Goal: Information Seeking & Learning: Stay updated

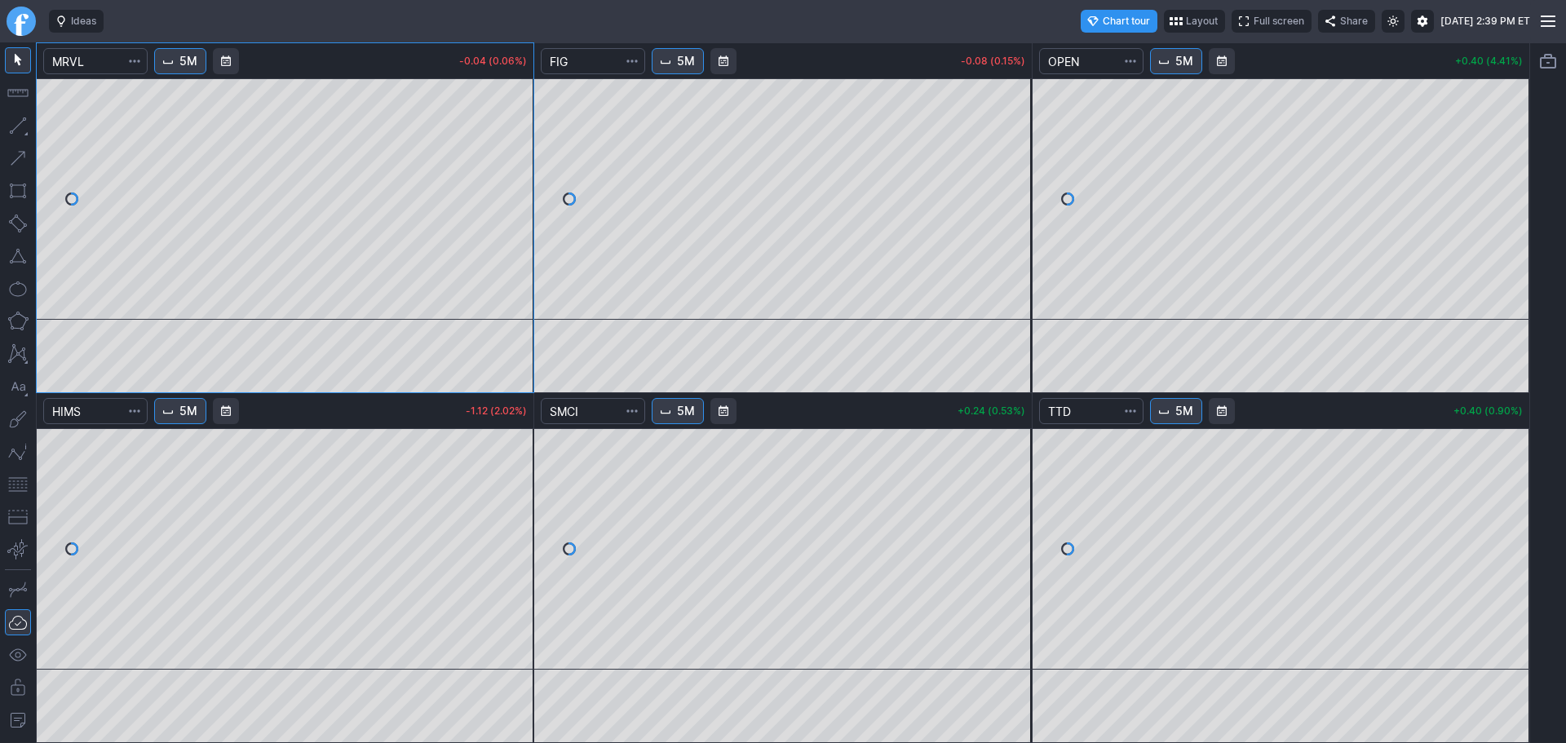
click at [17, 30] on link "Finviz.com" at bounding box center [21, 21] width 29 height 29
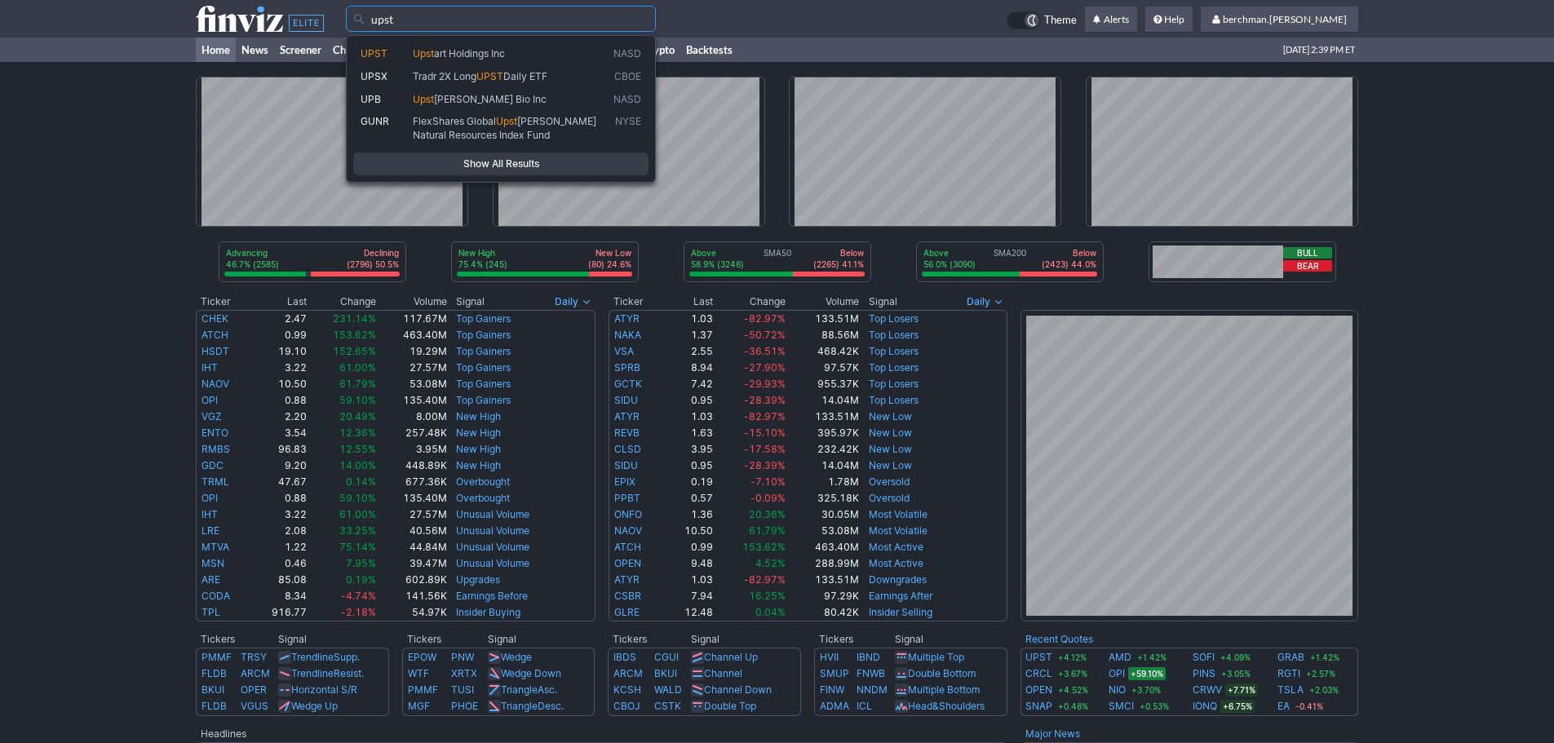
click at [482, 55] on span "art Holdings Inc" at bounding box center [469, 53] width 71 height 12
type input "UPST"
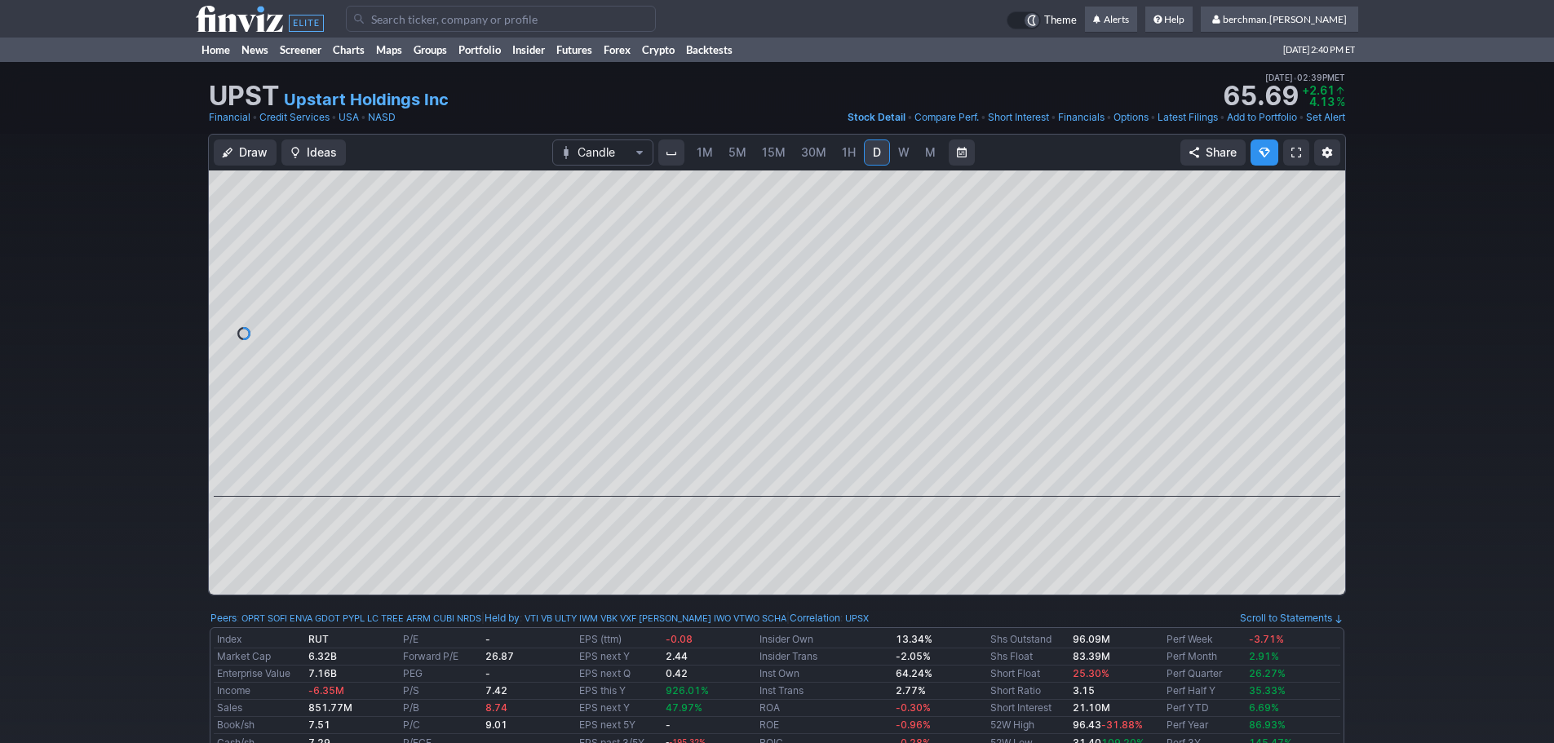
click at [739, 150] on span "5M" at bounding box center [738, 152] width 18 height 14
click at [739, 152] on span "5M" at bounding box center [738, 152] width 18 height 14
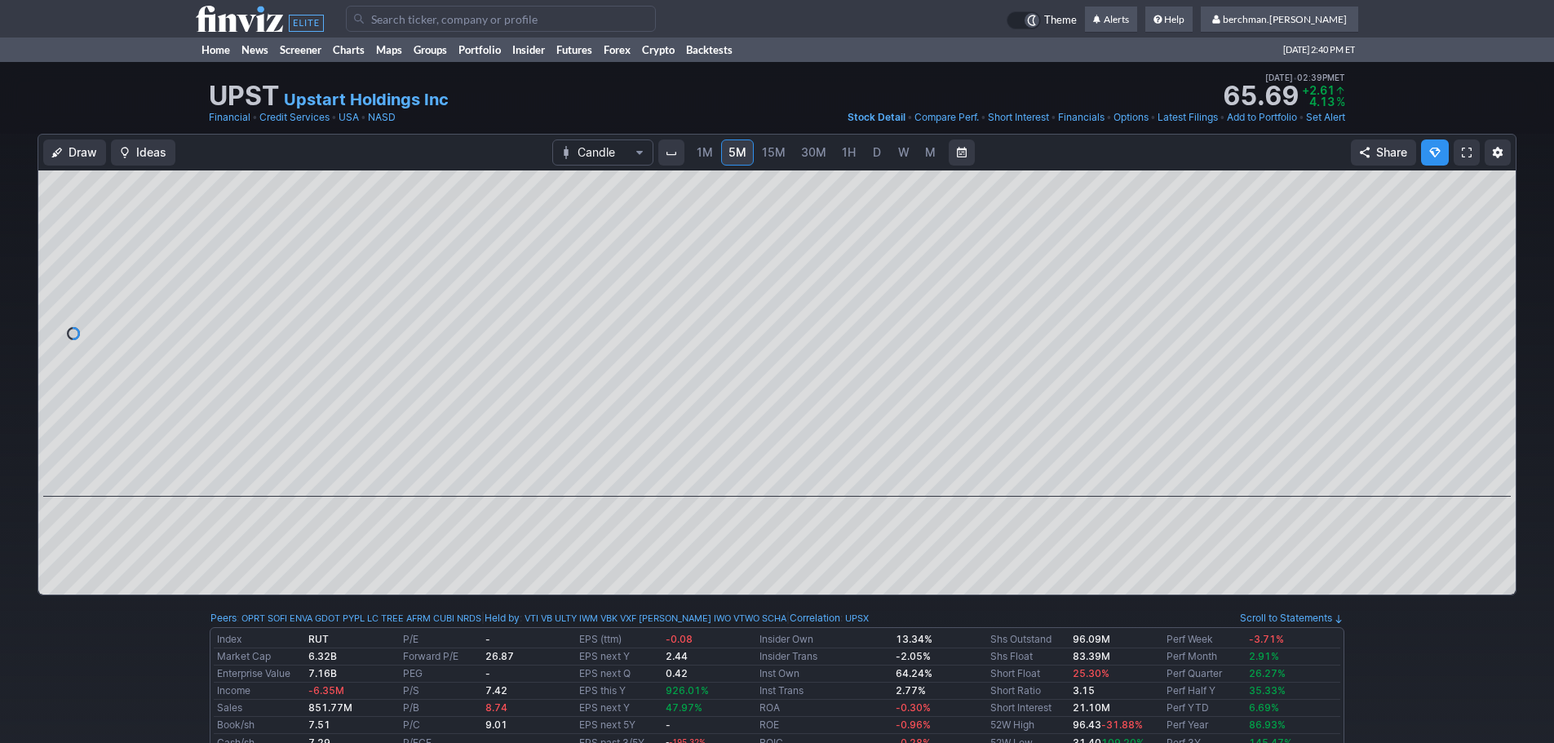
click at [399, 24] on input "Search" at bounding box center [501, 19] width 310 height 26
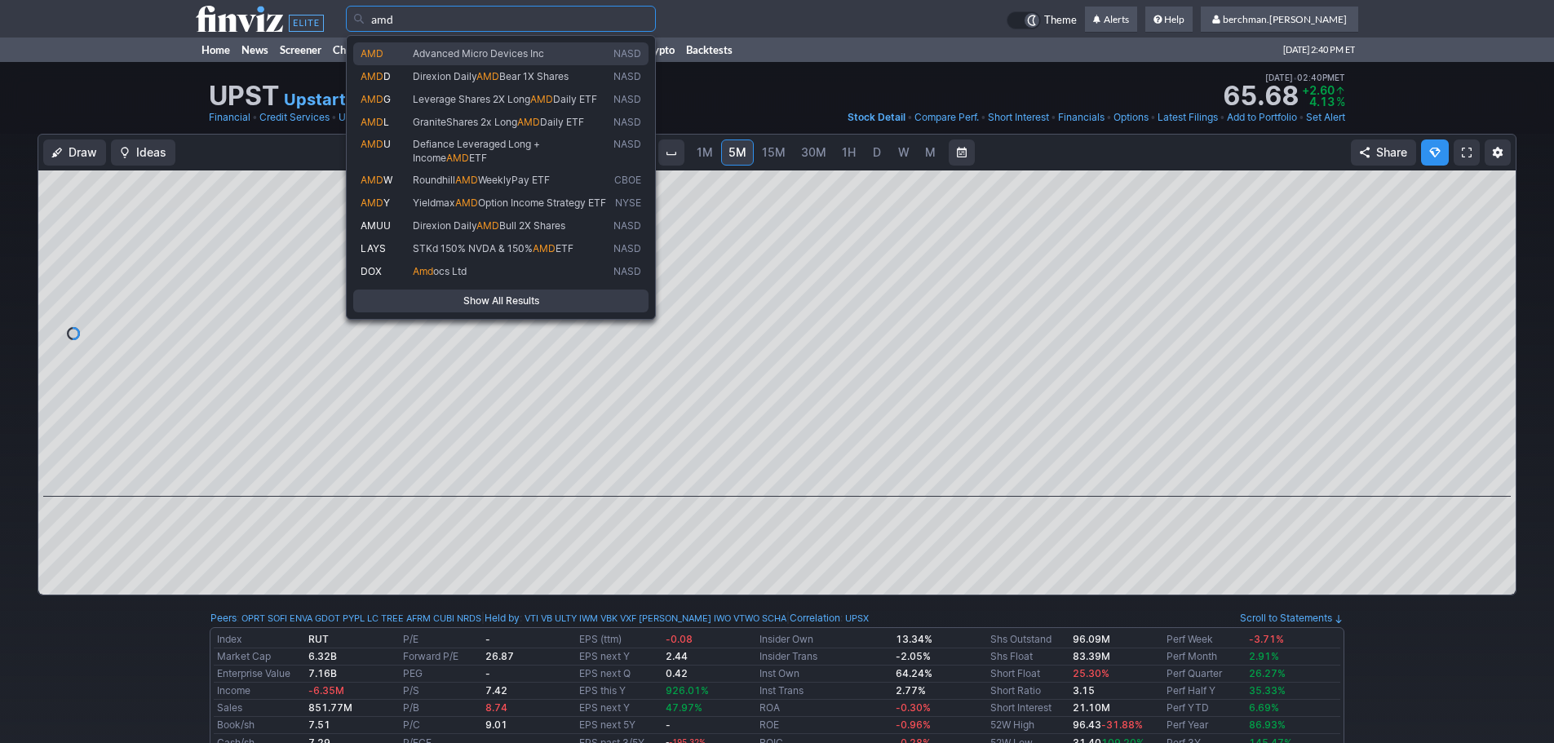
click at [405, 51] on span "AMD" at bounding box center [387, 54] width 52 height 14
type input "AMD"
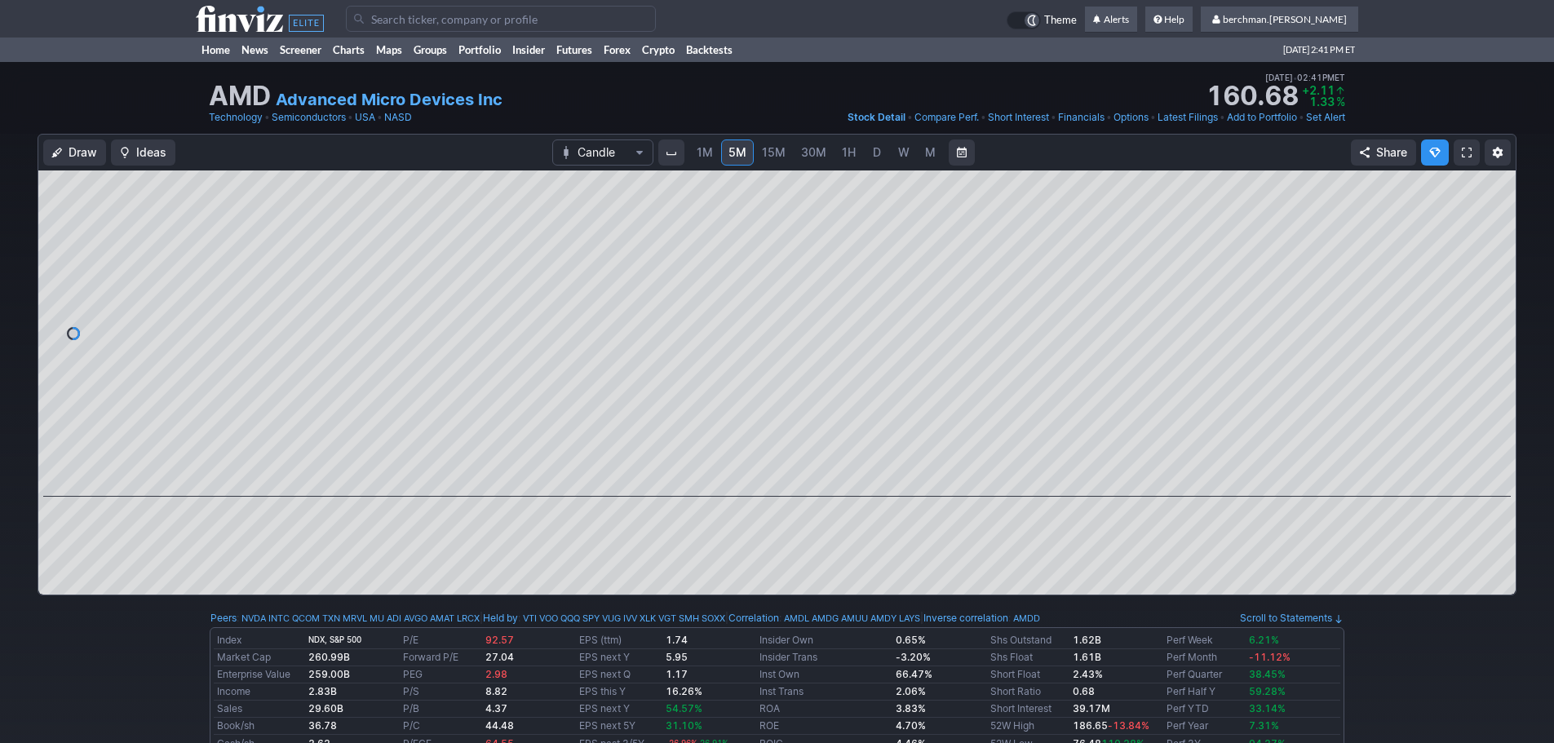
click at [461, 22] on input "Search" at bounding box center [501, 19] width 310 height 26
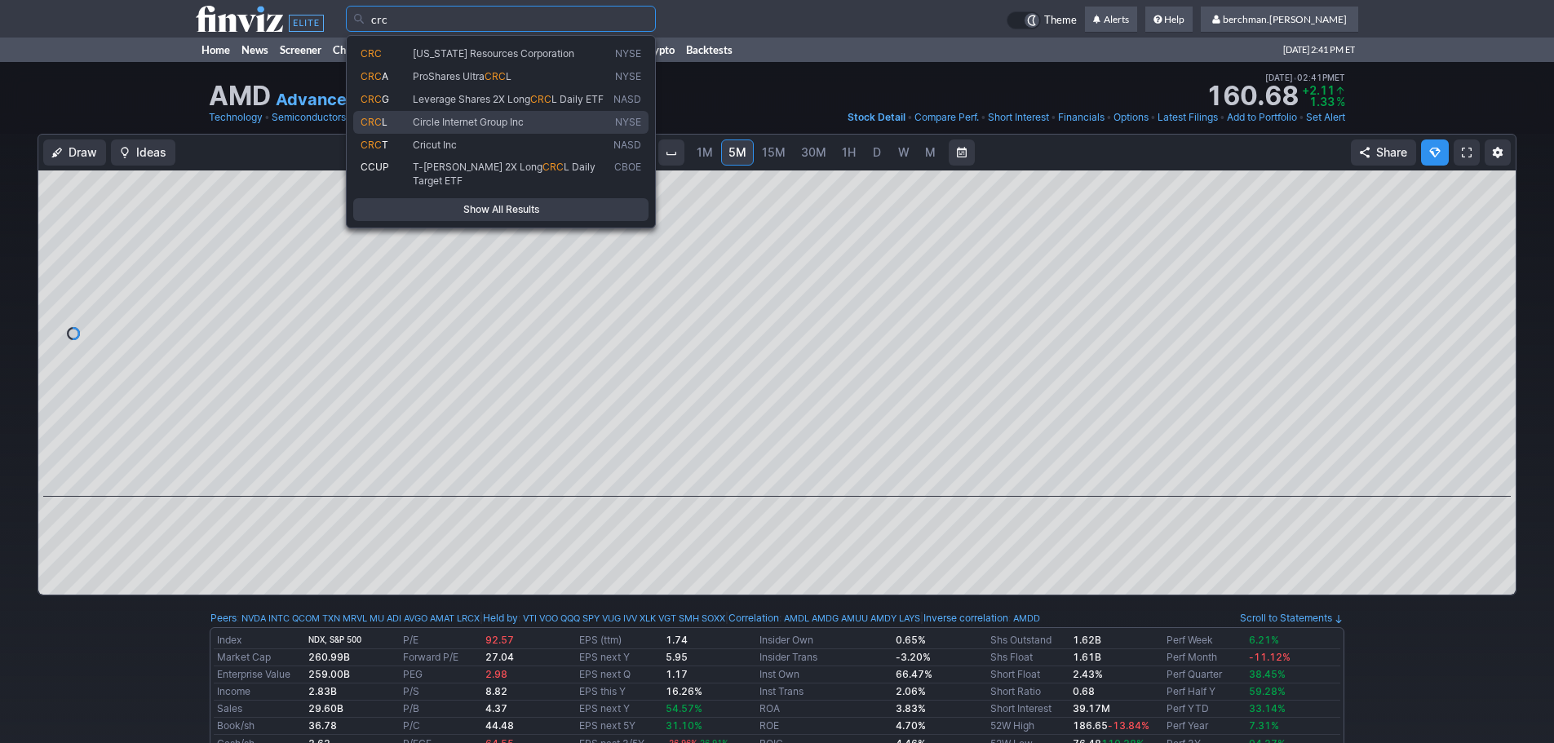
click at [498, 121] on span "Circle Internet Group Inc" at bounding box center [468, 122] width 111 height 12
type input "CRCL"
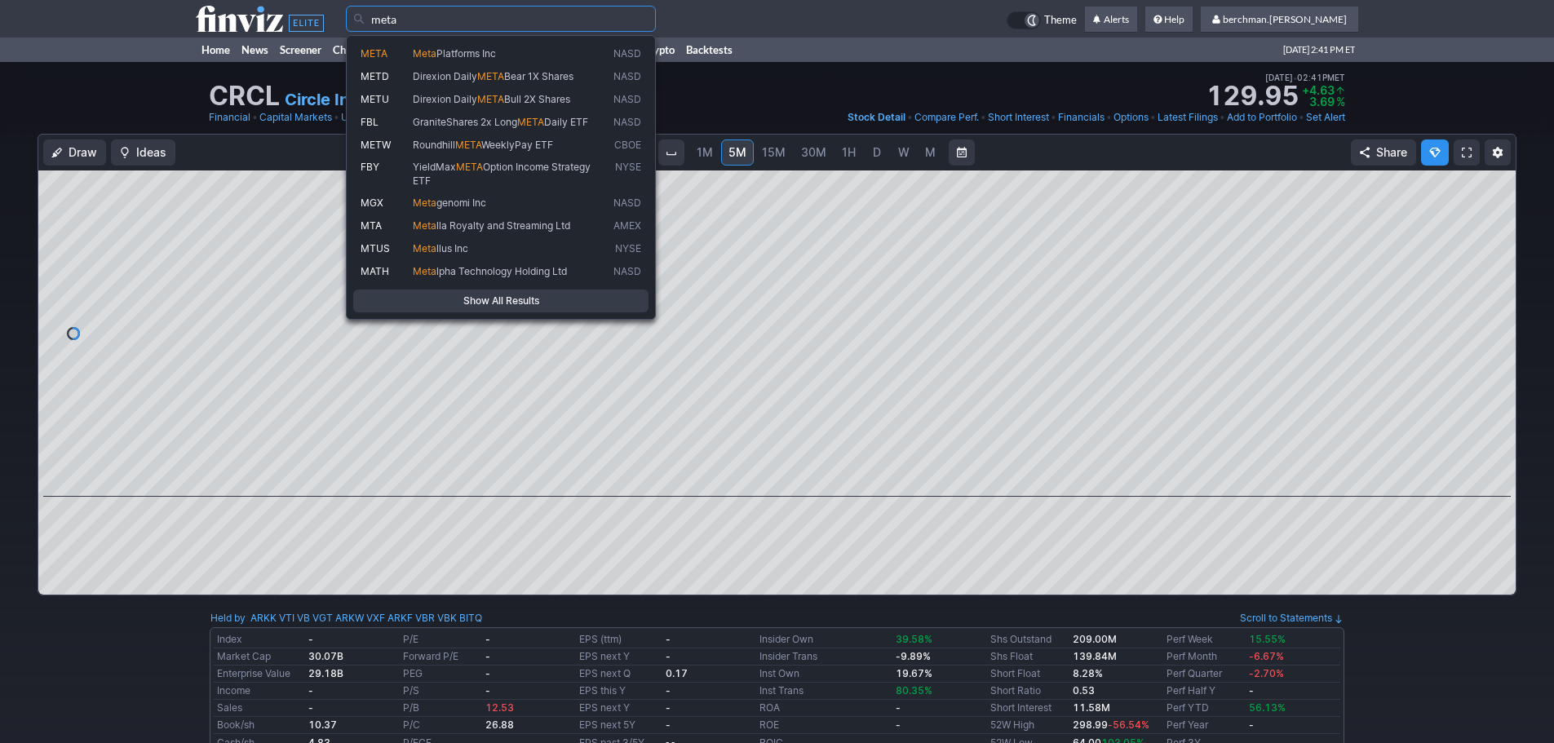
click at [451, 50] on span "Platforms Inc" at bounding box center [466, 53] width 60 height 12
type input "META"
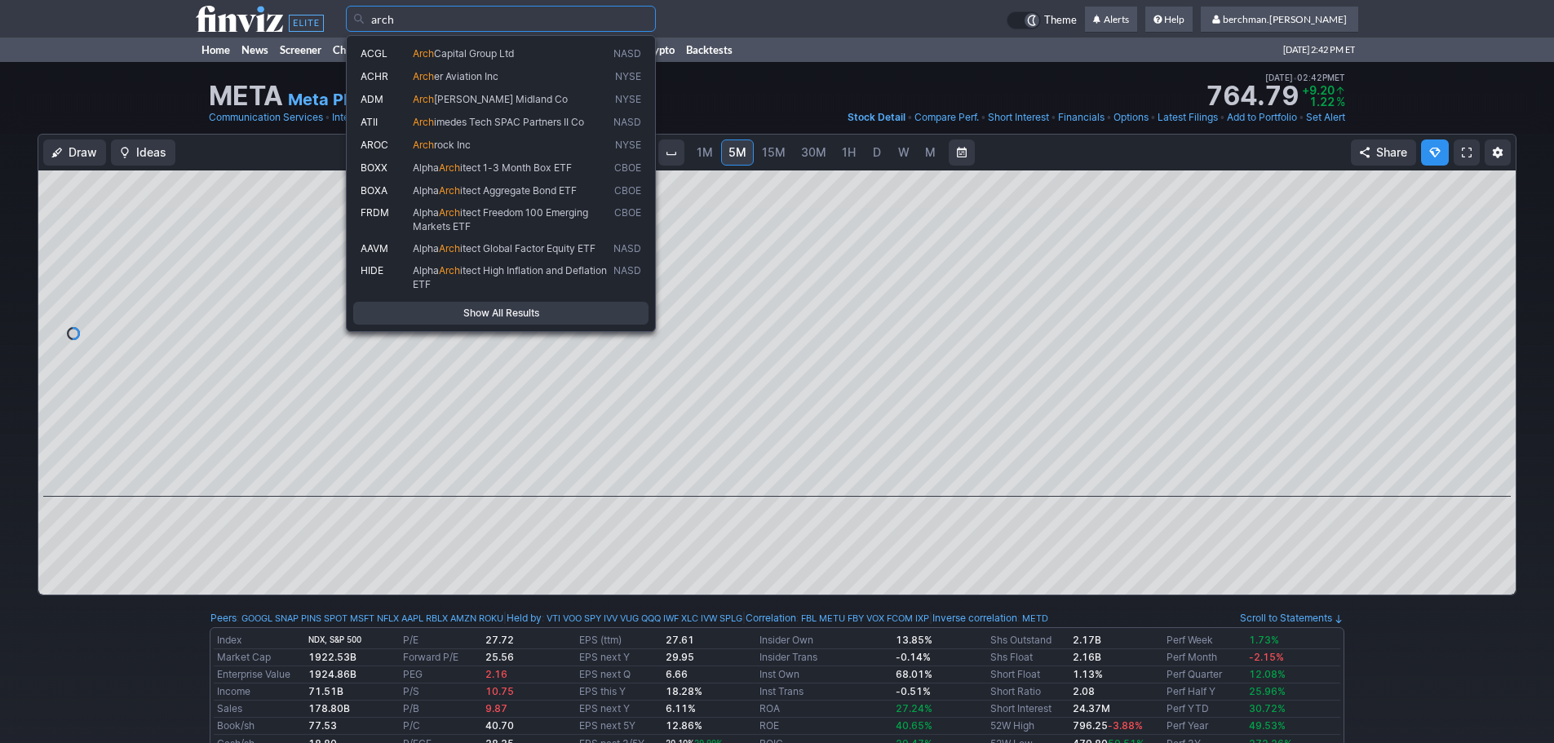
click at [432, 70] on span "Arch" at bounding box center [423, 76] width 21 height 12
type input "ACHR"
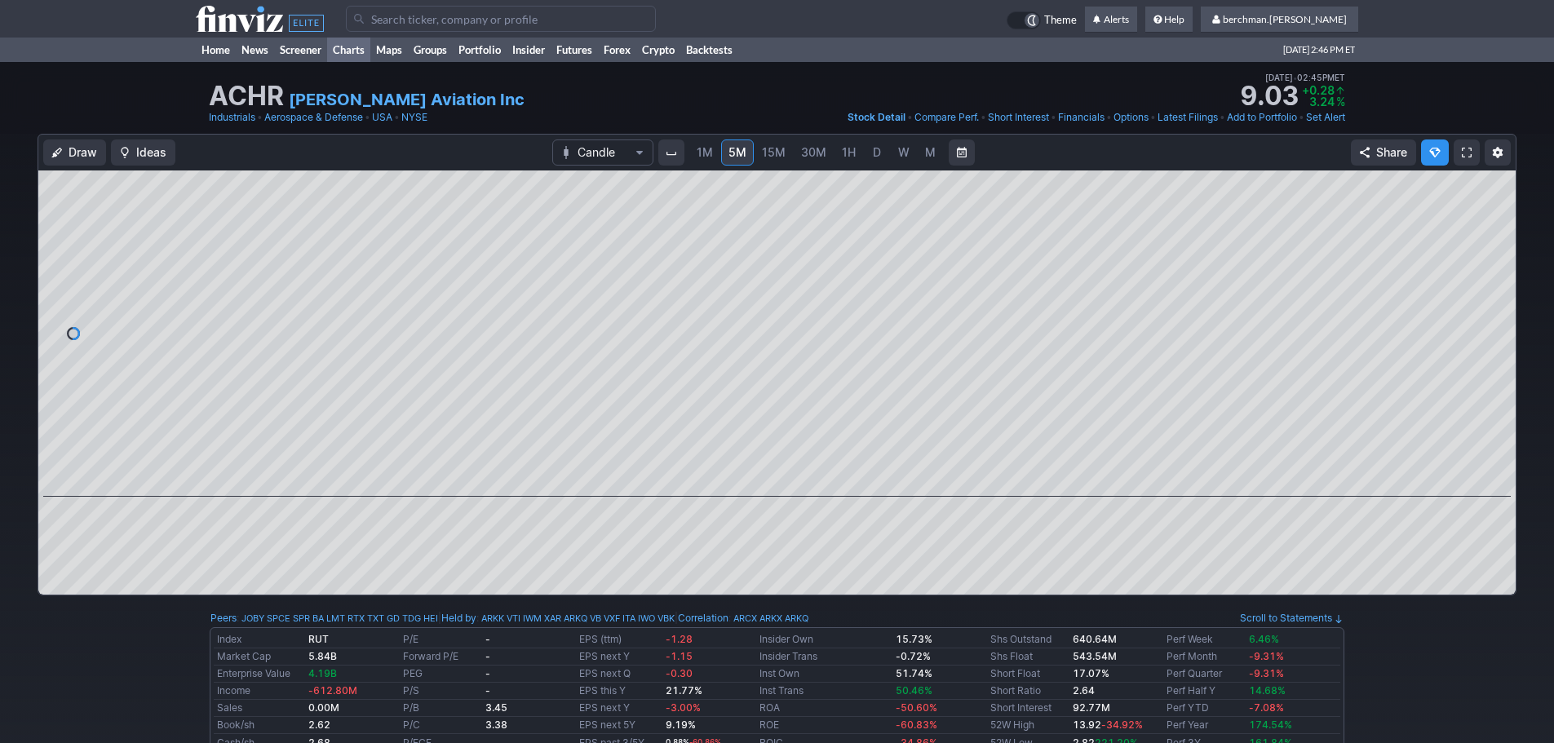
click at [348, 47] on link "Charts" at bounding box center [348, 50] width 43 height 24
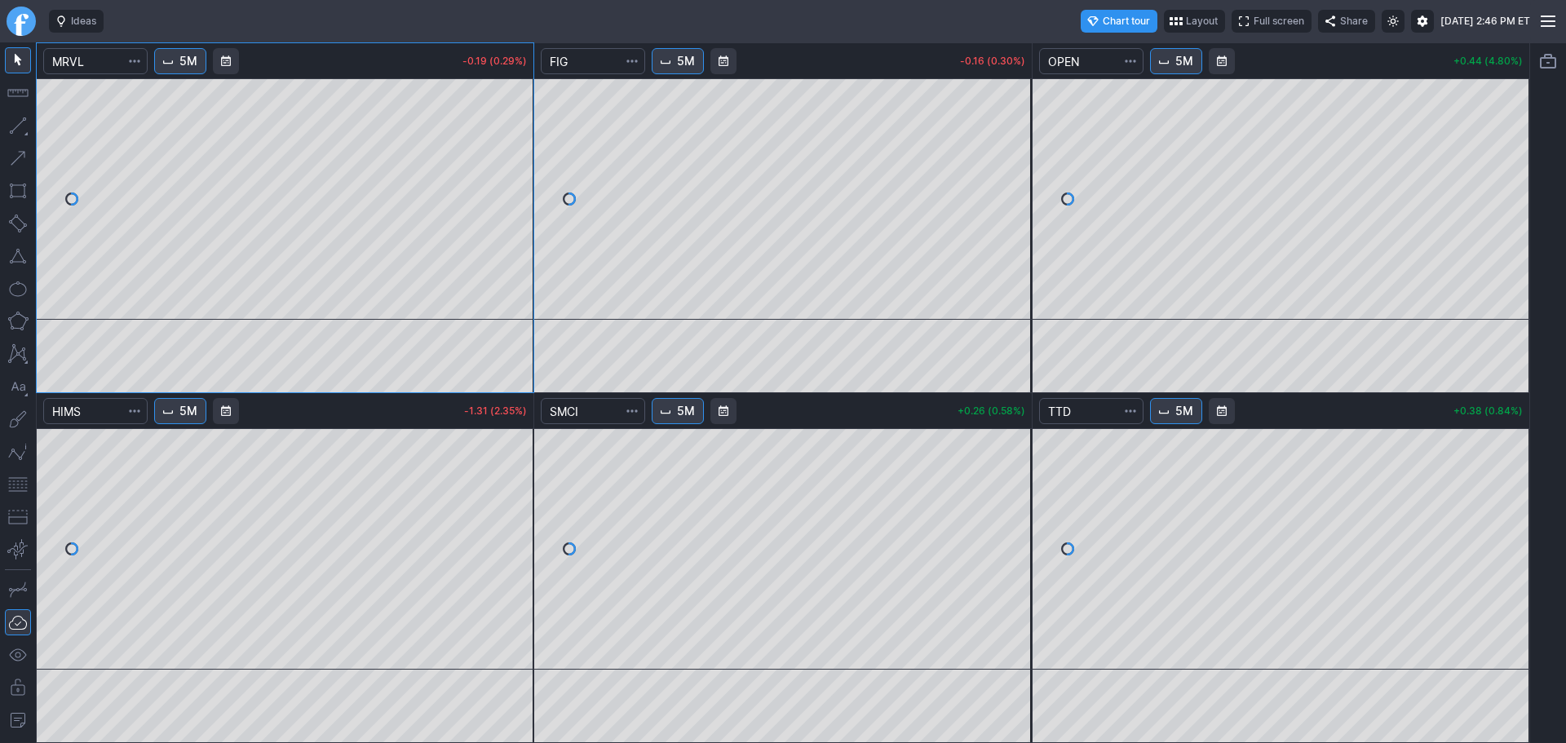
click at [27, 20] on link "Finviz.com" at bounding box center [21, 21] width 29 height 29
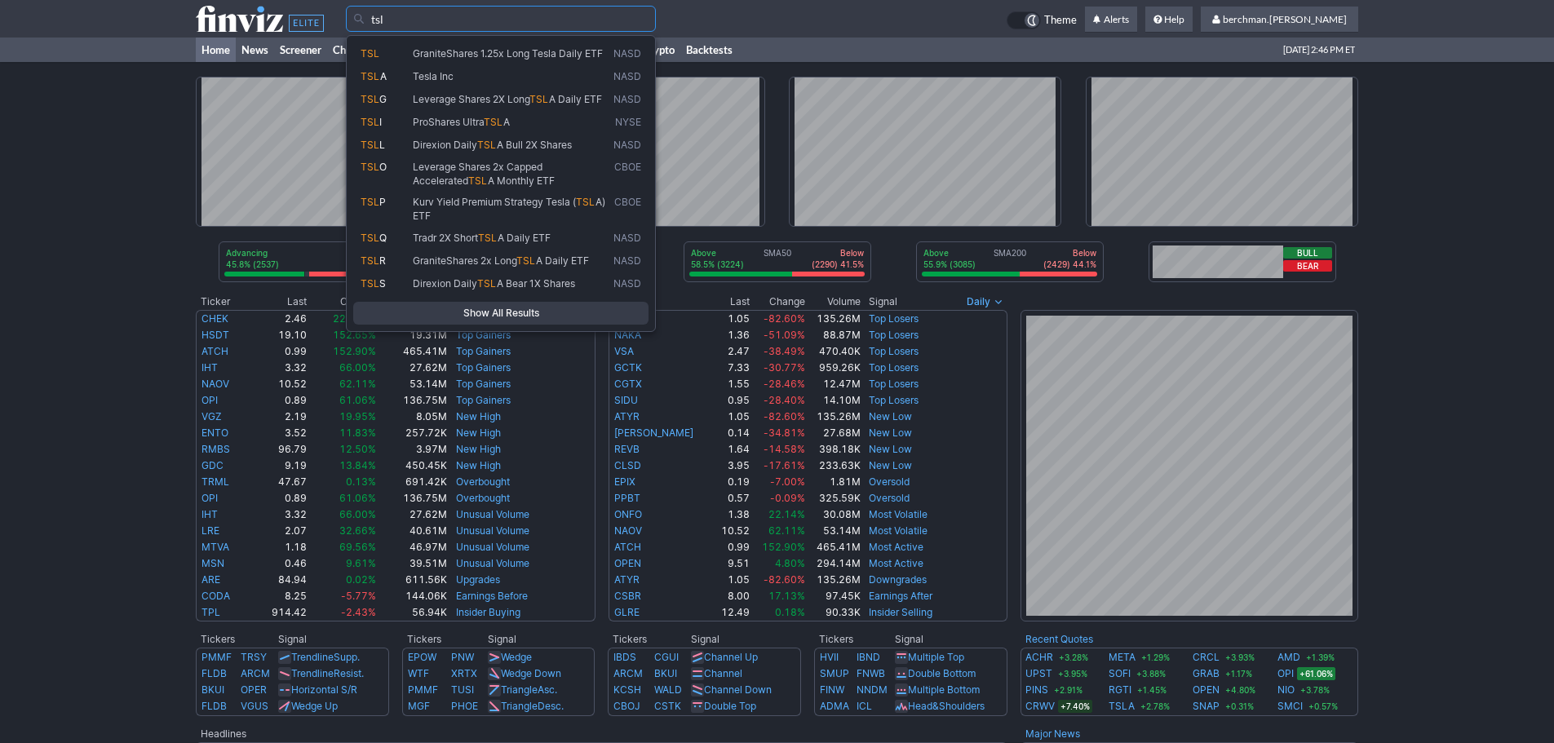
click at [459, 74] on span "Tesla Inc" at bounding box center [510, 77] width 201 height 14
type input "TSLA"
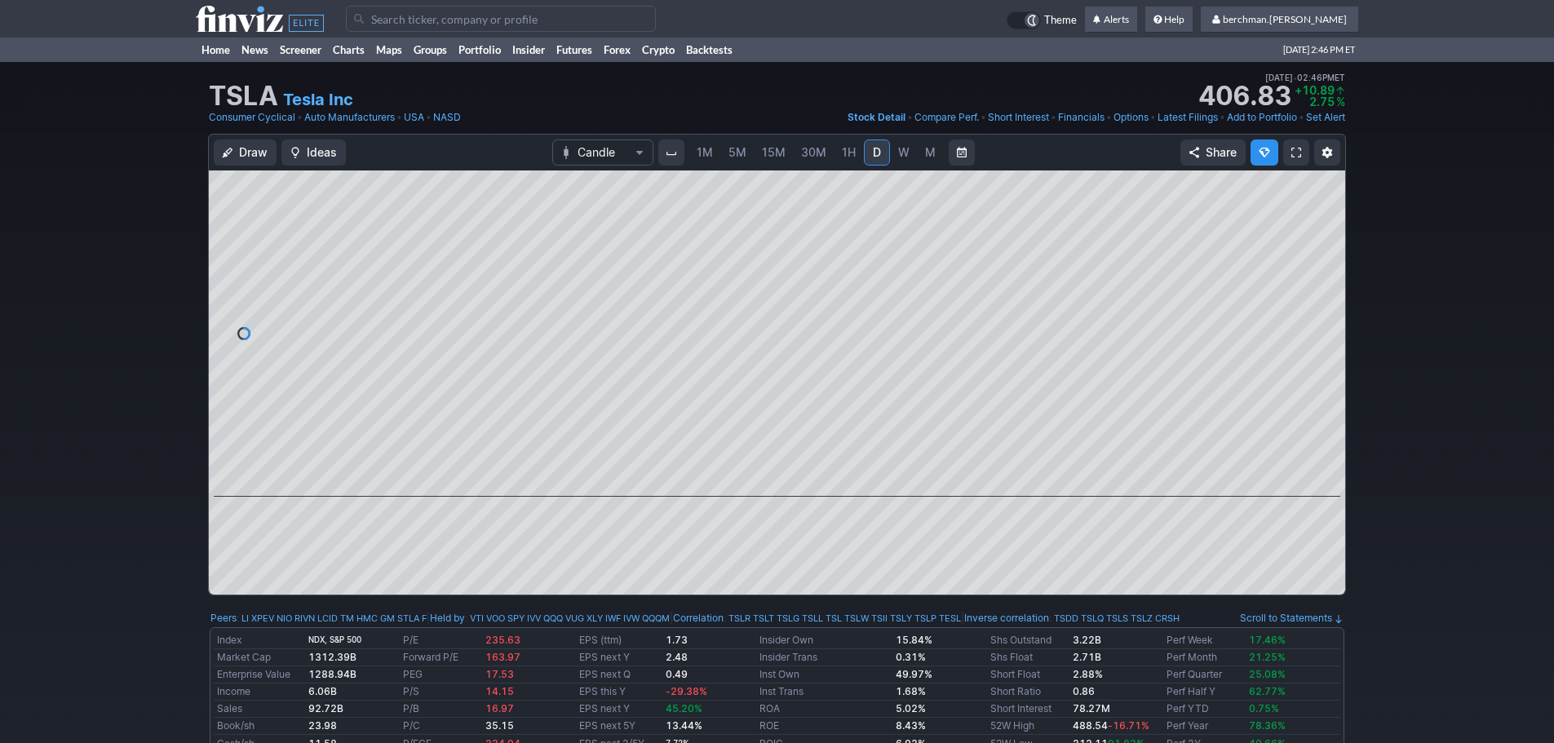
click at [733, 162] on link "5M" at bounding box center [737, 153] width 33 height 26
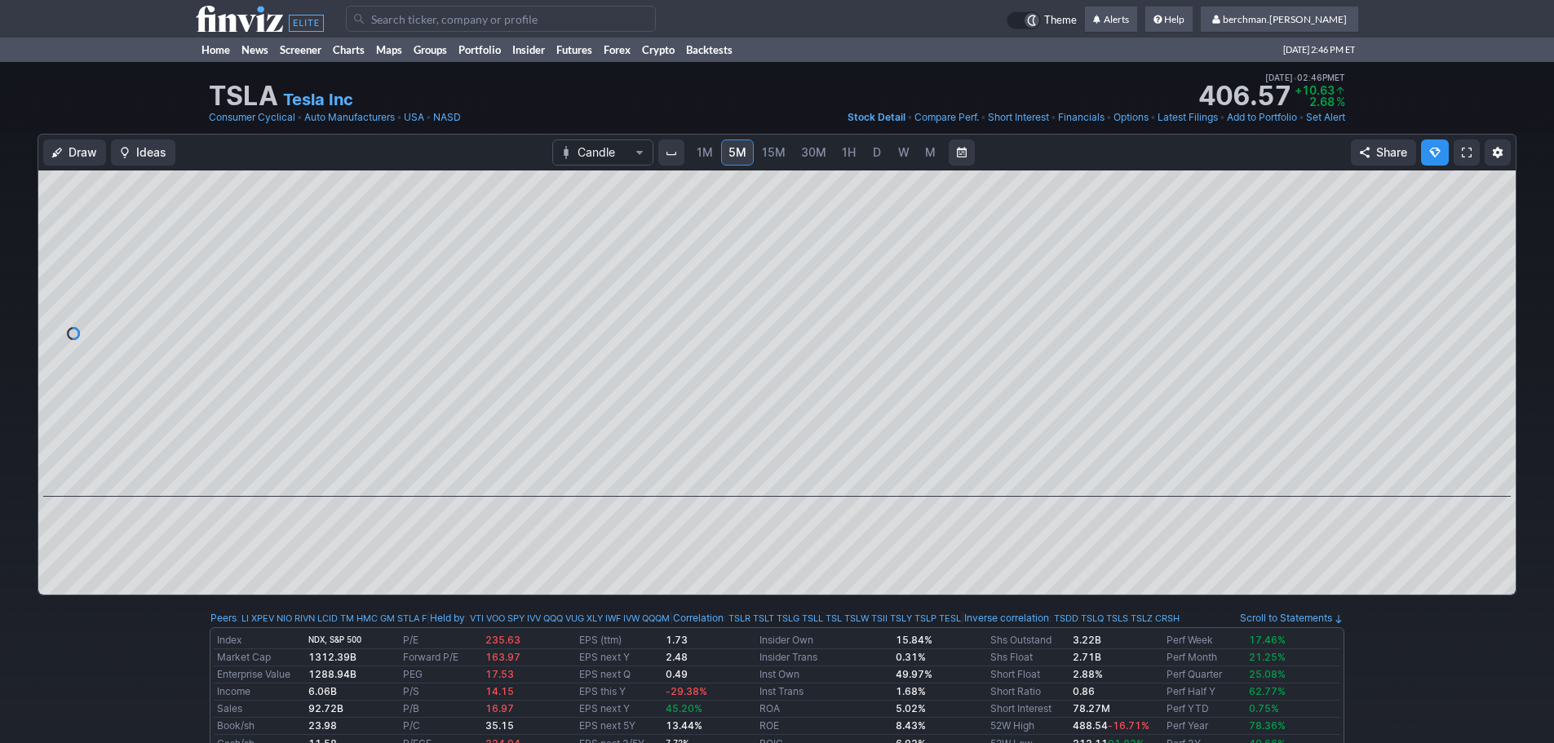
click at [478, 23] on input "Search" at bounding box center [501, 19] width 310 height 26
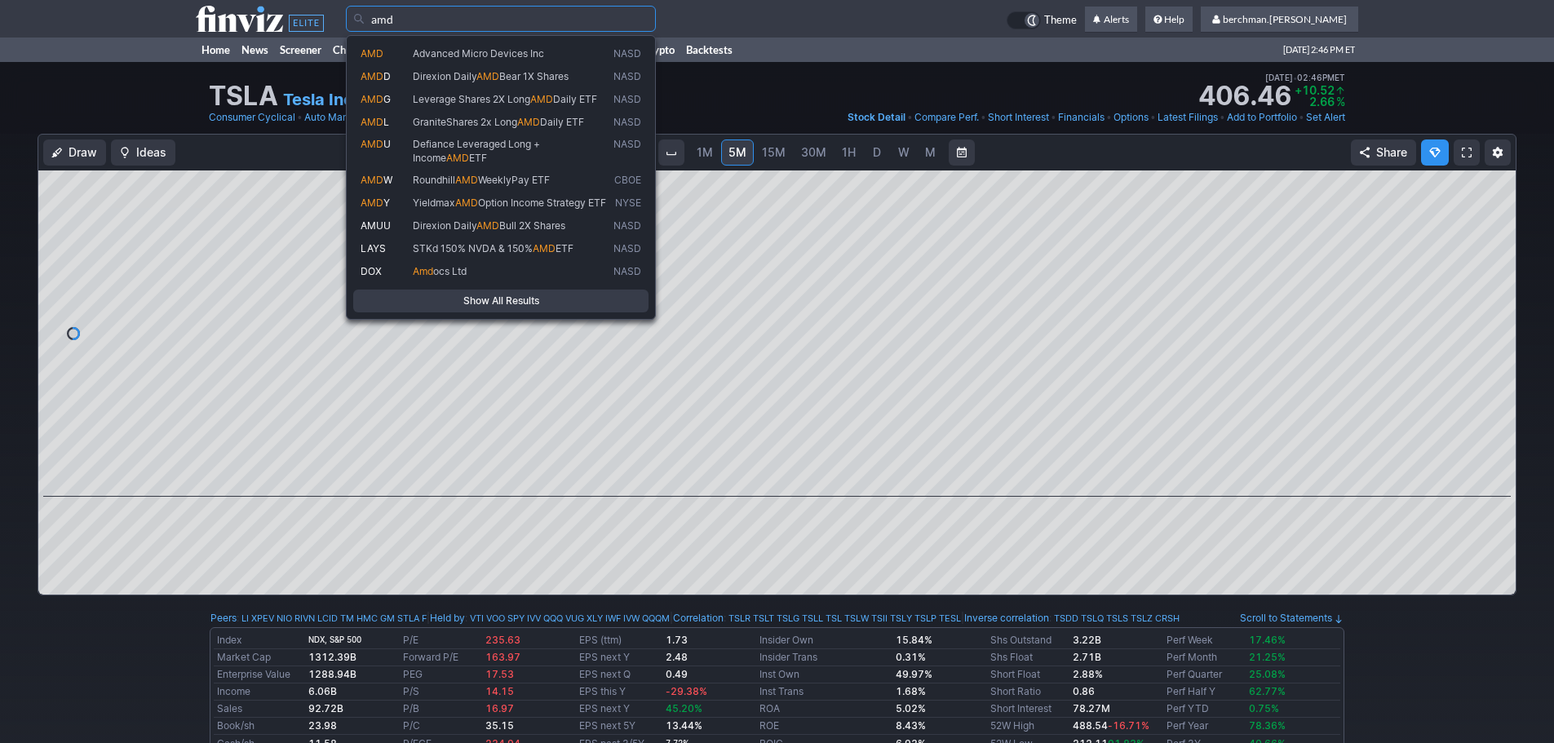
click at [494, 50] on span "Advanced Micro Devices Inc" at bounding box center [478, 53] width 131 height 12
type input "AMD"
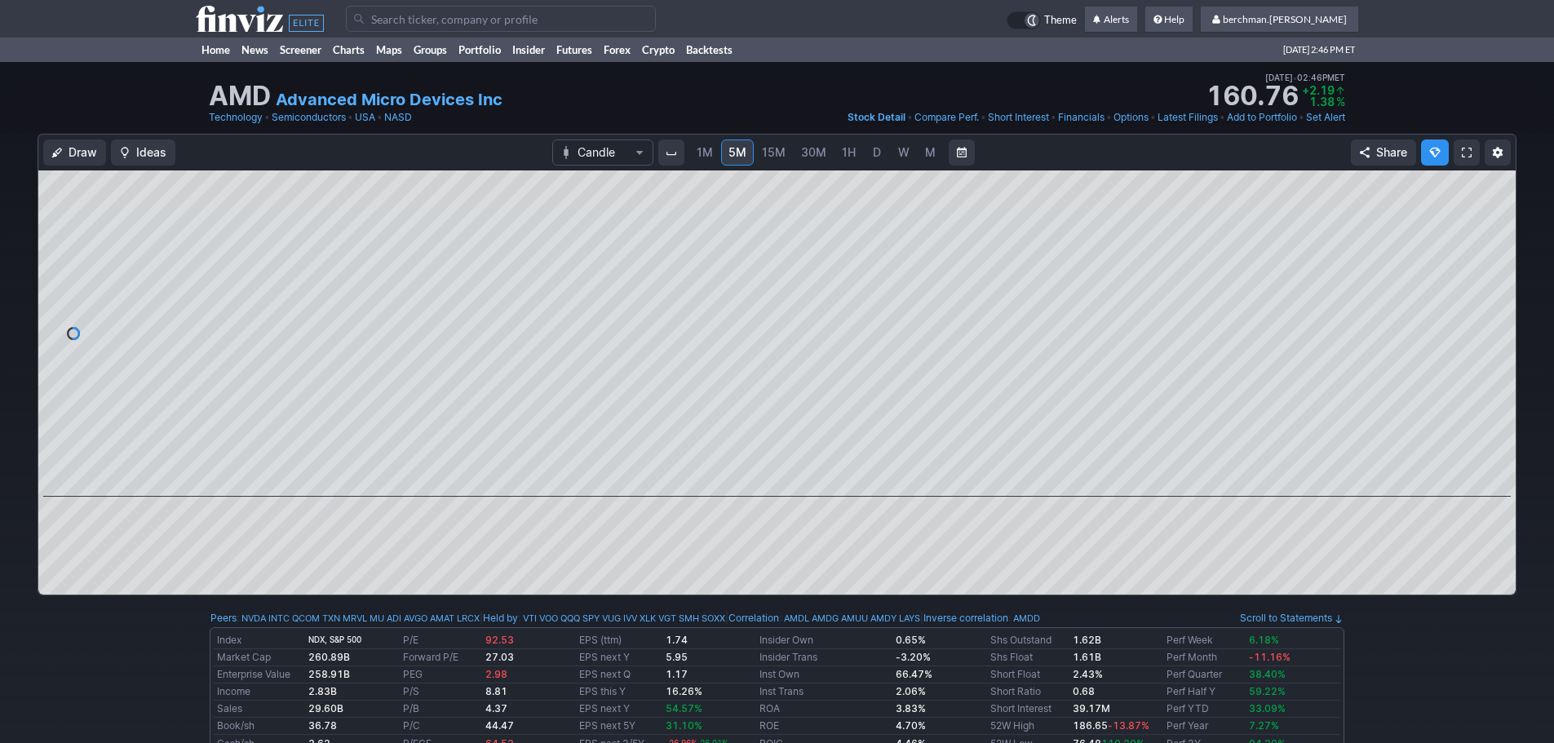
click at [873, 153] on span "D" at bounding box center [877, 152] width 8 height 14
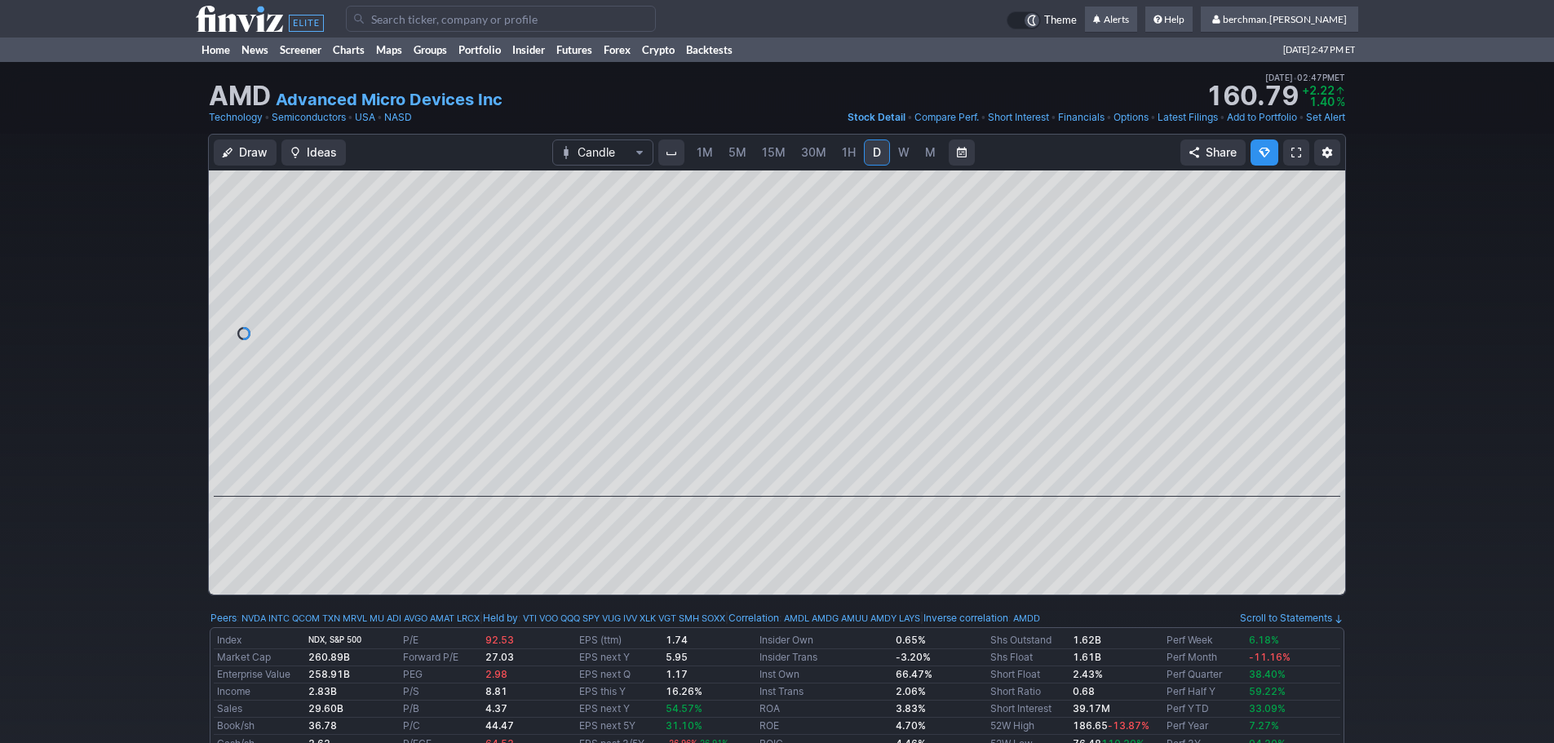
click at [739, 161] on link "5M" at bounding box center [737, 153] width 33 height 26
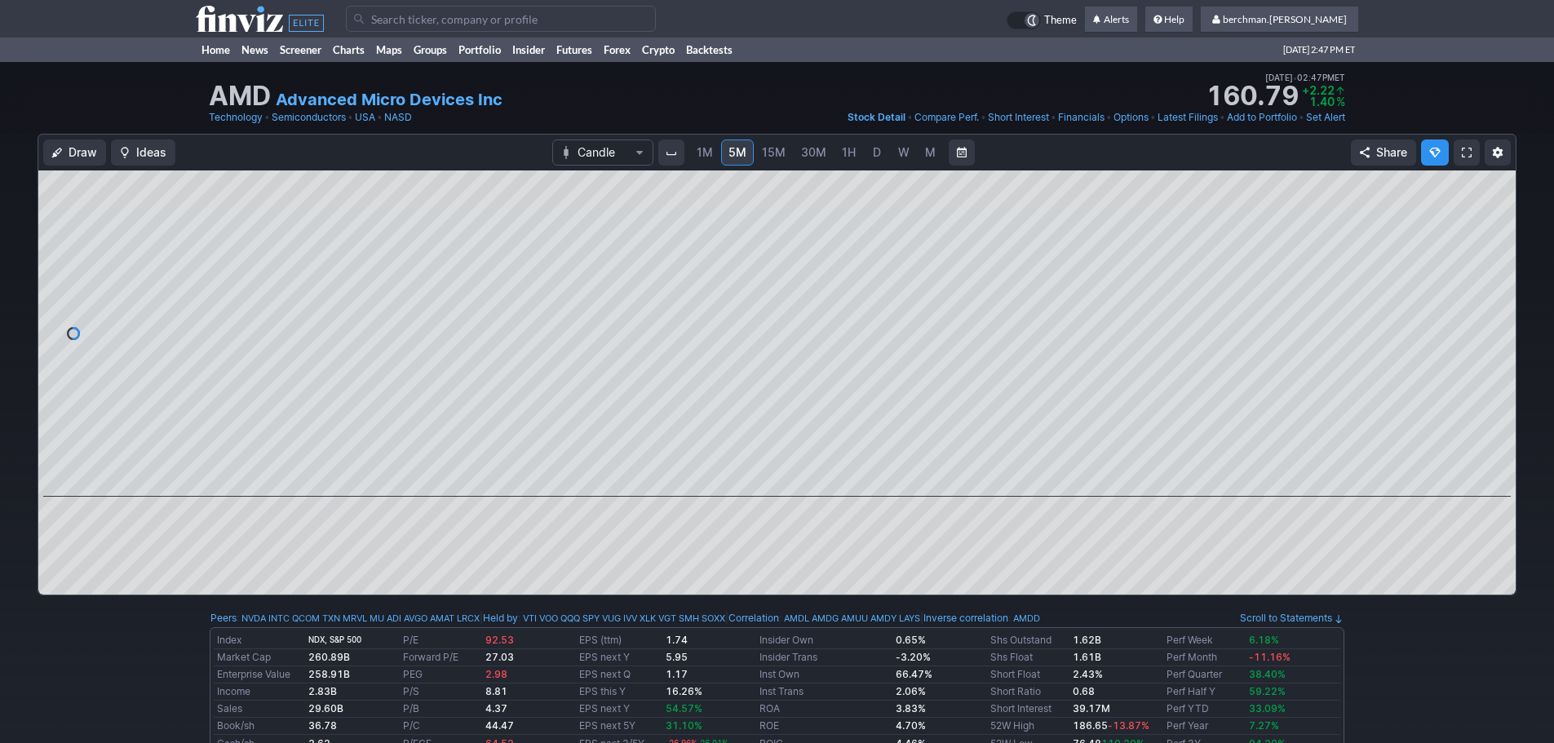
click at [880, 154] on span "D" at bounding box center [876, 152] width 11 height 16
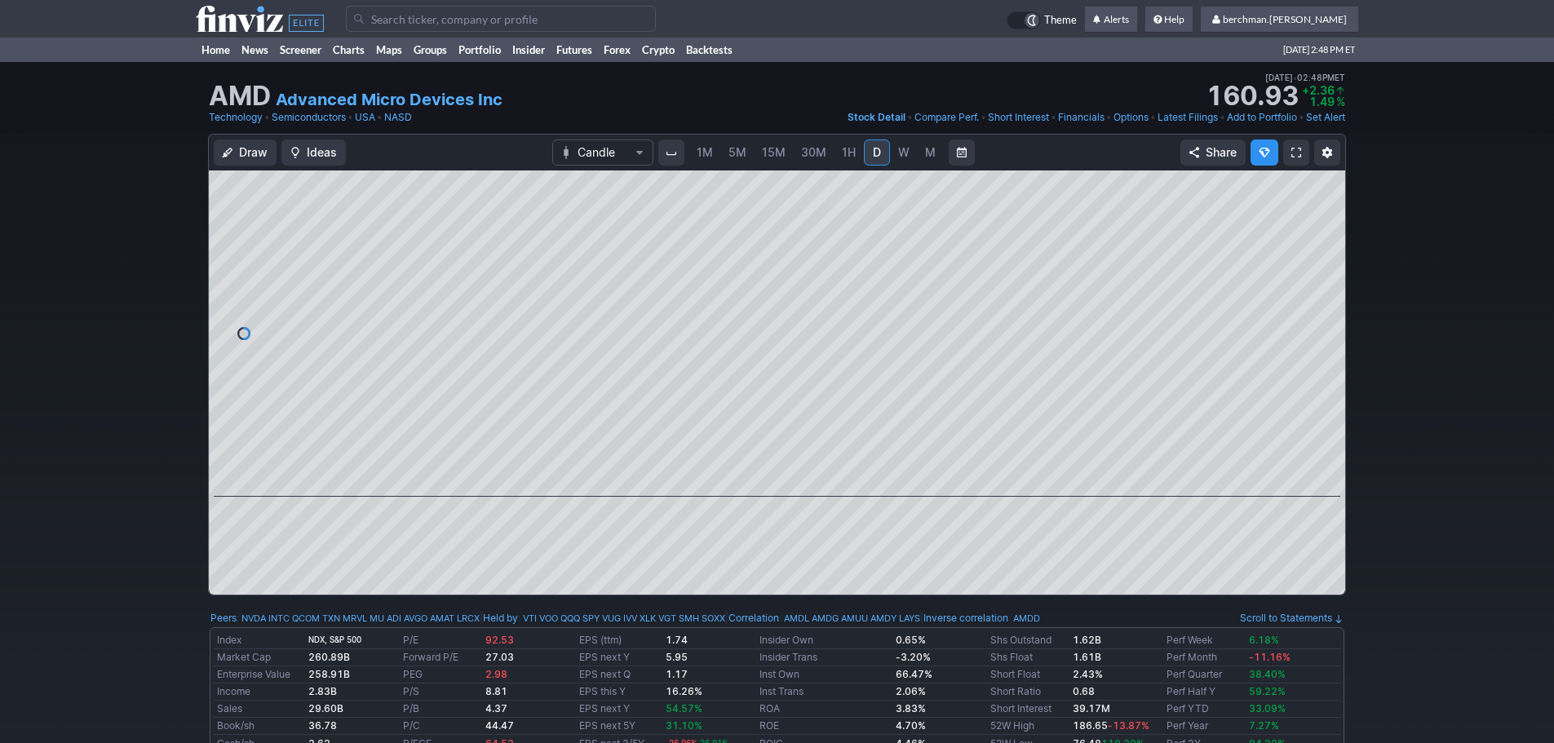
click at [450, 19] on input "Search" at bounding box center [501, 19] width 310 height 26
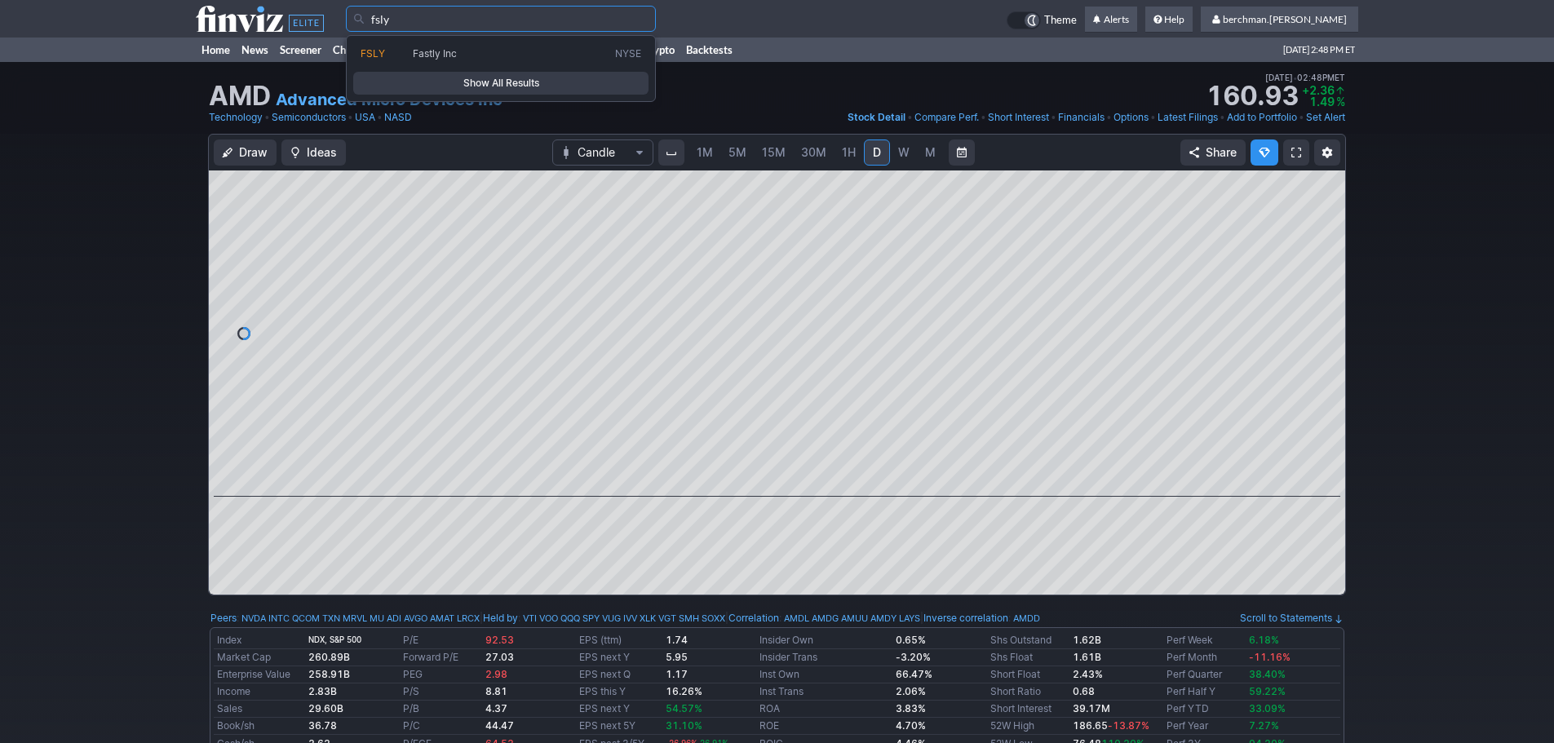
click at [445, 47] on span "Fastly Inc" at bounding box center [435, 53] width 44 height 12
type input "FSLY"
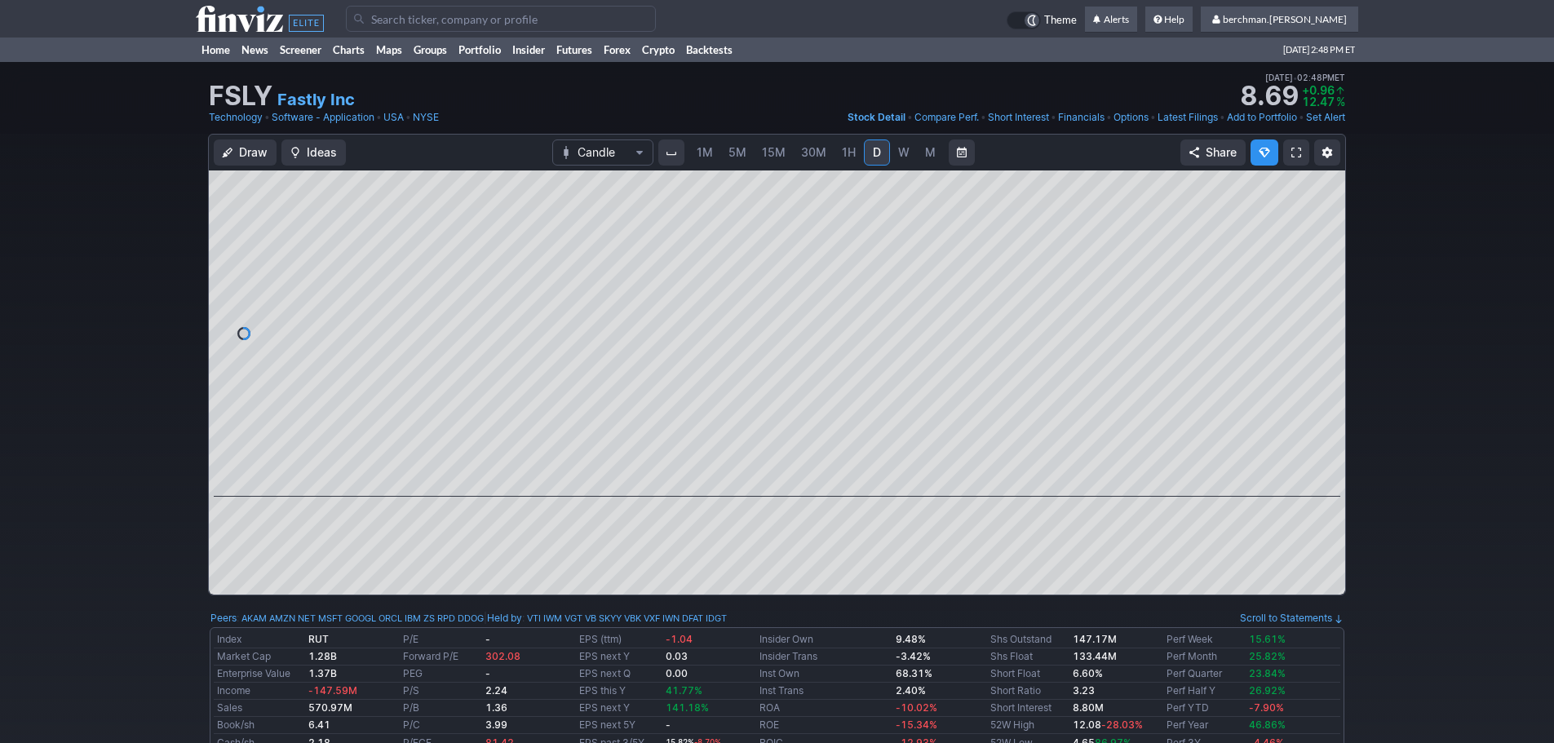
click at [734, 158] on span "5M" at bounding box center [738, 152] width 18 height 14
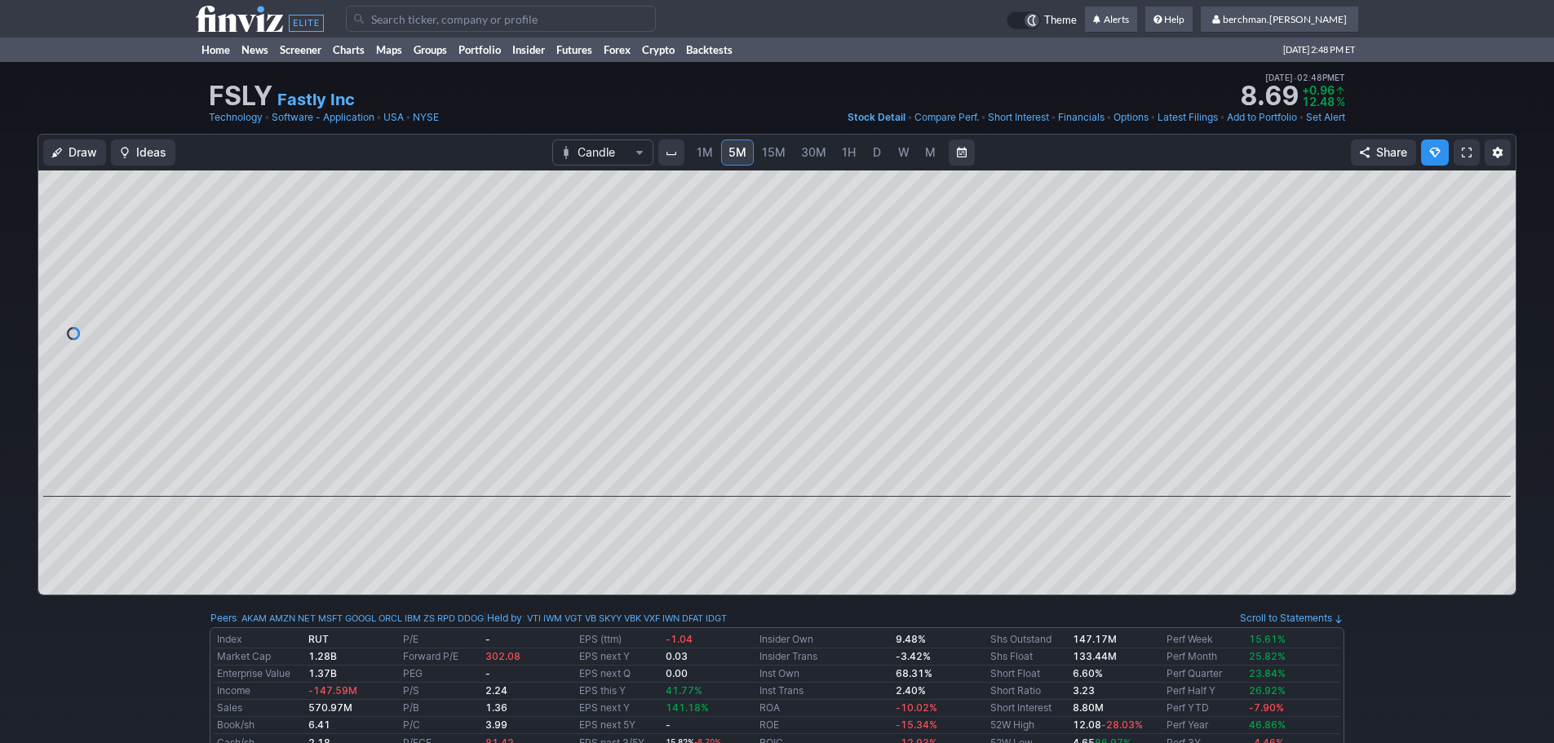
click at [895, 149] on link "W" at bounding box center [904, 153] width 26 height 26
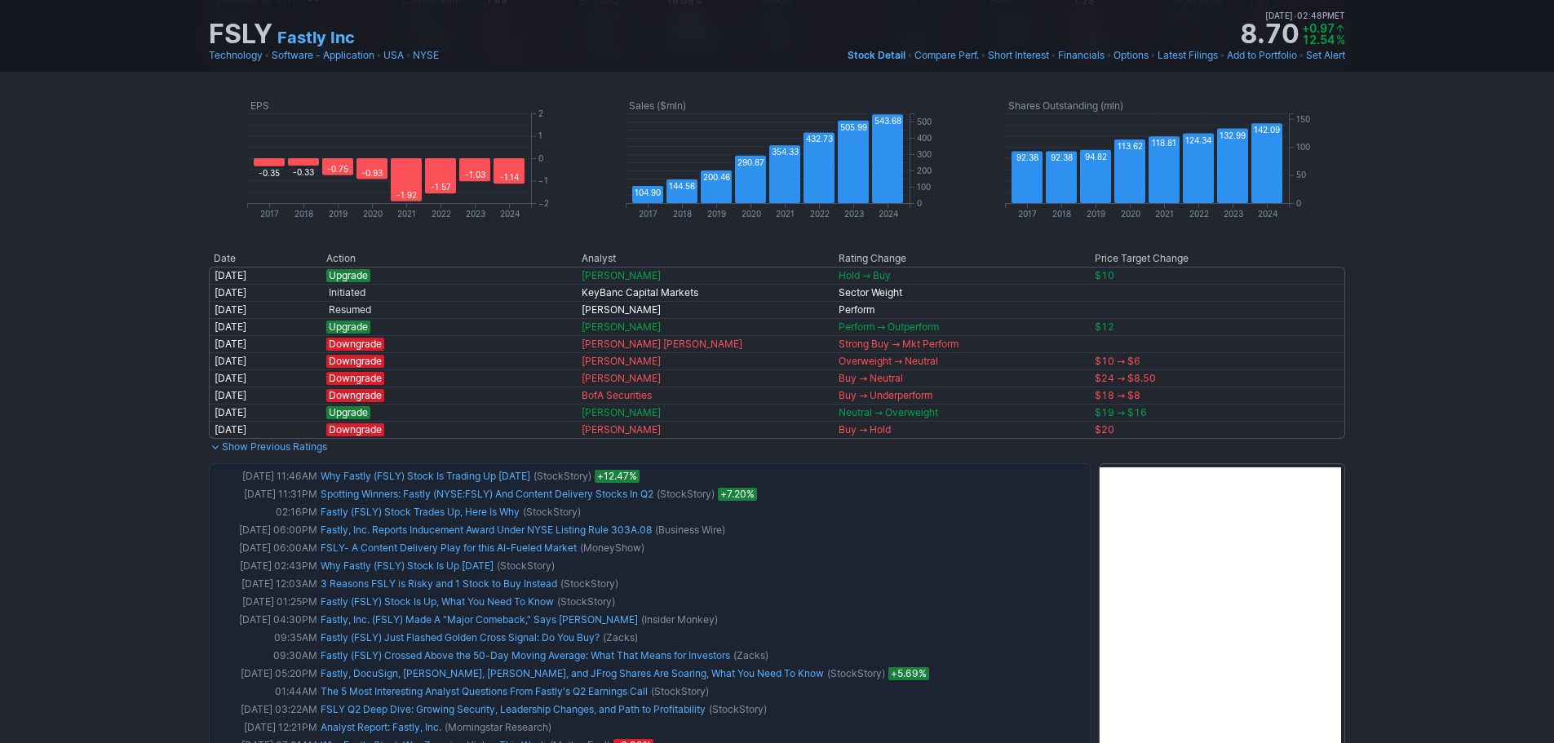
scroll to position [816, 0]
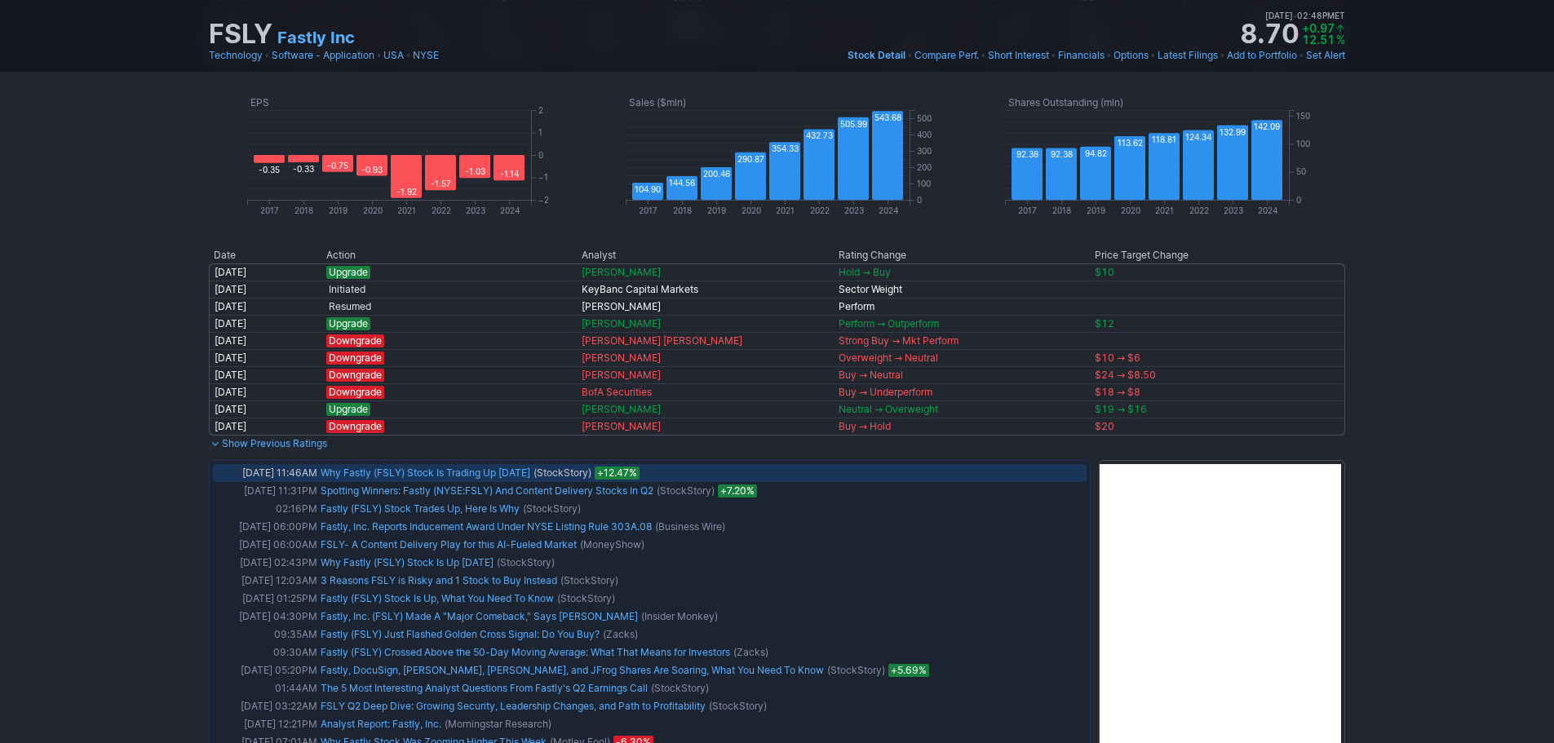
click at [485, 474] on link "Why Fastly (FSLY) Stock Is Trading Up Today" at bounding box center [426, 473] width 210 height 12
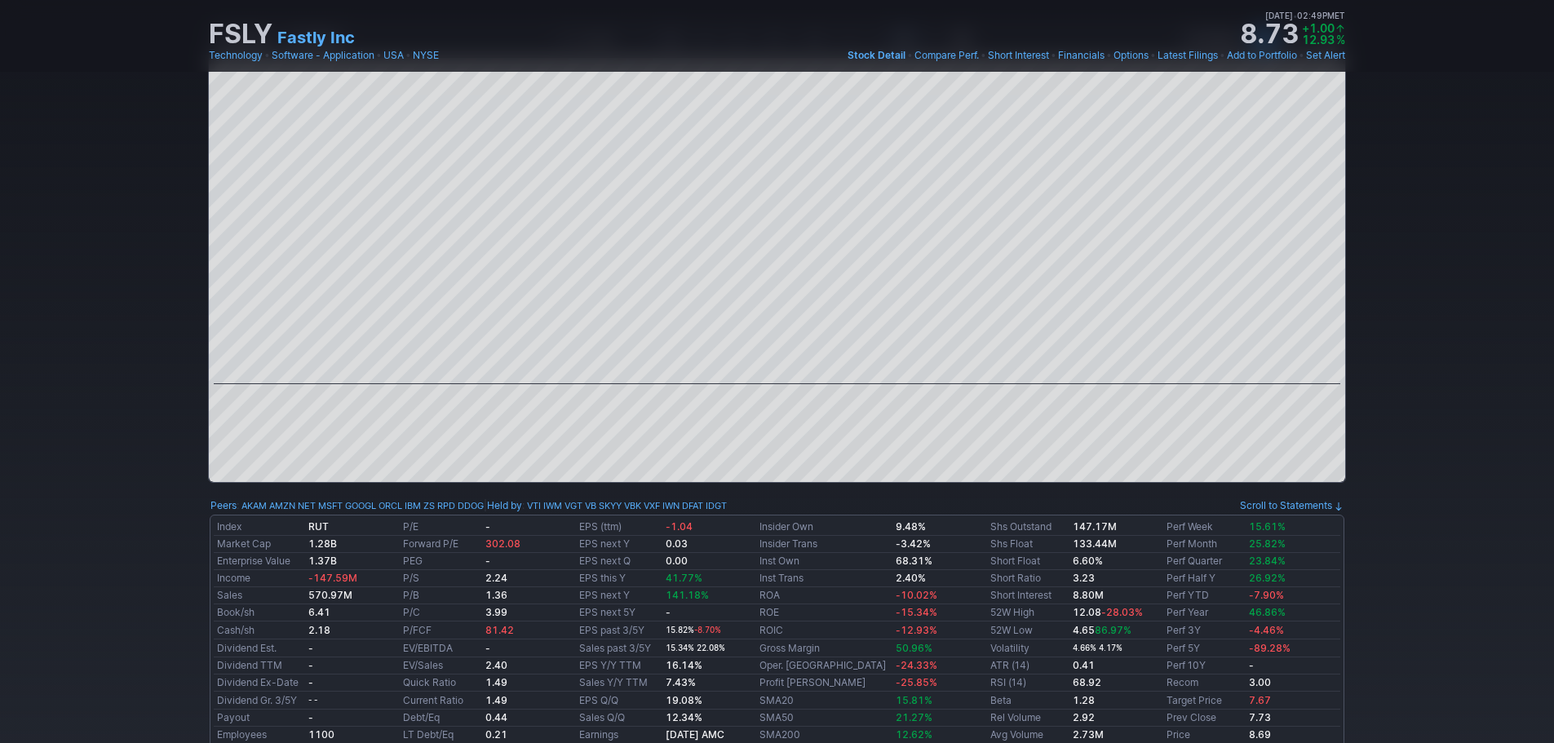
scroll to position [0, 0]
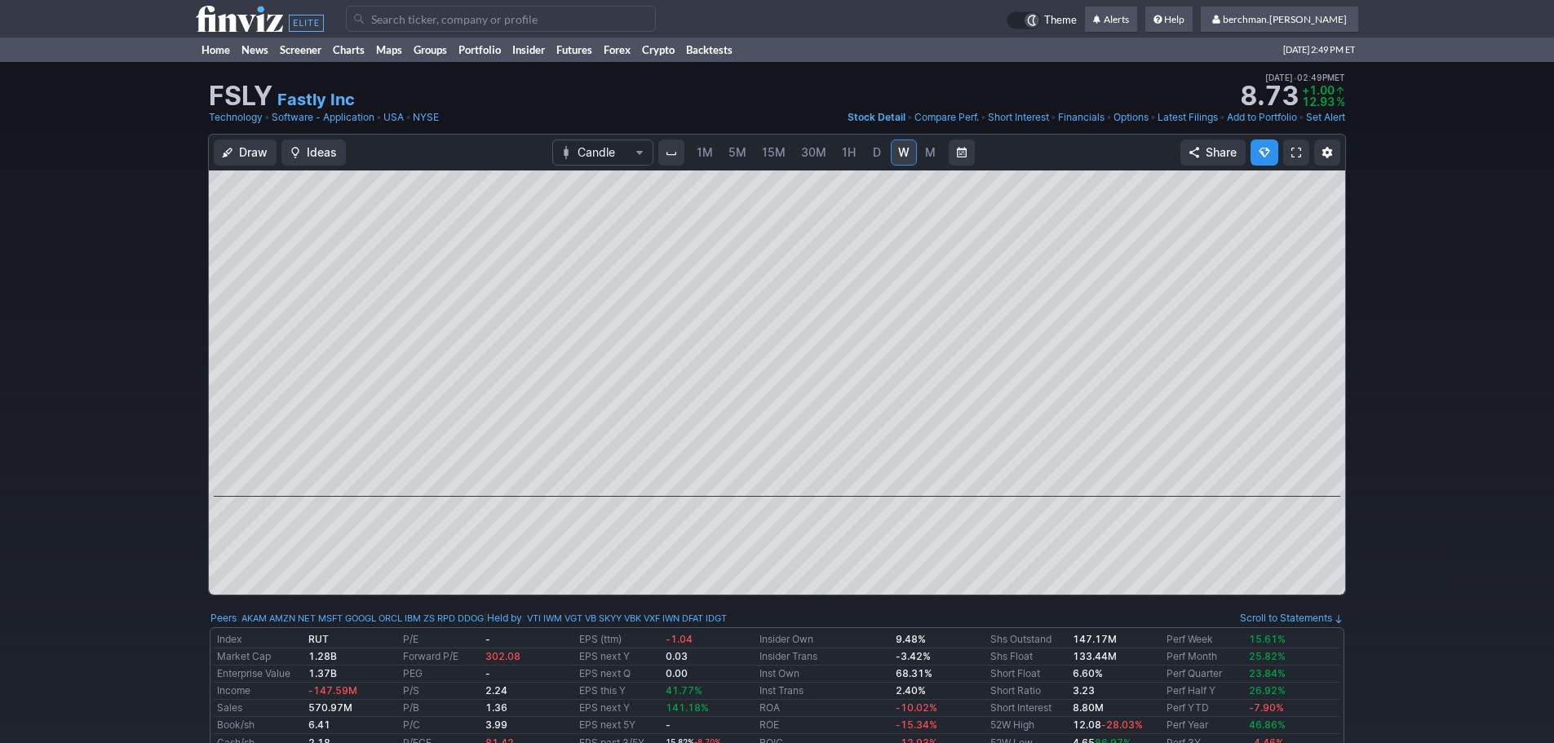
click at [751, 158] on link "5M" at bounding box center [737, 153] width 33 height 26
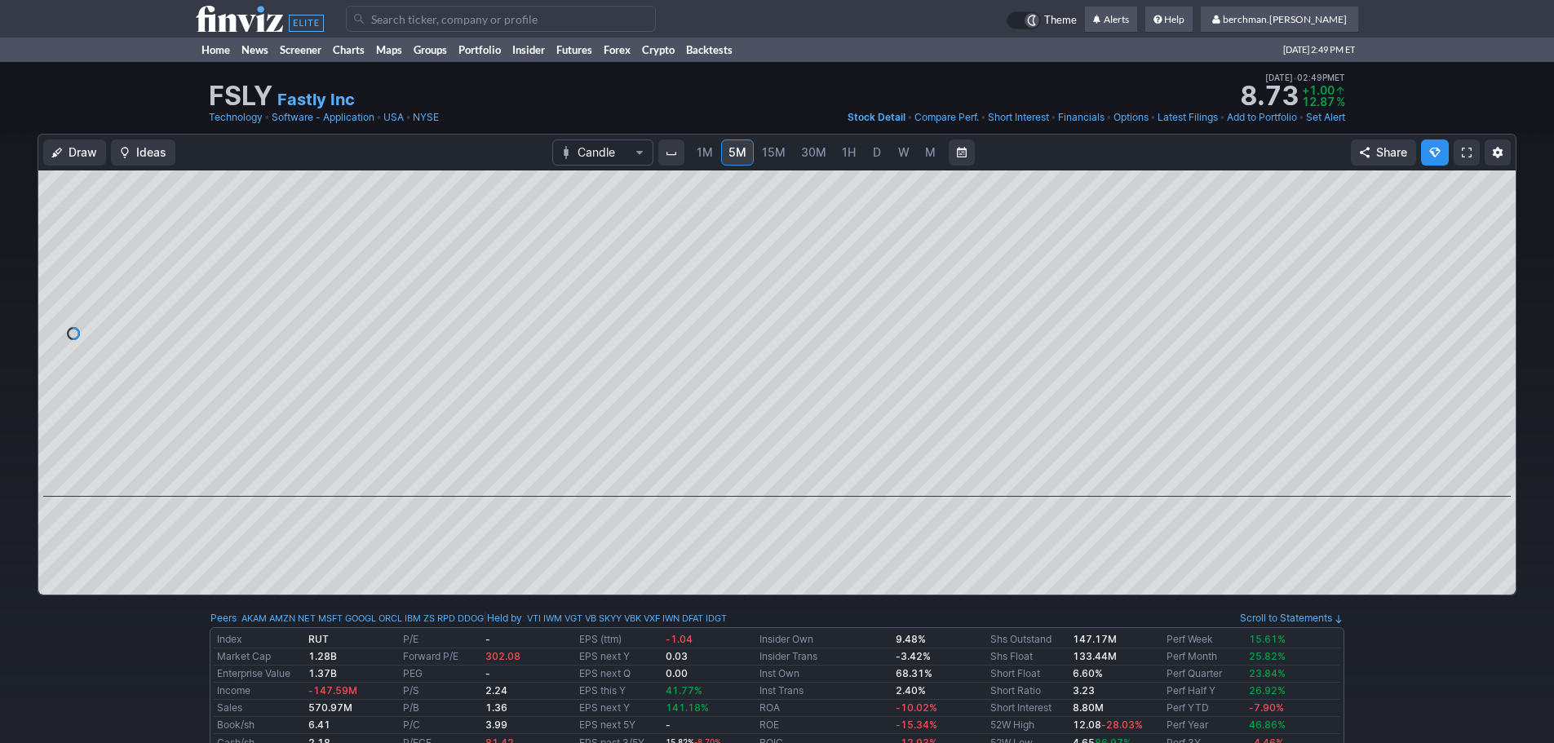
click at [497, 16] on input "Search" at bounding box center [501, 19] width 310 height 26
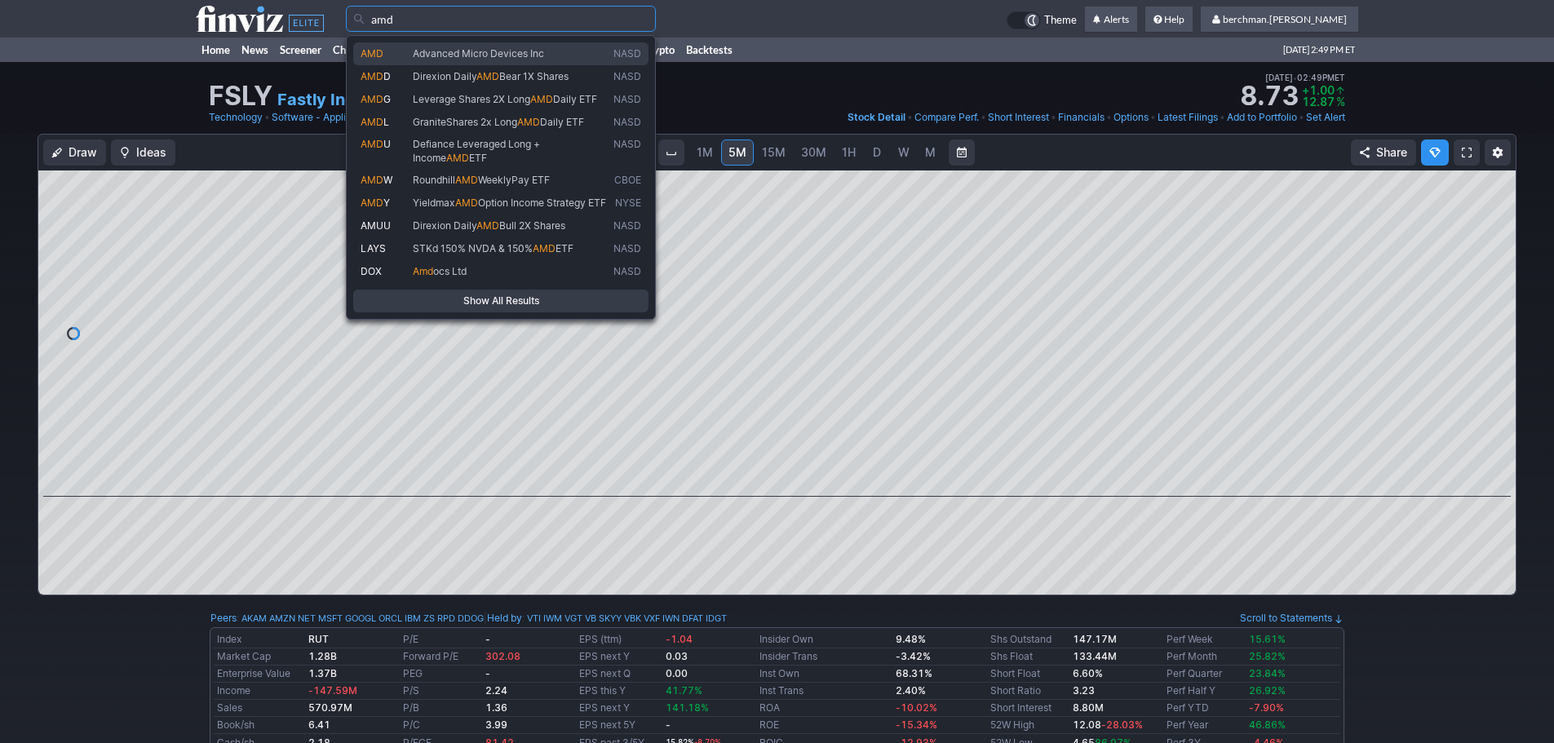
click at [483, 50] on span "Advanced Micro Devices Inc" at bounding box center [478, 53] width 131 height 12
type input "AMD"
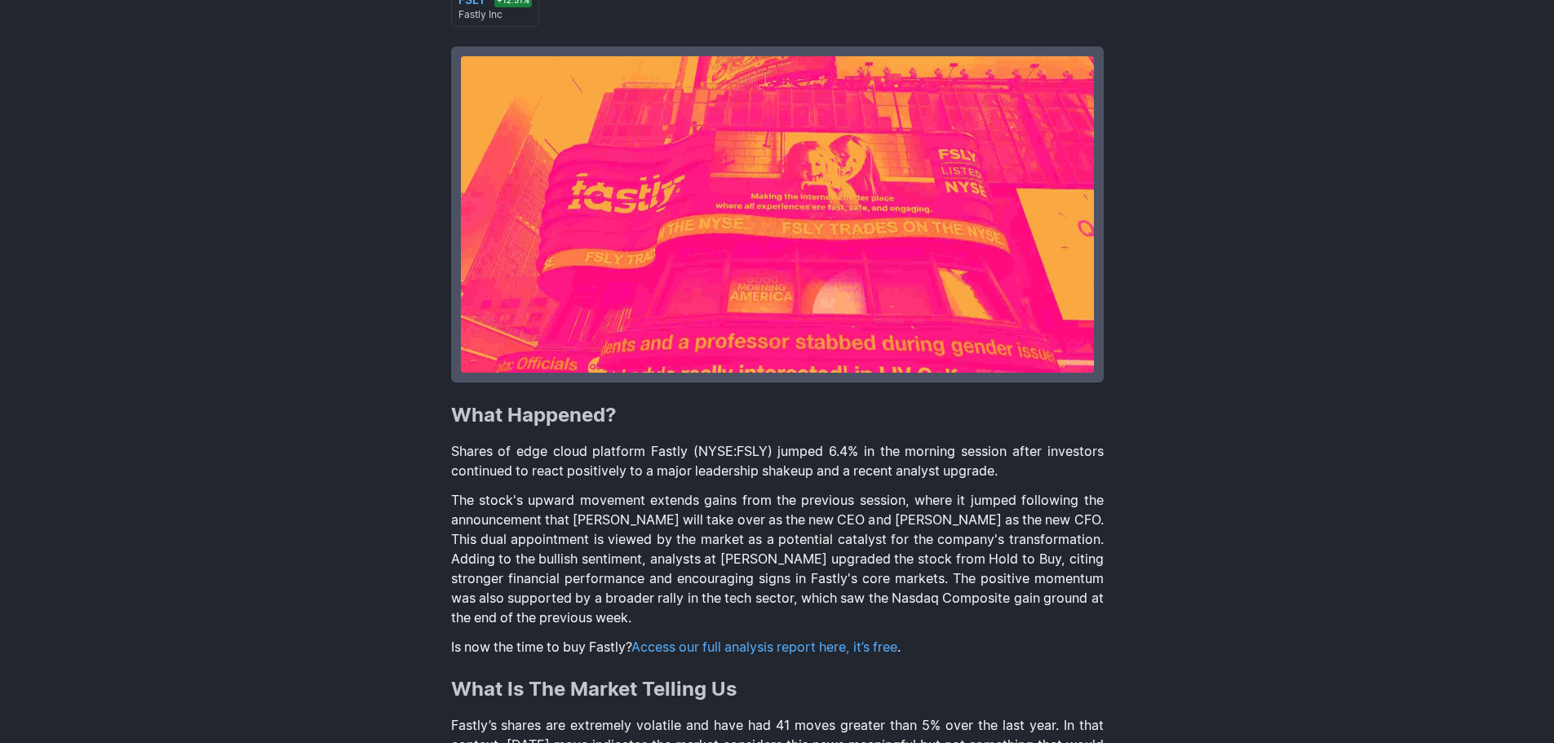
scroll to position [408, 0]
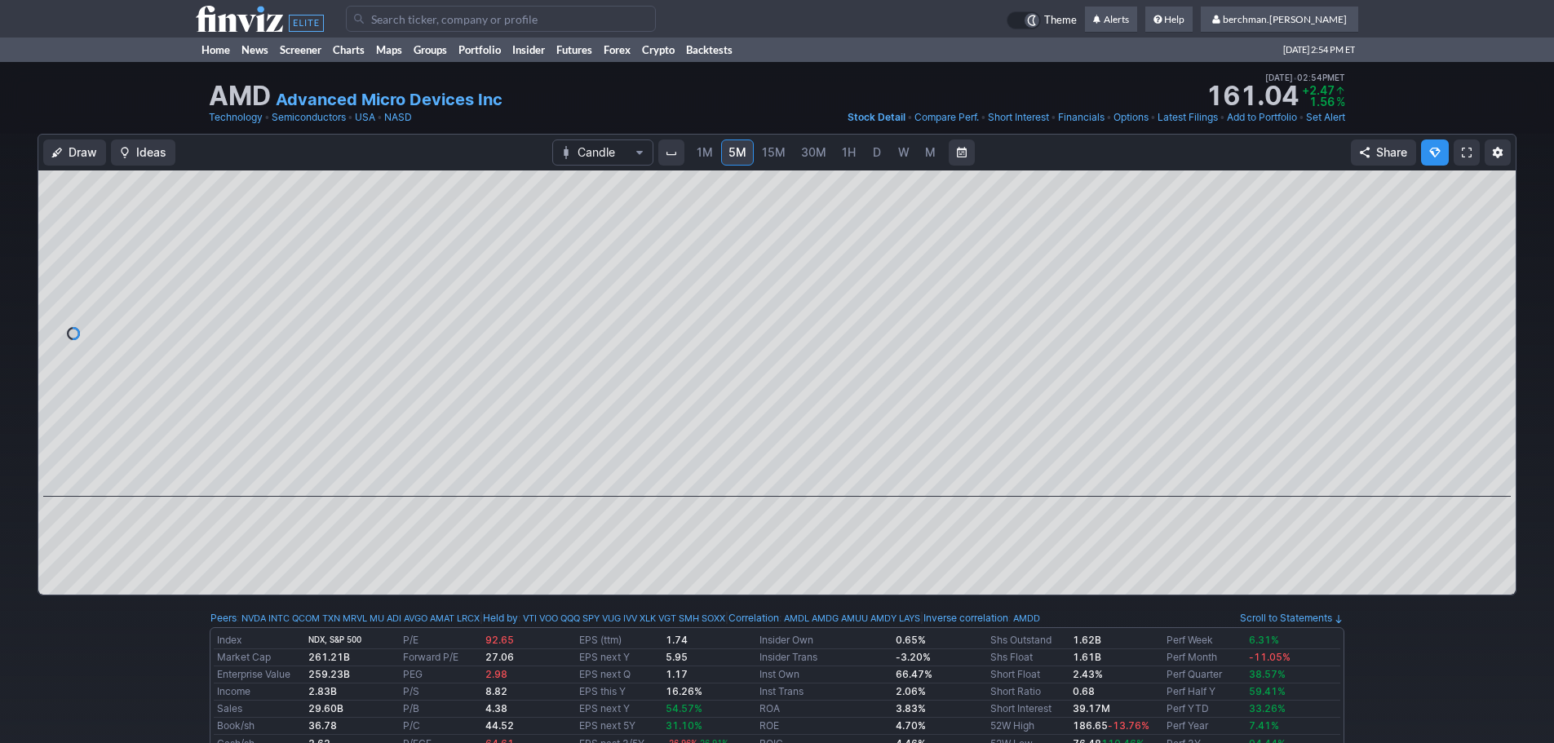
click at [880, 159] on span "D" at bounding box center [876, 152] width 11 height 16
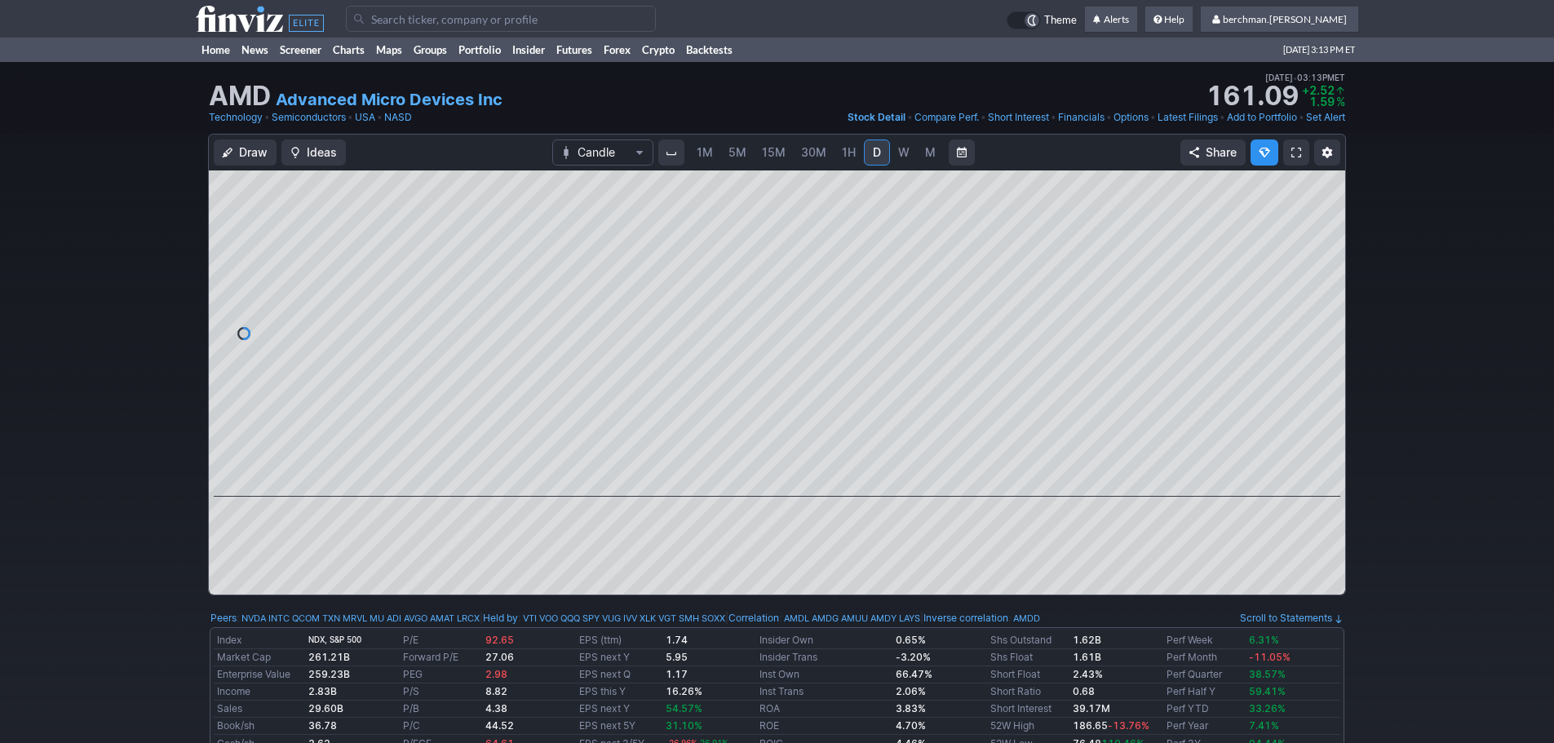
click at [488, 21] on input "Search" at bounding box center [501, 19] width 310 height 26
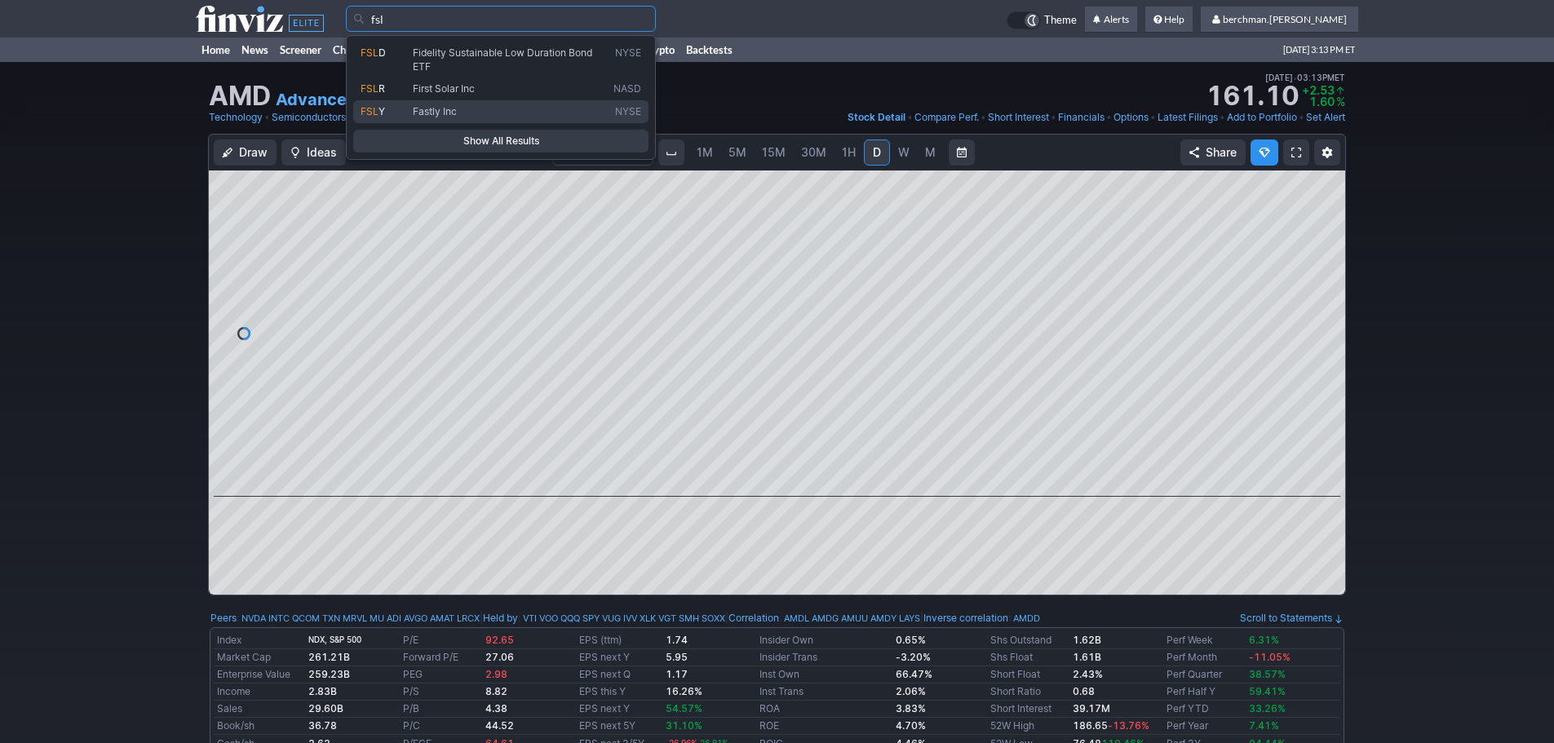
click at [472, 112] on span "Fastly Inc" at bounding box center [510, 112] width 201 height 14
type input "FSLY"
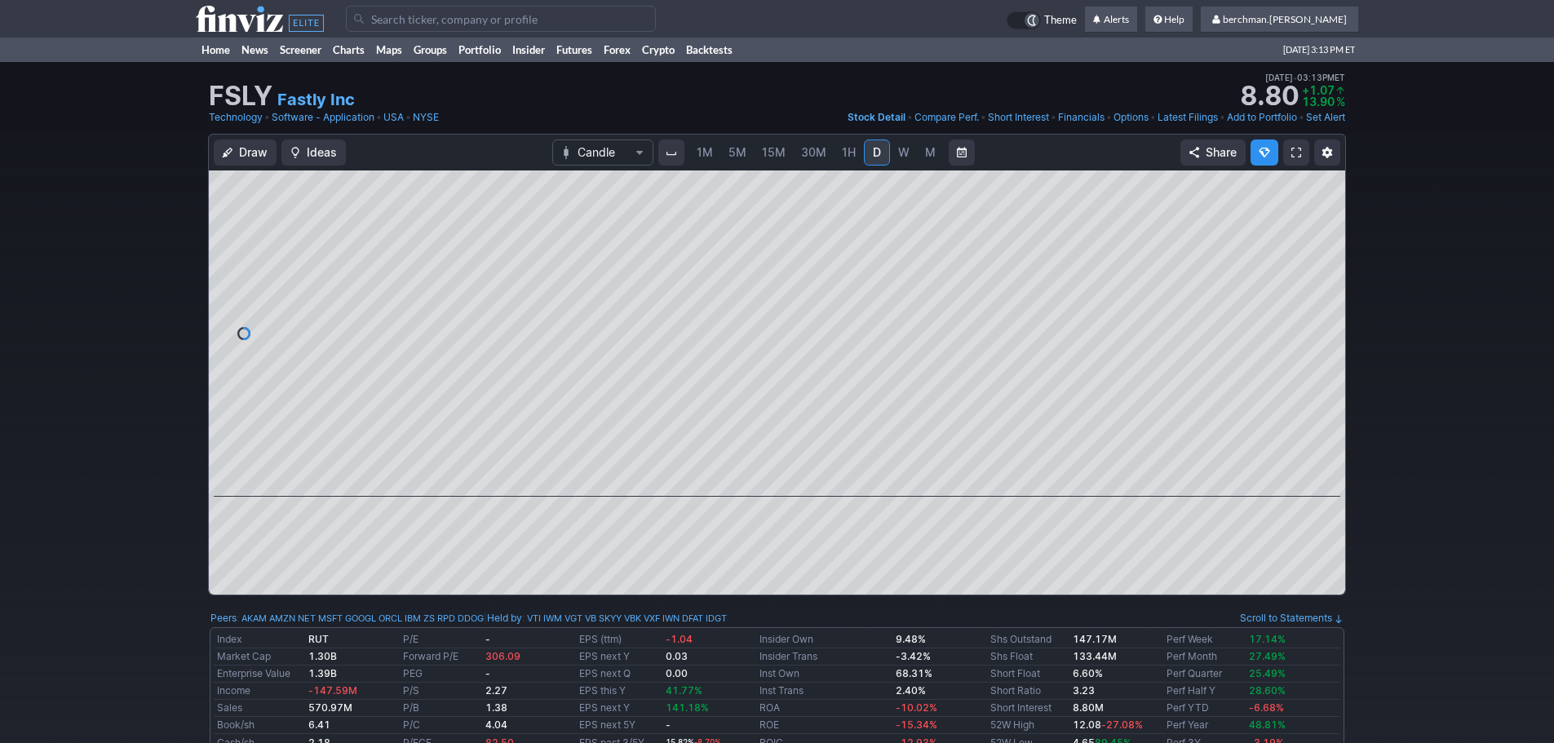
click at [752, 155] on link "5M" at bounding box center [737, 153] width 33 height 26
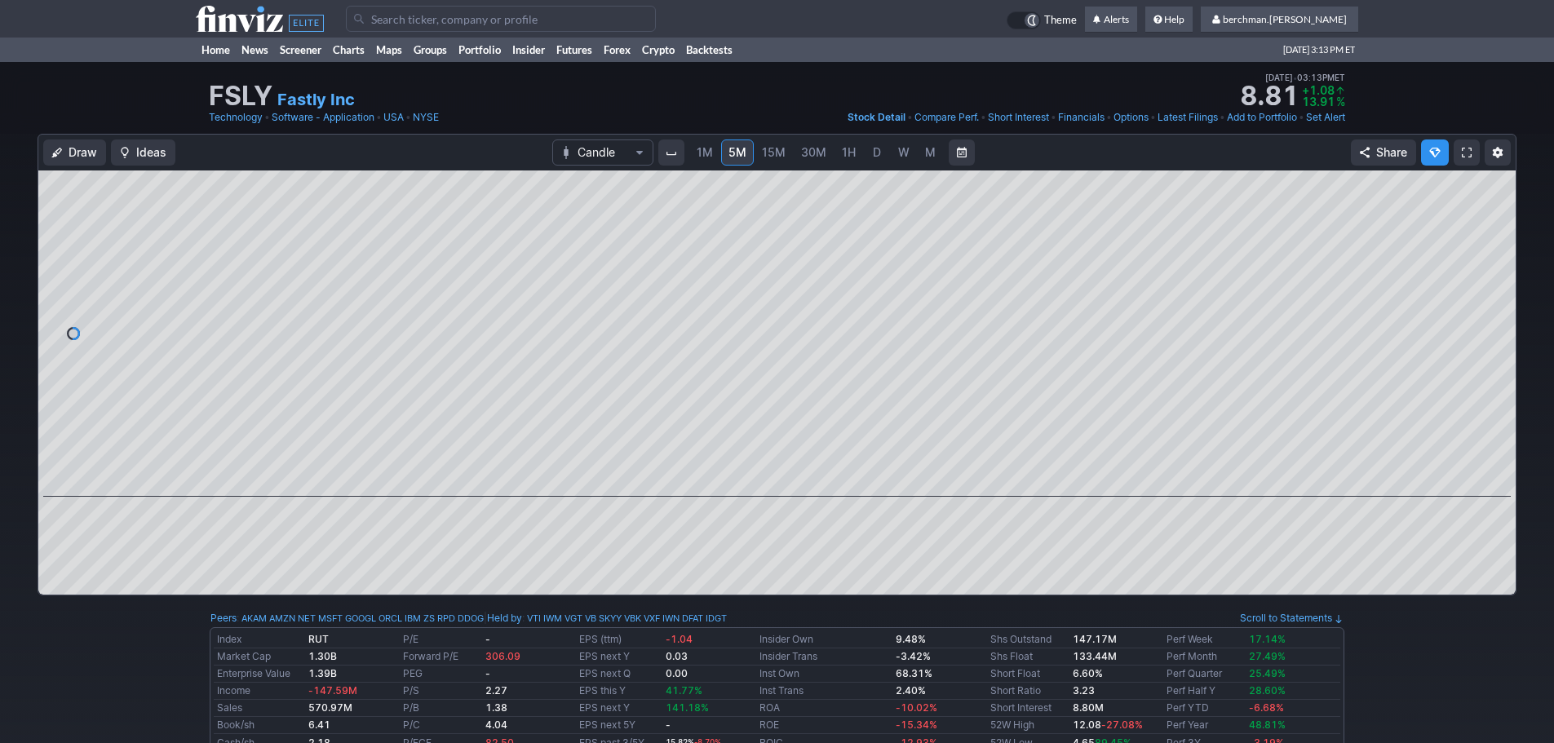
click at [492, 16] on input "Search" at bounding box center [501, 19] width 310 height 26
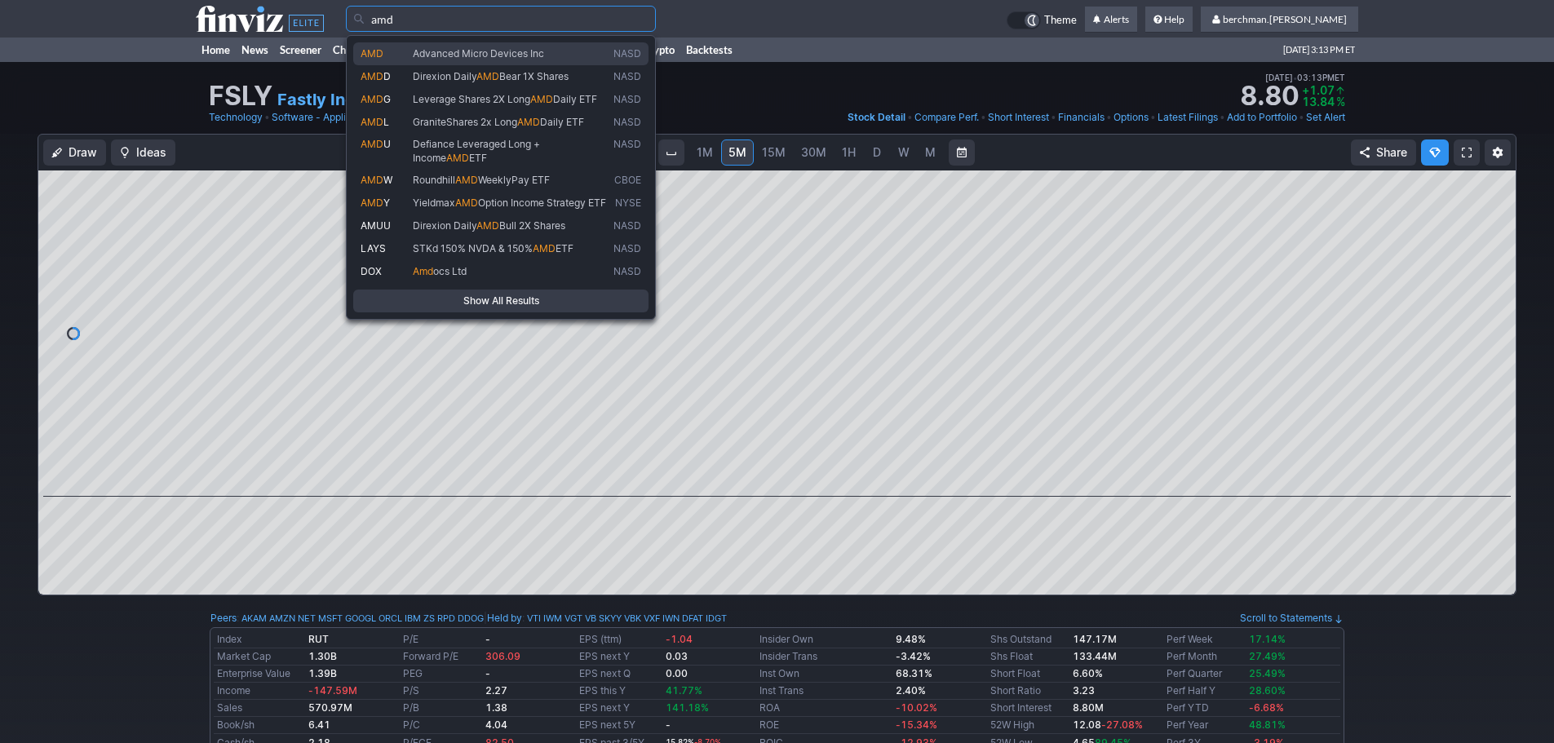
click at [505, 59] on span "Advanced Micro Devices Inc" at bounding box center [478, 53] width 131 height 12
type input "AMD"
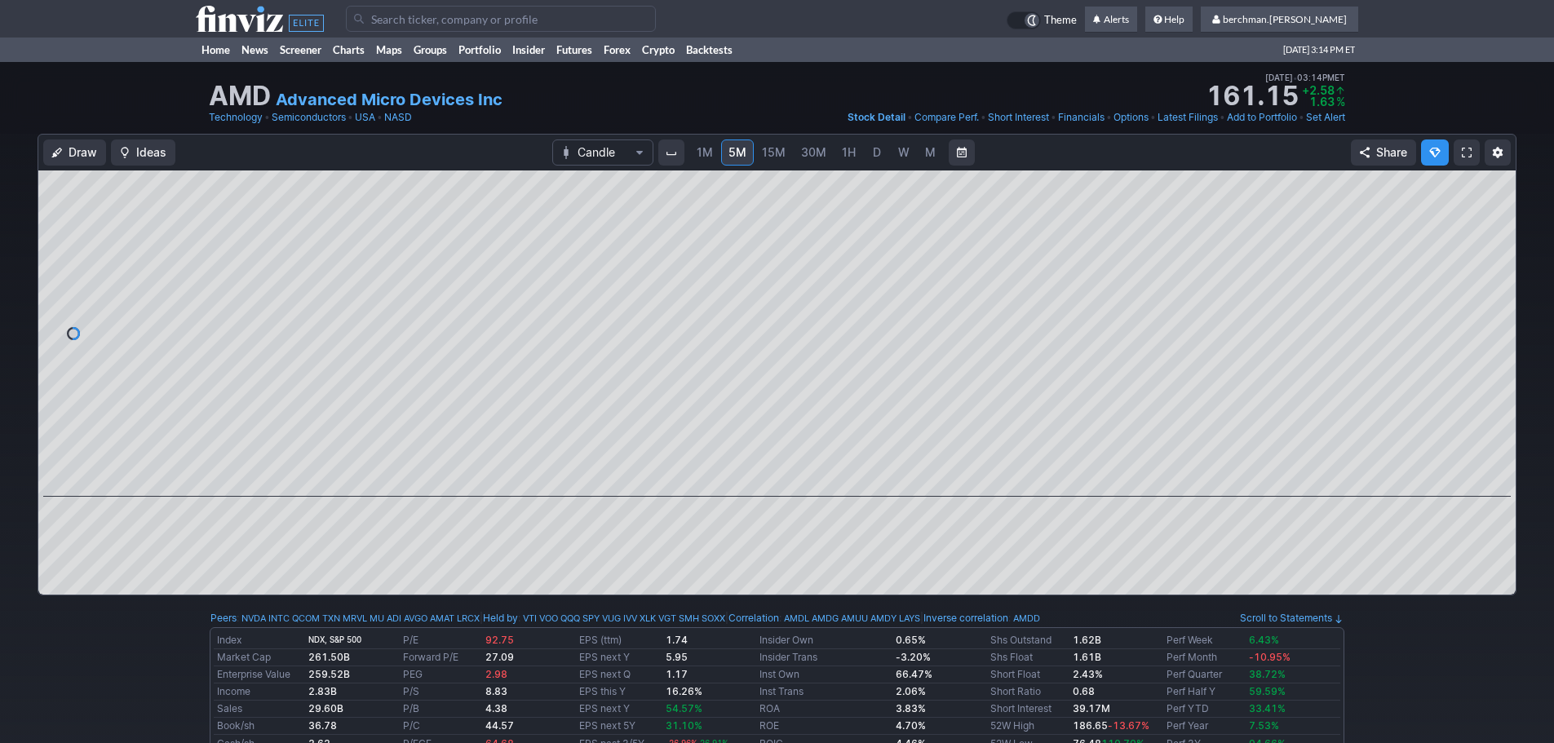
click at [877, 154] on span "D" at bounding box center [877, 152] width 8 height 14
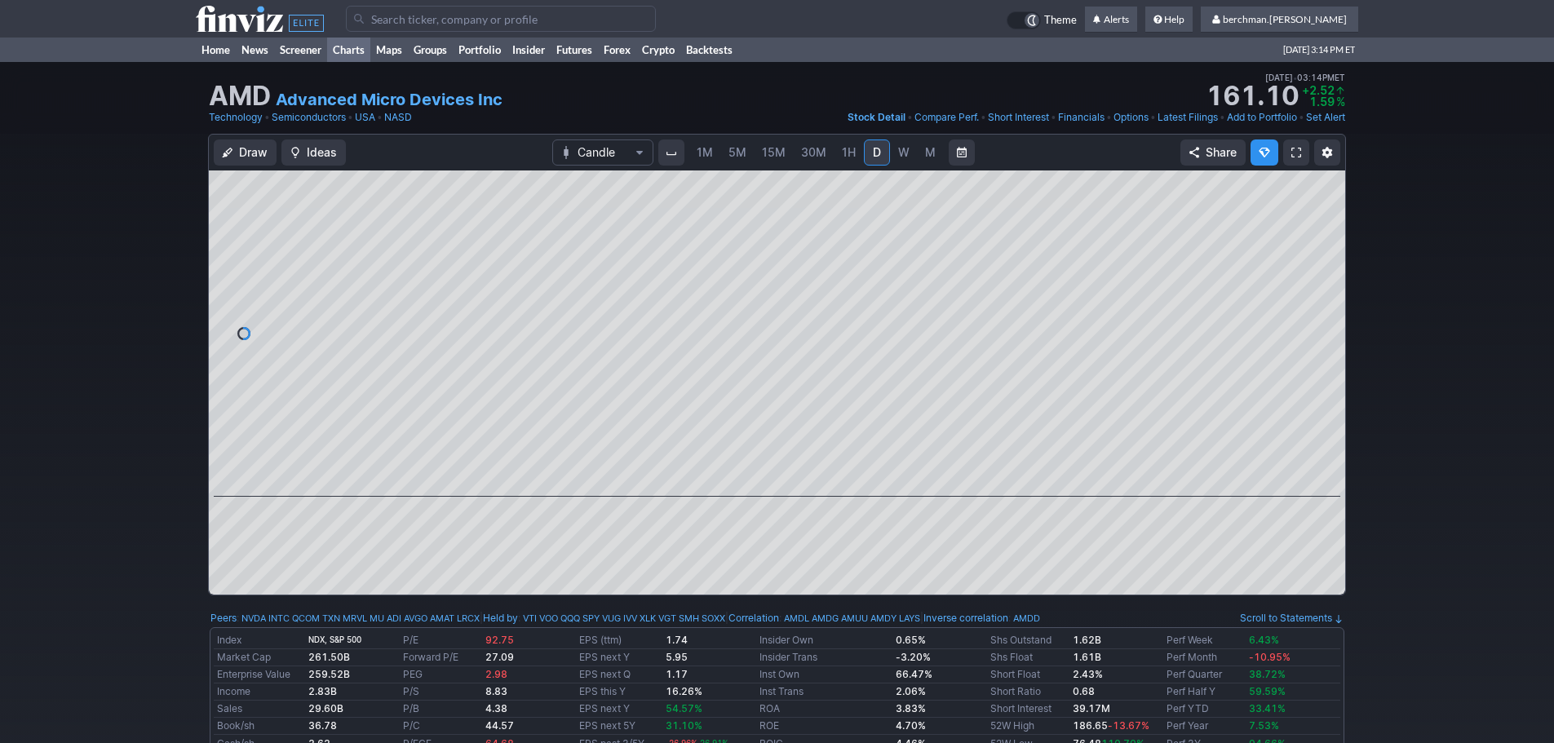
click at [339, 48] on link "Charts" at bounding box center [348, 50] width 43 height 24
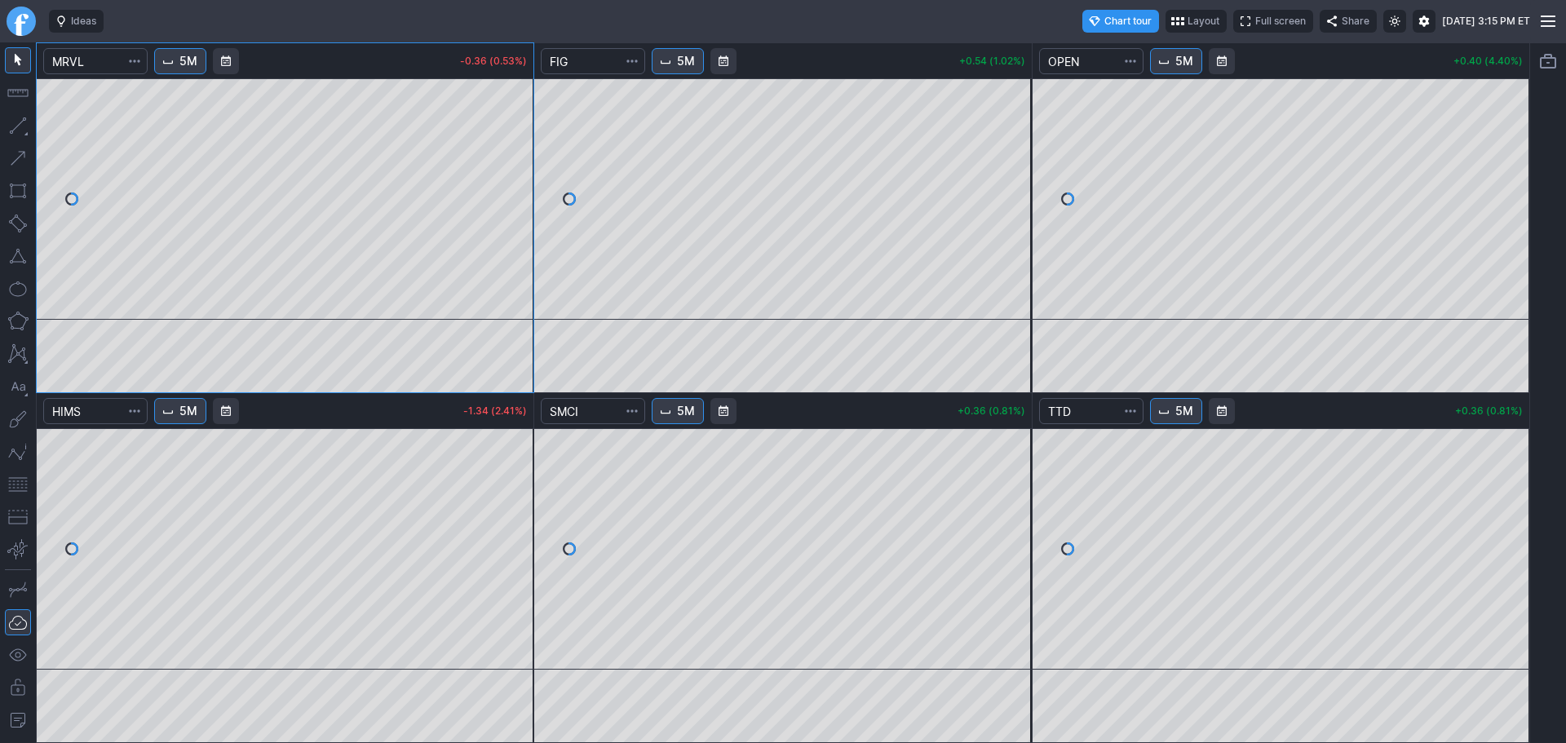
click at [6, 18] on div at bounding box center [21, 21] width 42 height 42
click at [22, 20] on link "Finviz.com" at bounding box center [21, 21] width 29 height 29
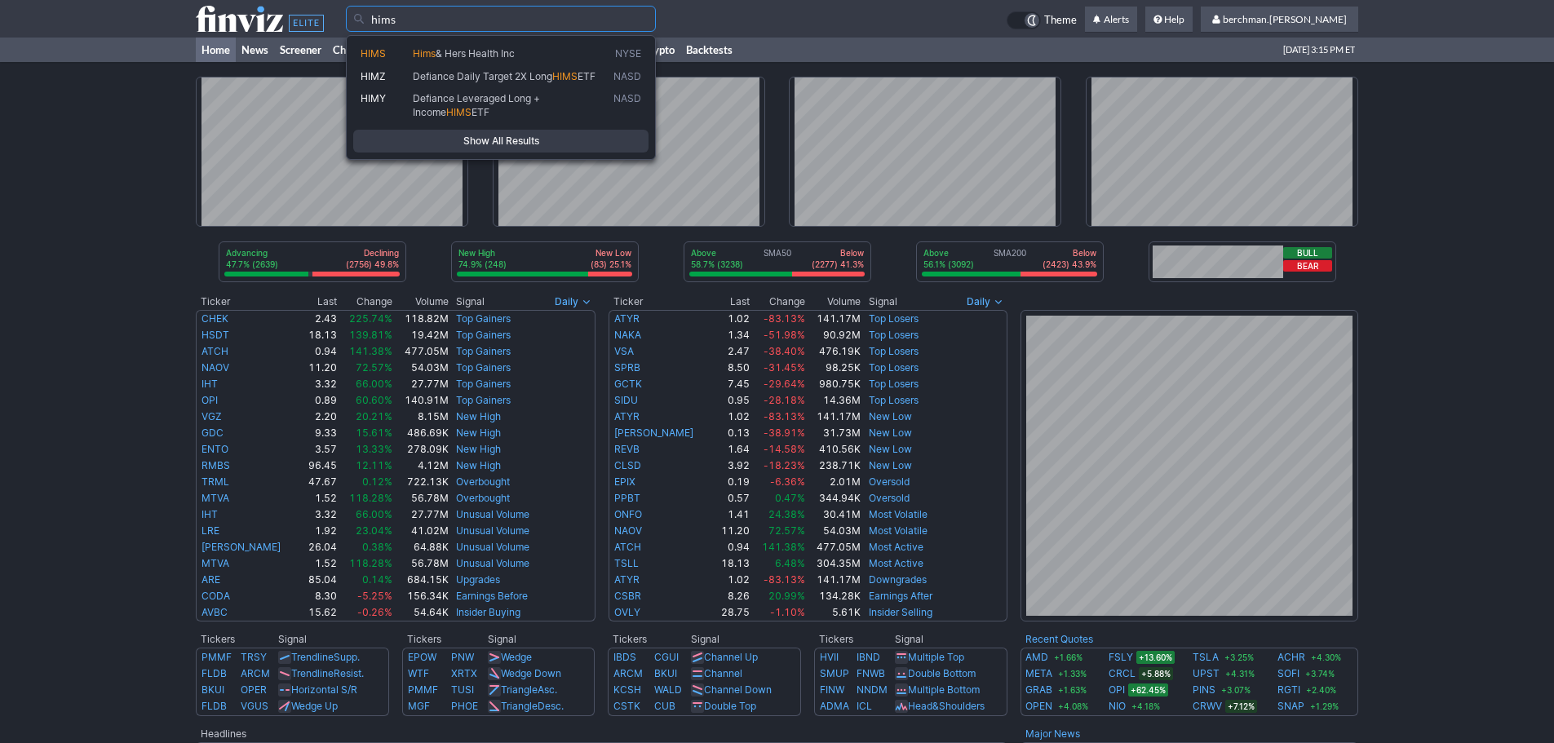
click at [515, 55] on span "& Hers Health Inc" at bounding box center [475, 53] width 79 height 12
type input "HIMS"
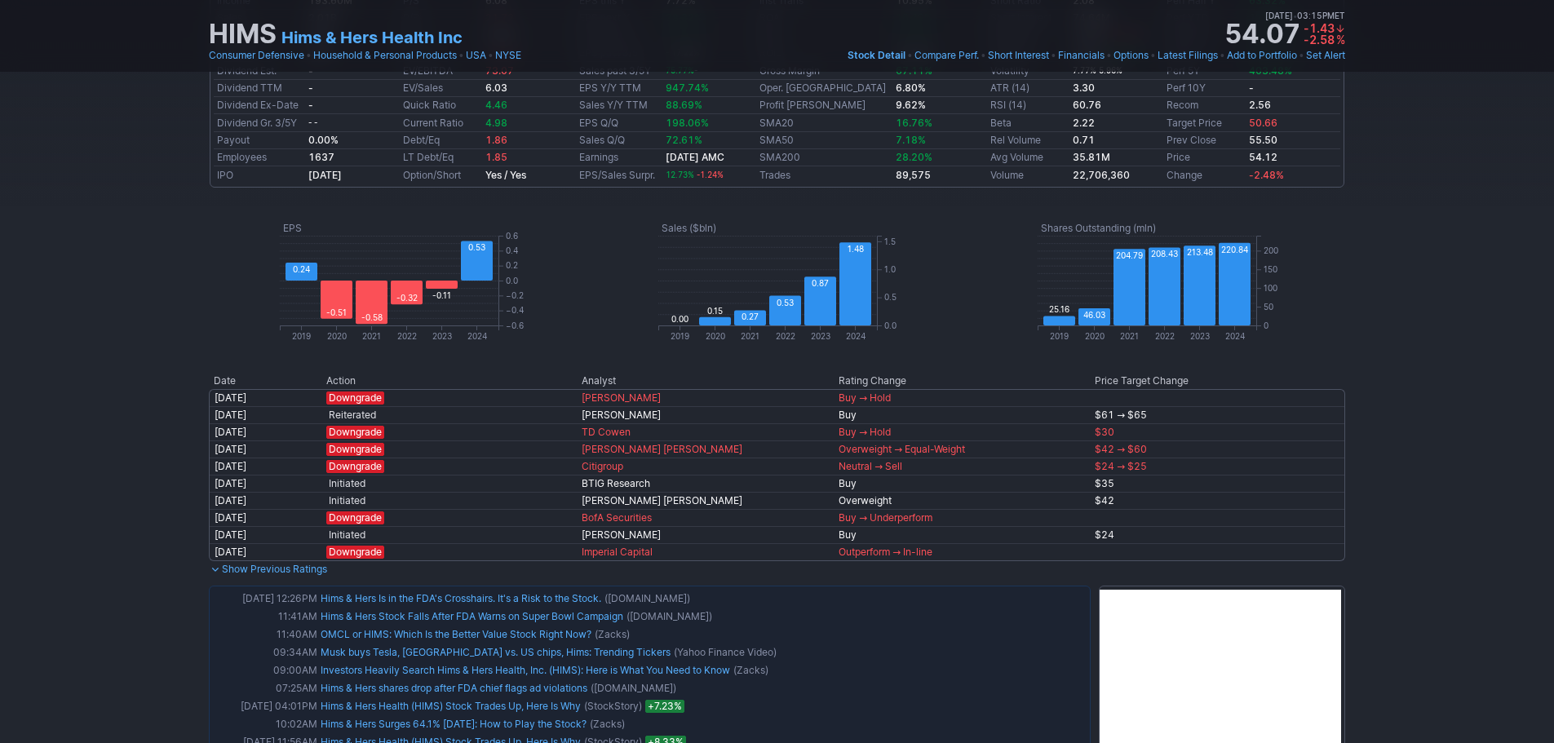
scroll to position [897, 0]
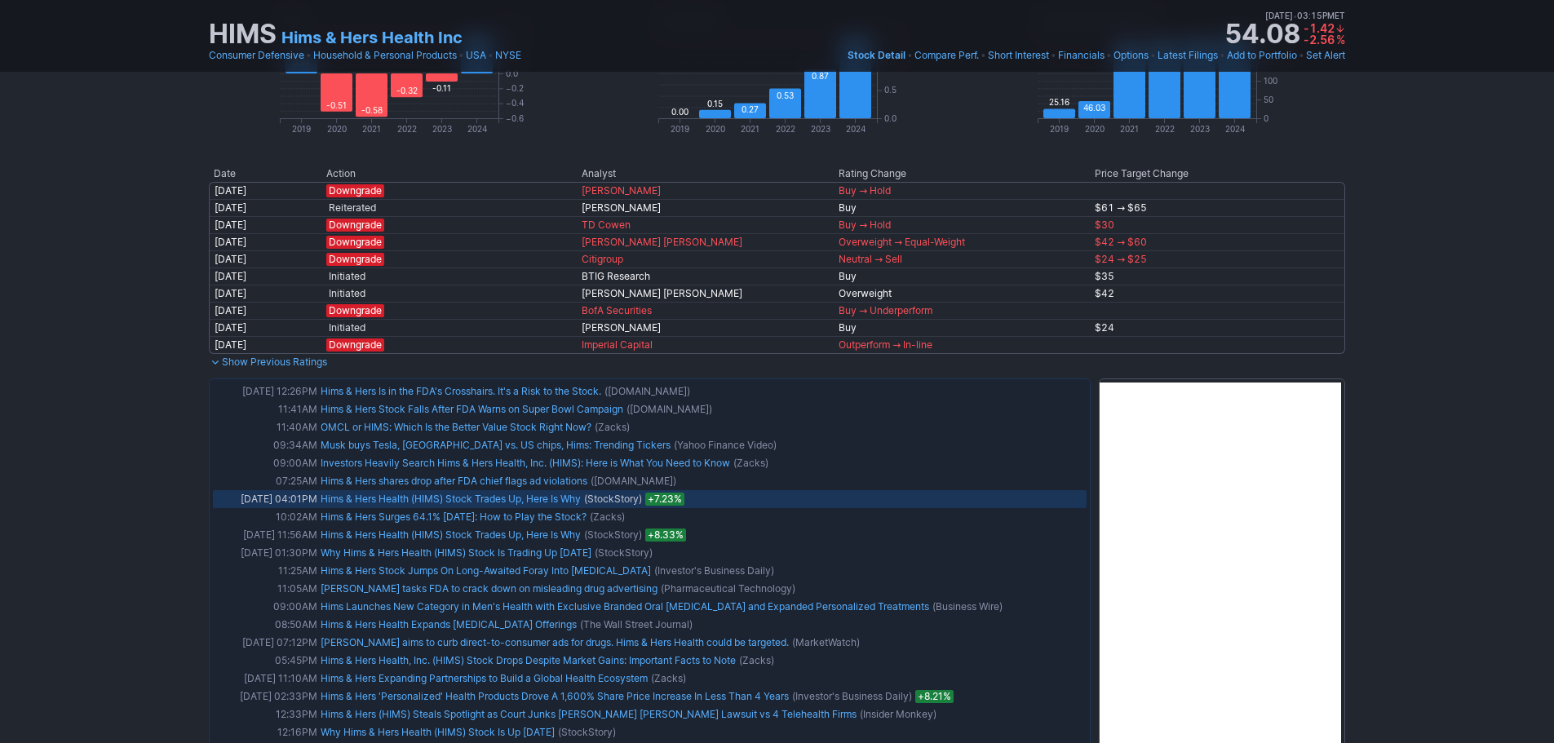
click at [457, 498] on link "Hims & Hers Health (HIMS) Stock Trades Up, Here Is Why" at bounding box center [451, 499] width 260 height 12
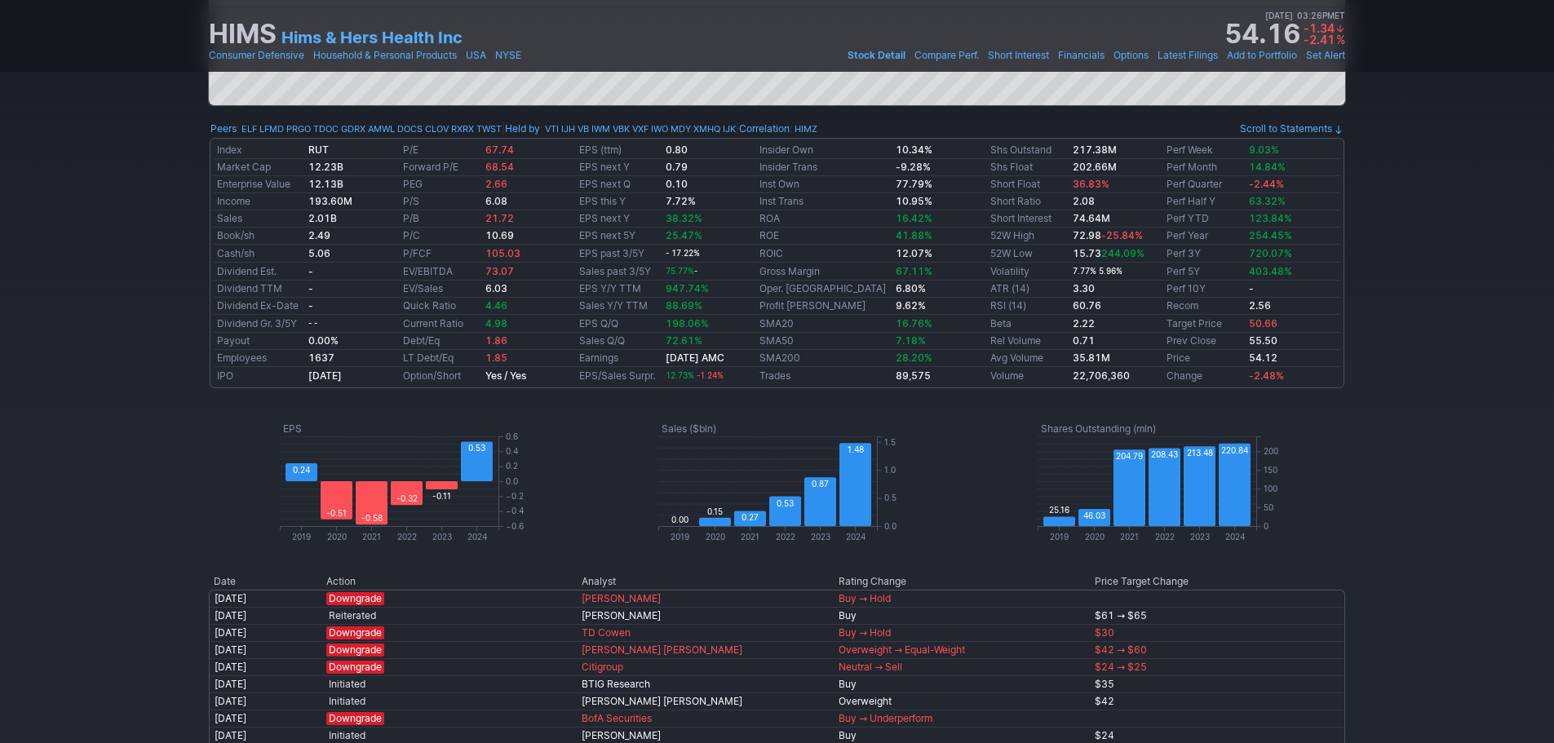
scroll to position [0, 0]
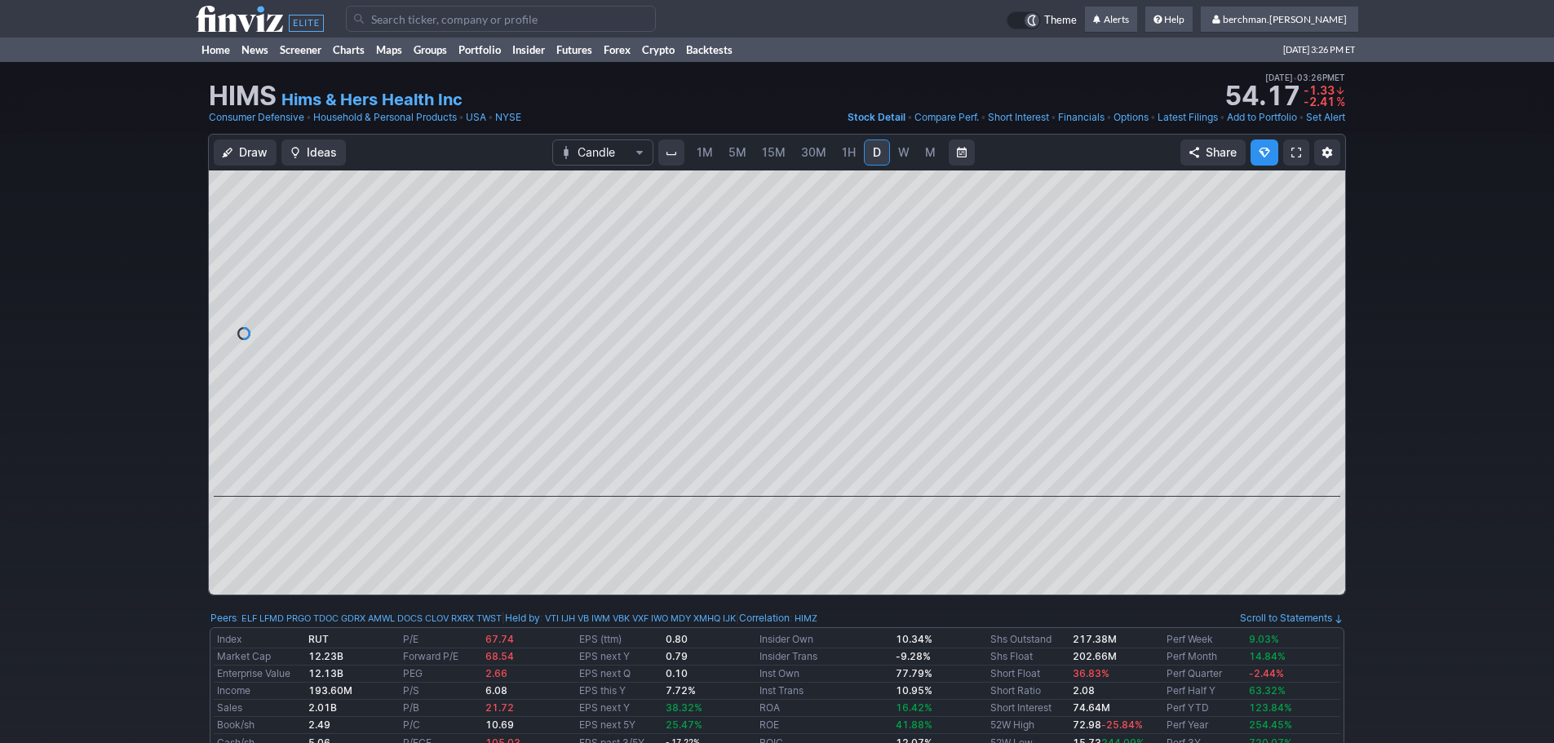
click at [512, 25] on input "Search" at bounding box center [501, 19] width 310 height 26
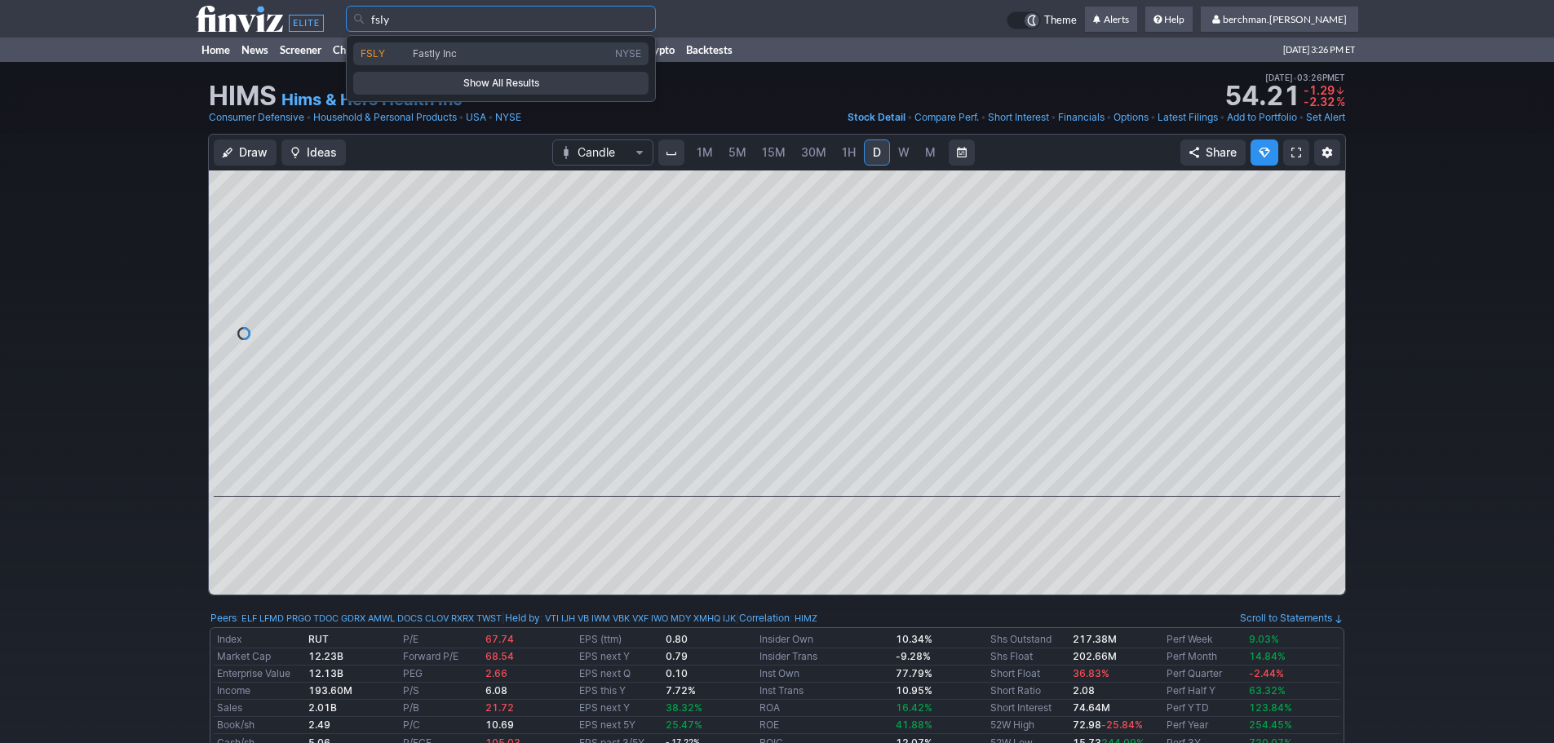
click at [521, 55] on span "Fastly Inc" at bounding box center [511, 54] width 202 height 14
type input "FSLY"
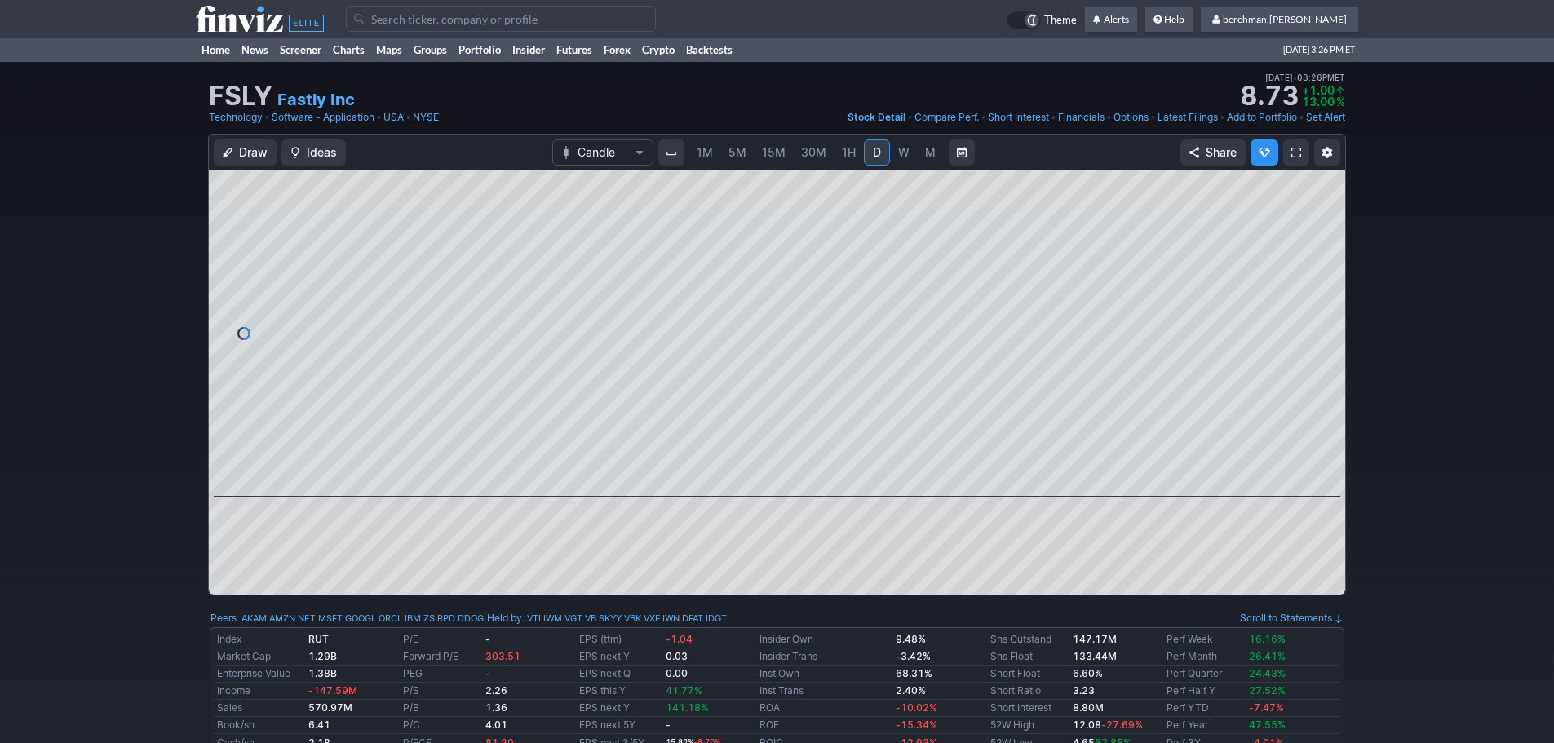
click at [738, 155] on span "5M" at bounding box center [738, 152] width 18 height 14
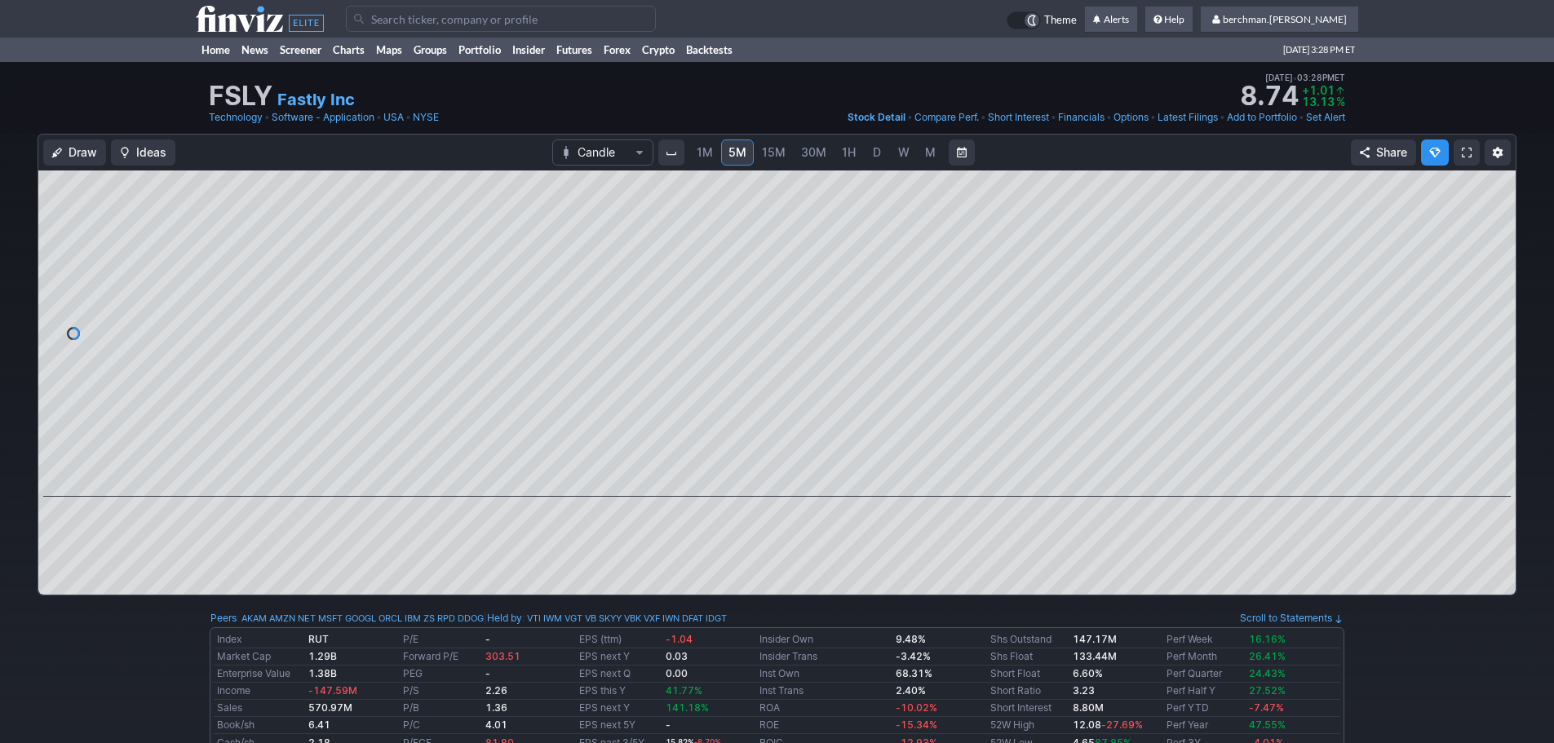
click at [401, 18] on input "Search" at bounding box center [501, 19] width 310 height 26
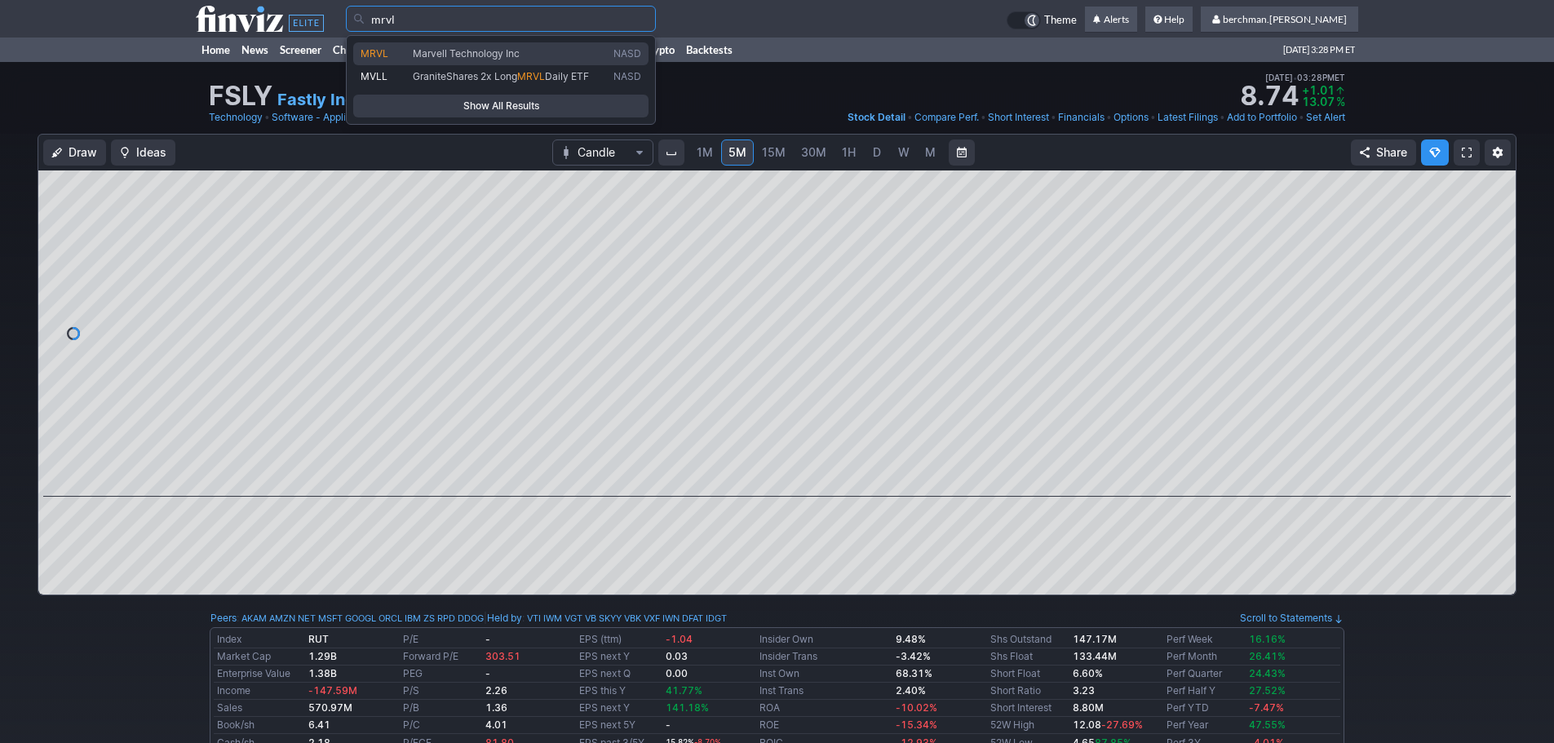
click at [435, 50] on span "Marvell Technology Inc" at bounding box center [466, 53] width 107 height 12
type input "MRVL"
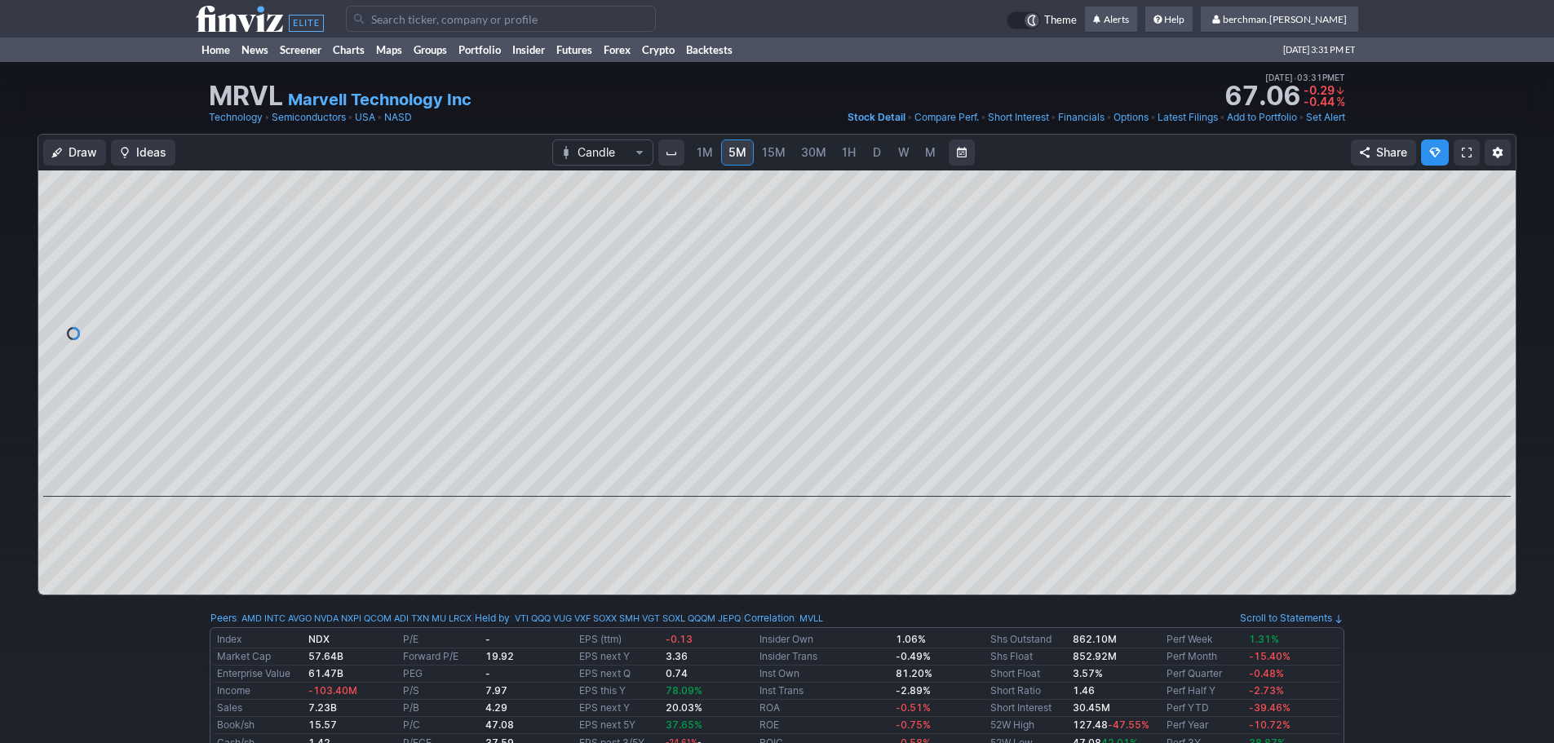
click at [873, 148] on span "D" at bounding box center [877, 152] width 8 height 14
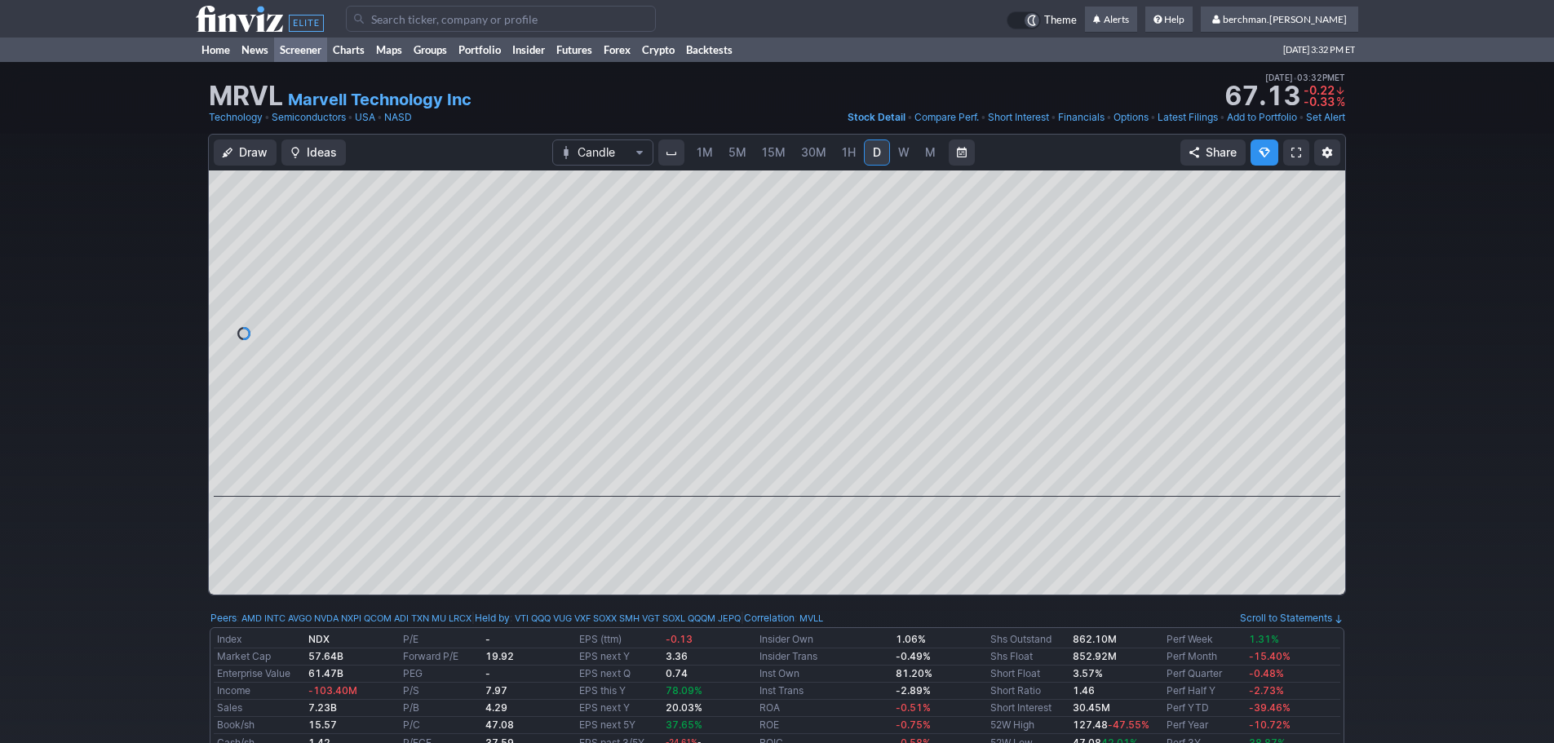
click at [306, 49] on link "Screener" at bounding box center [300, 50] width 53 height 24
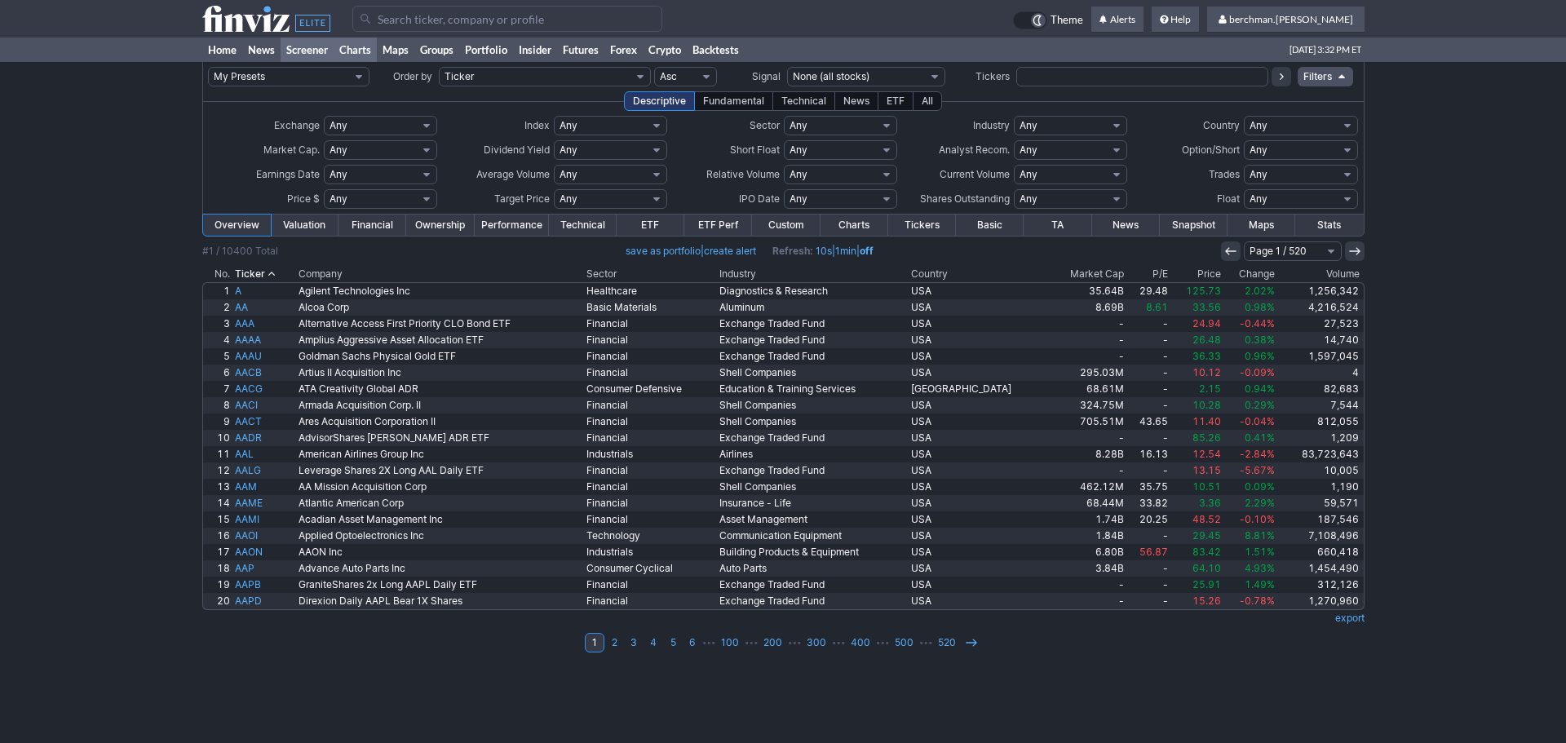
click at [353, 46] on link "Charts" at bounding box center [355, 50] width 43 height 24
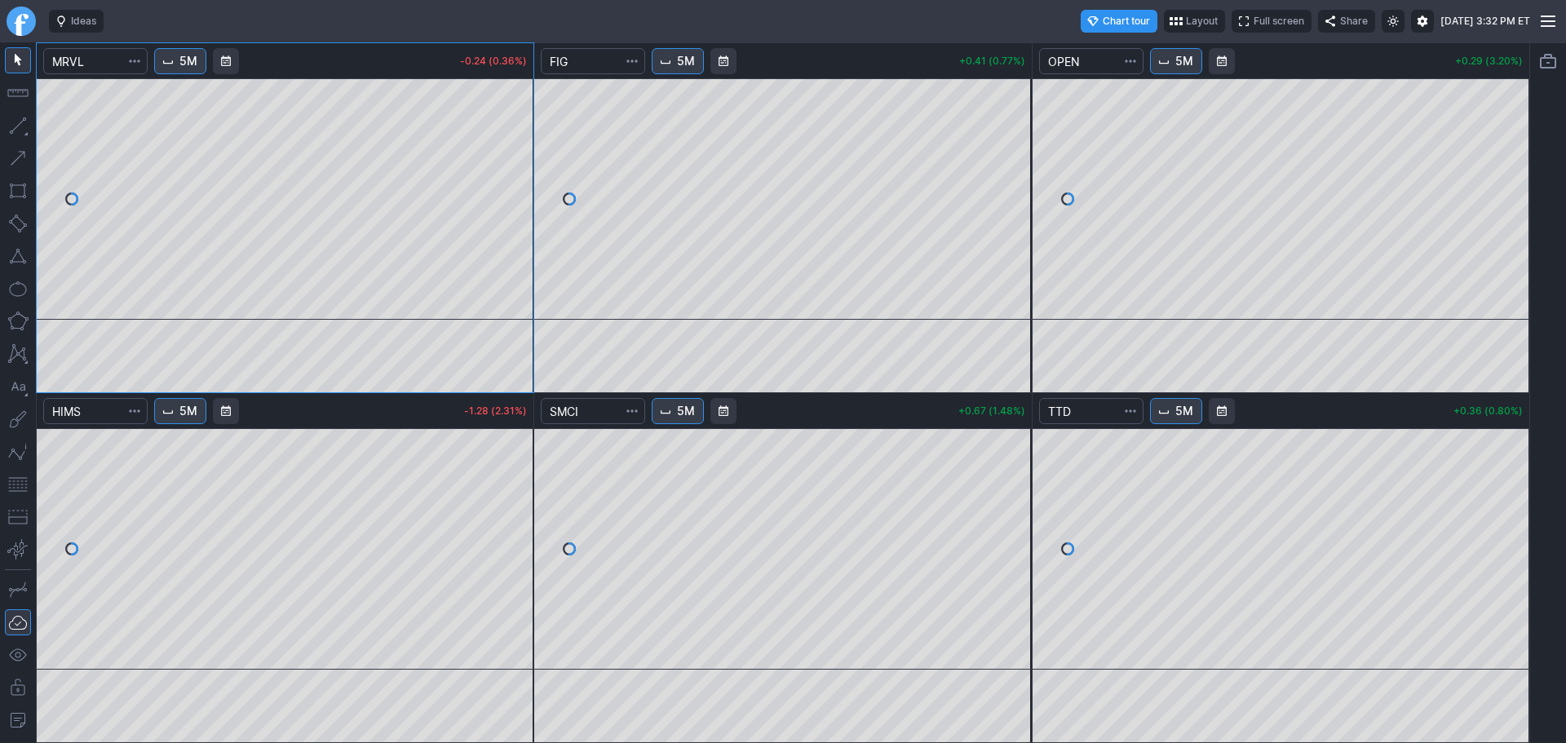
click at [685, 411] on span "5M" at bounding box center [686, 411] width 18 height 16
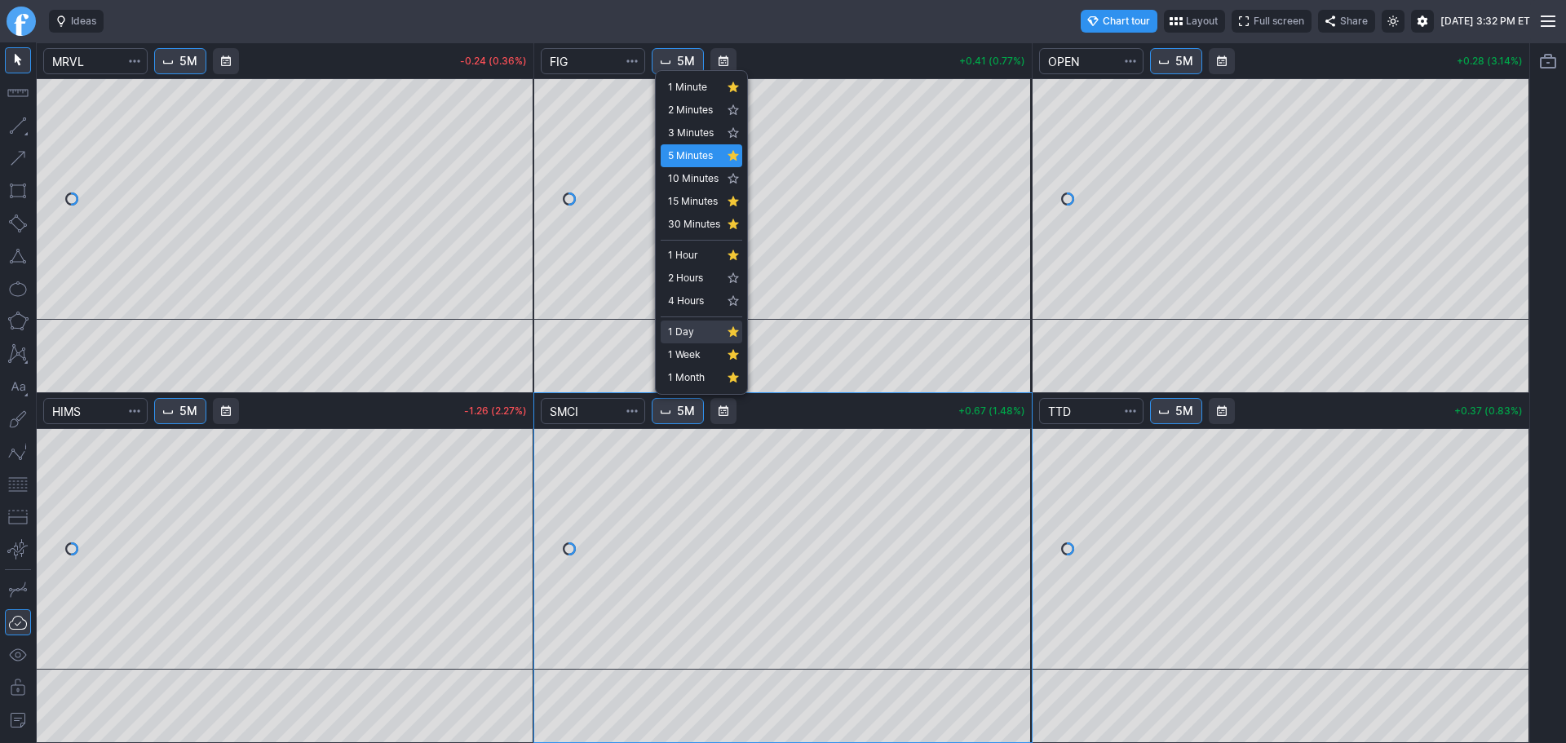
click at [685, 333] on span "1 Day" at bounding box center [694, 332] width 52 height 16
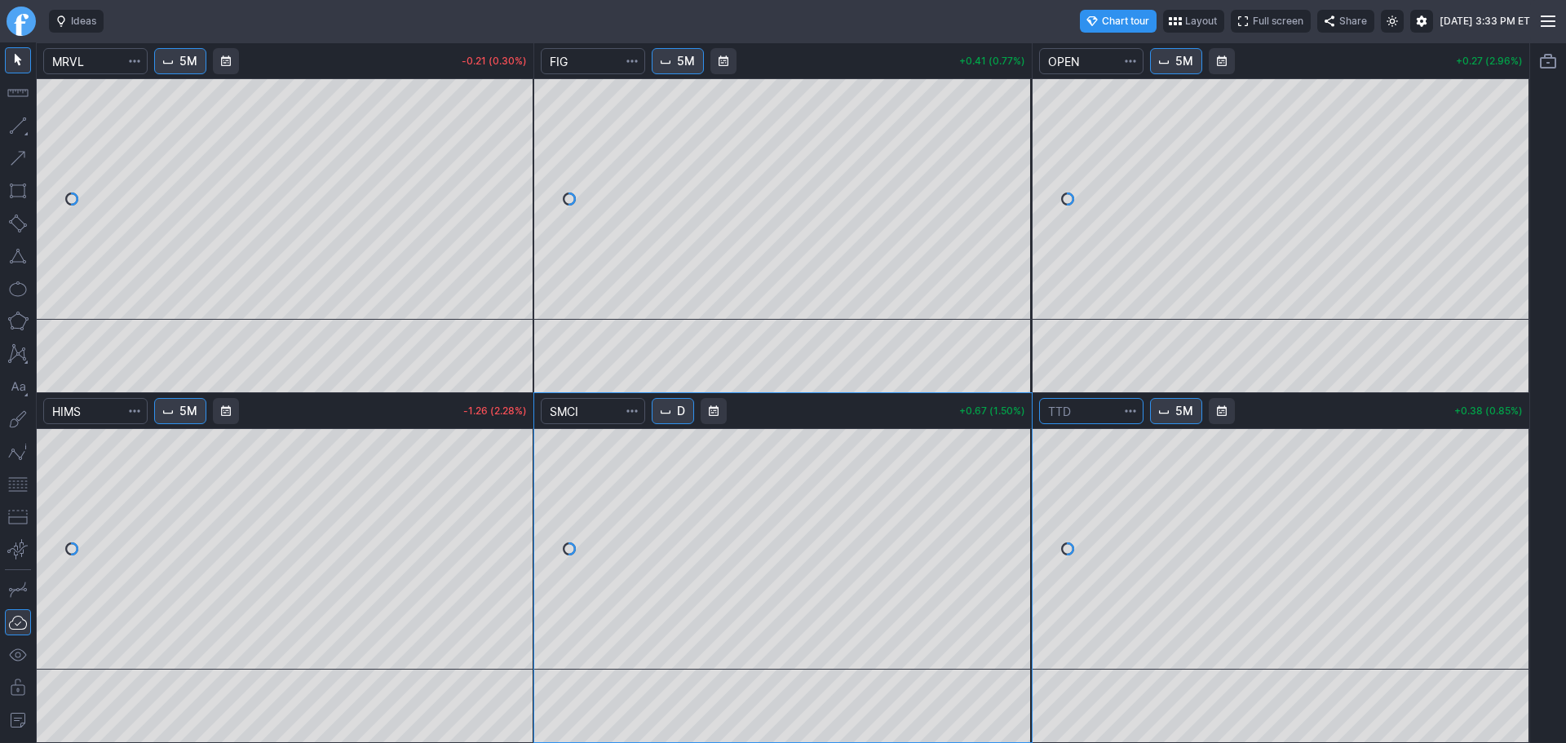
click at [1089, 415] on input "Search" at bounding box center [1091, 411] width 104 height 26
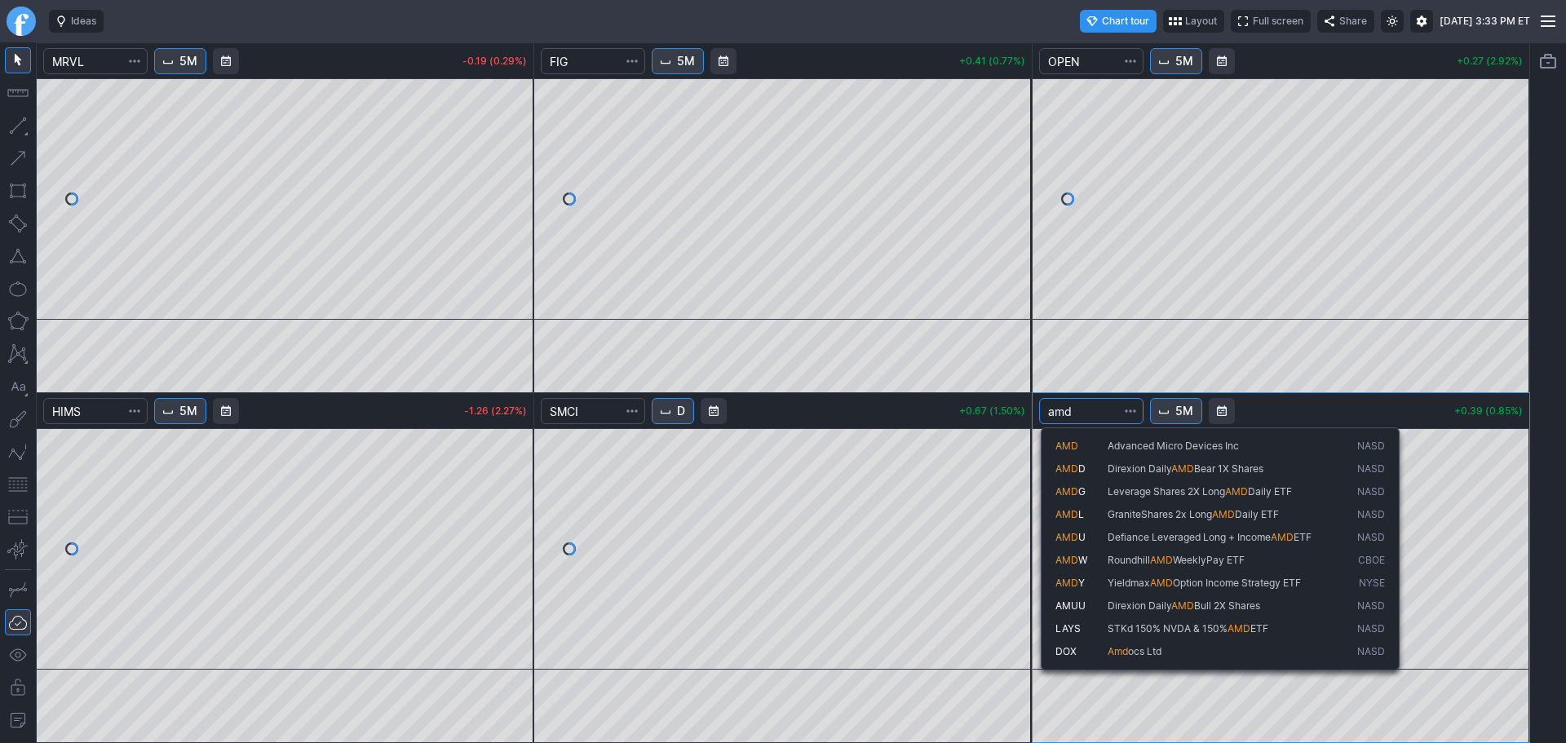
type input "amd"
click at [1066, 449] on span "AMD" at bounding box center [1067, 446] width 23 height 12
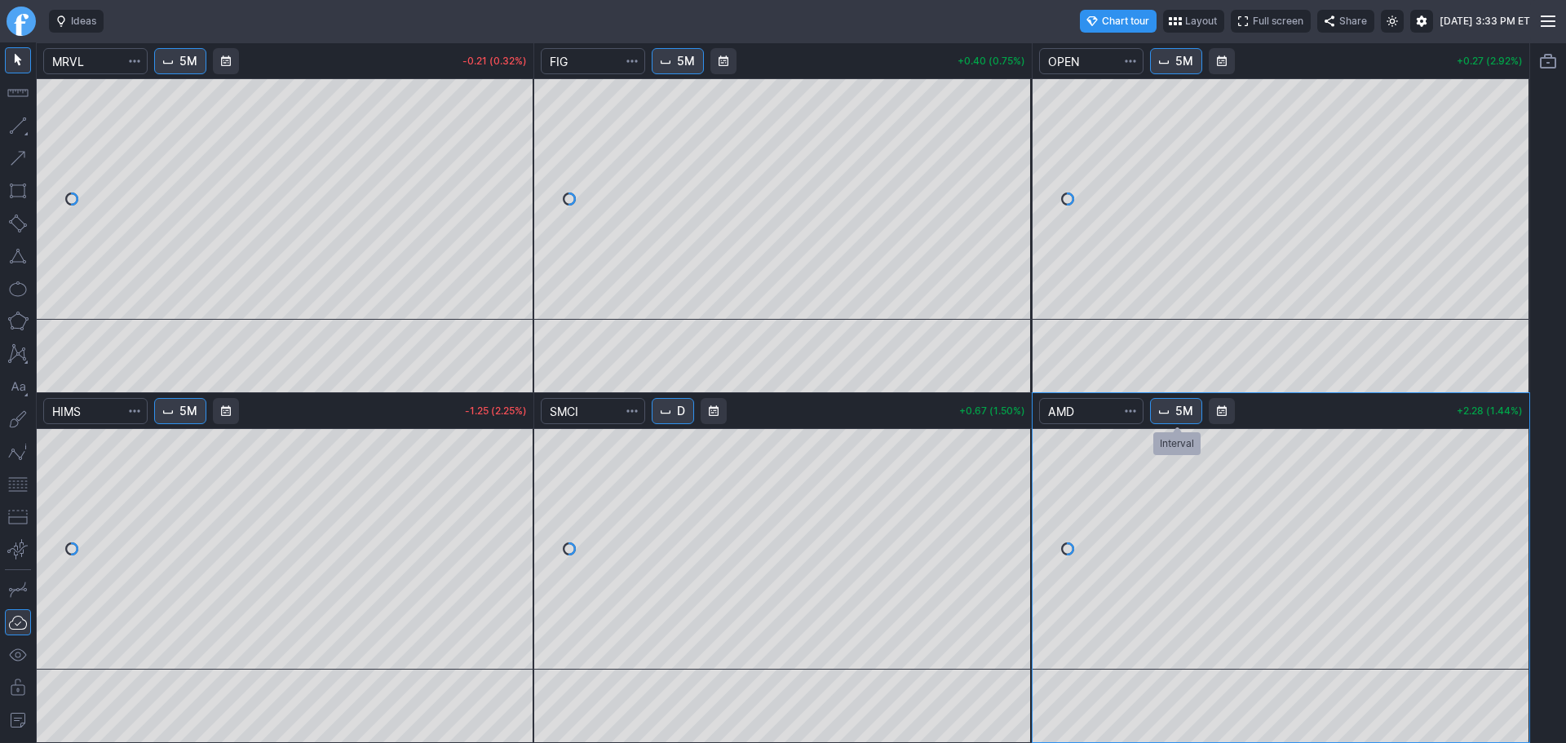
click at [1168, 411] on span "Interval" at bounding box center [1164, 411] width 13 height 13
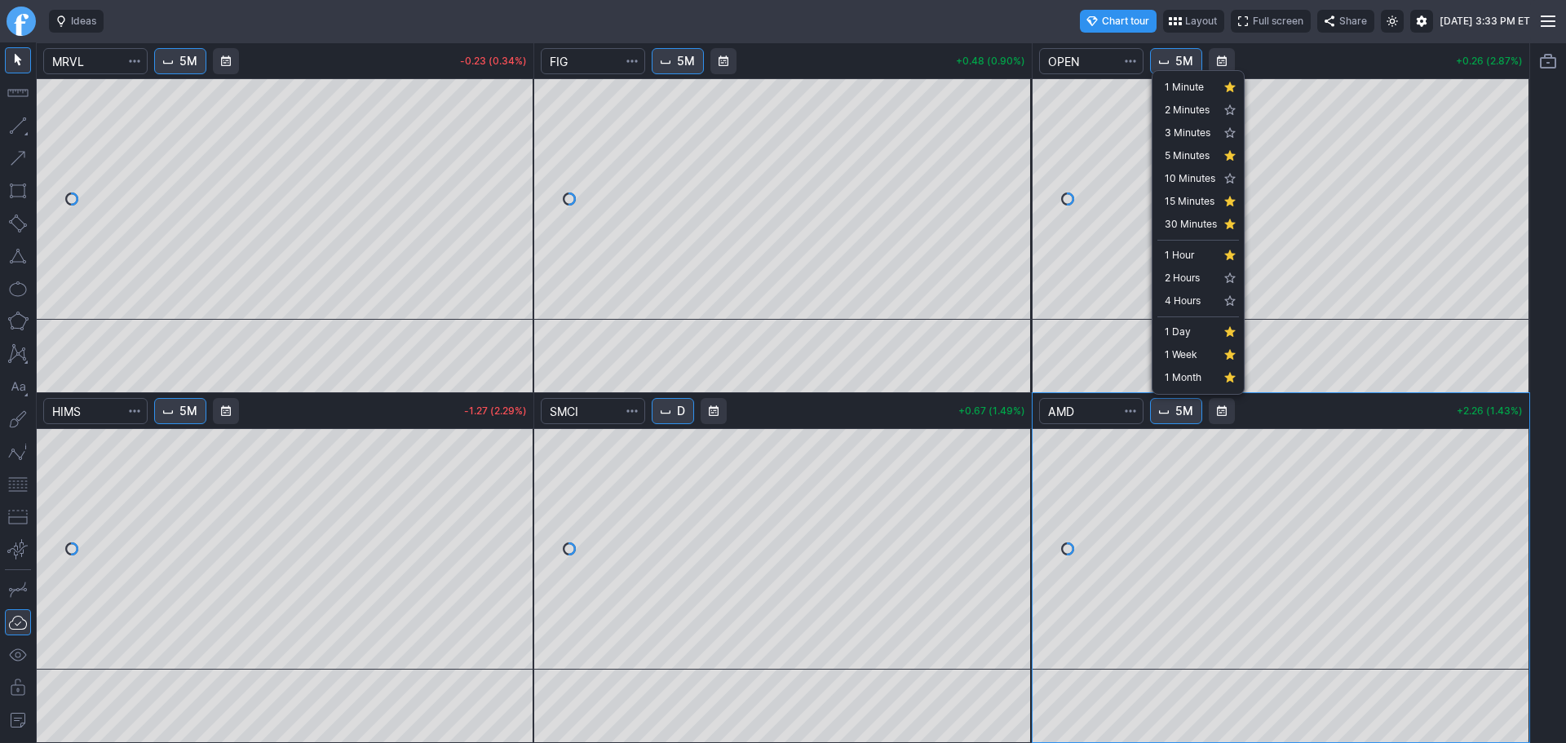
click at [1055, 312] on div at bounding box center [783, 371] width 1566 height 743
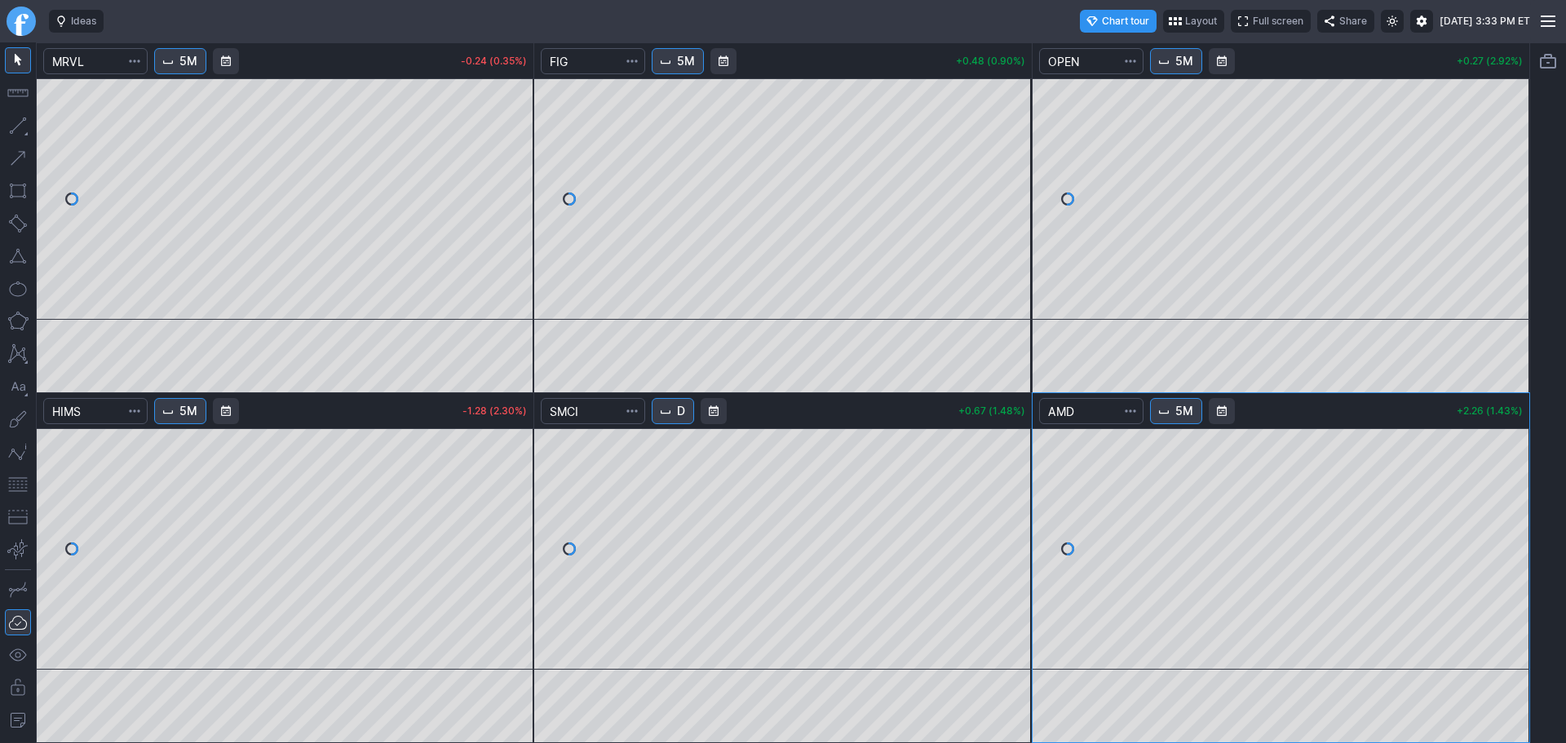
click at [581, 76] on div at bounding box center [593, 61] width 104 height 36
click at [580, 69] on input "Search" at bounding box center [593, 61] width 104 height 26
type input "g"
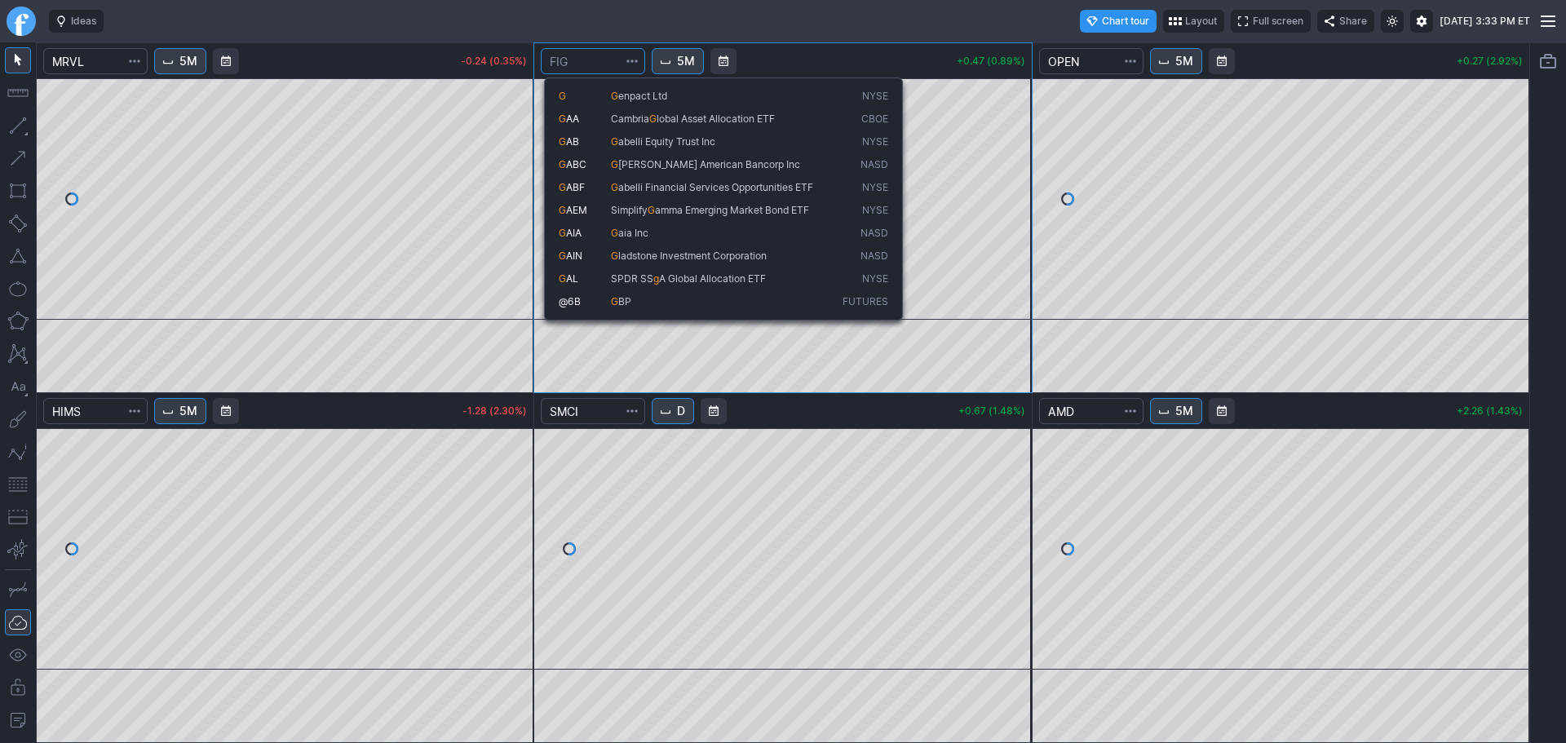
type input "="
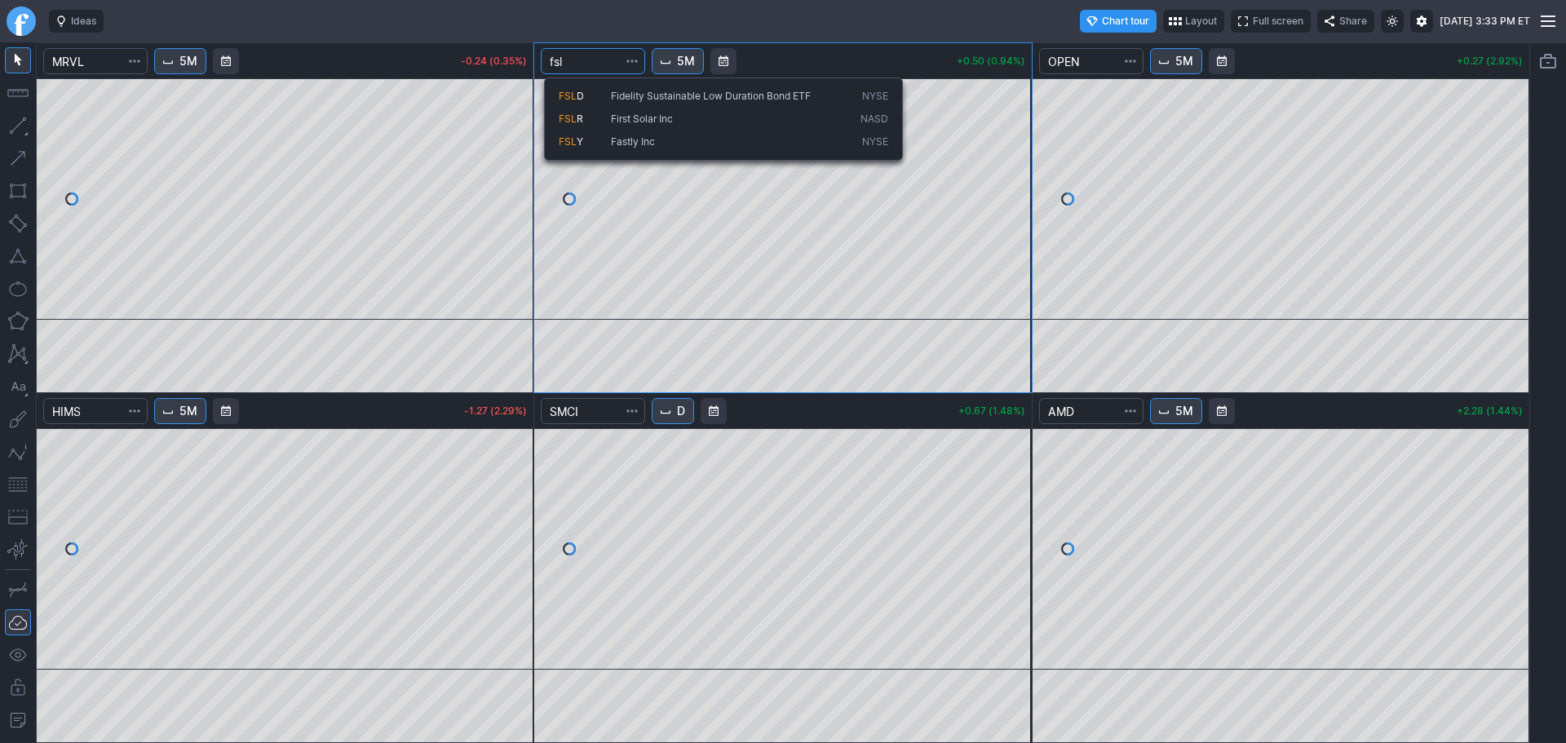
type input "fsl"
click at [600, 131] on button "FSL Y Fastly Inc NYSE" at bounding box center [724, 142] width 344 height 23
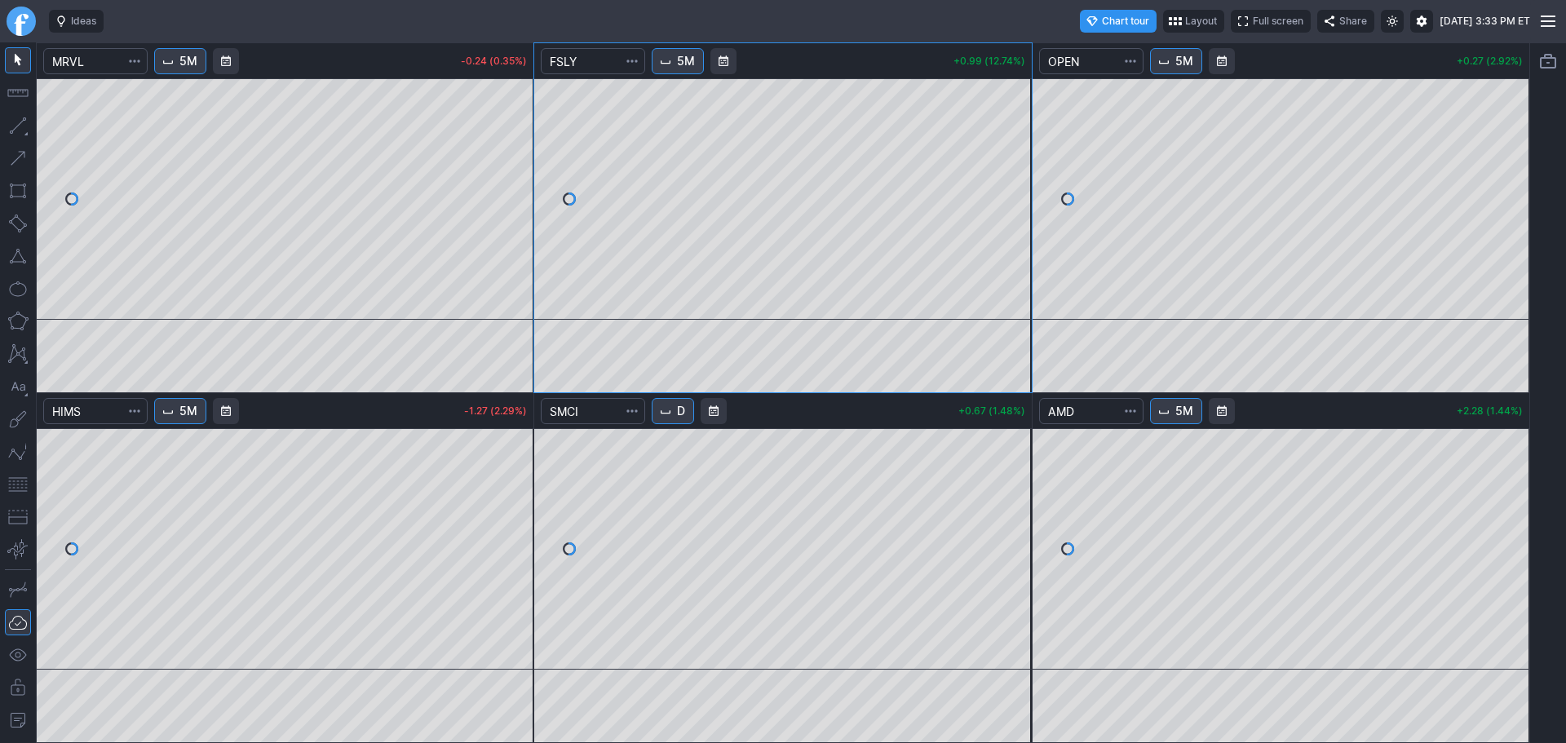
click at [676, 64] on button "5M" at bounding box center [678, 61] width 52 height 26
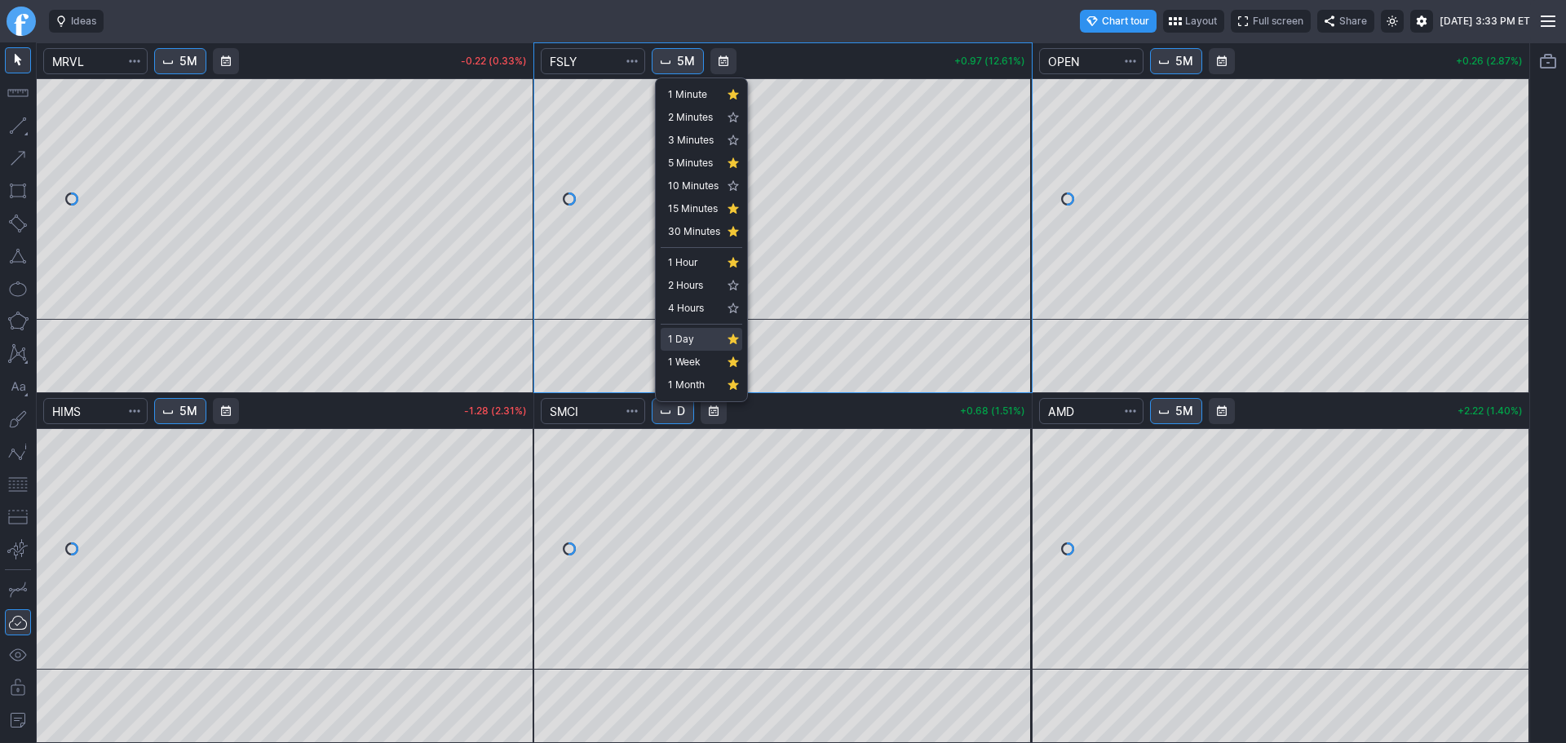
click at [698, 333] on span "1 Day" at bounding box center [694, 339] width 52 height 16
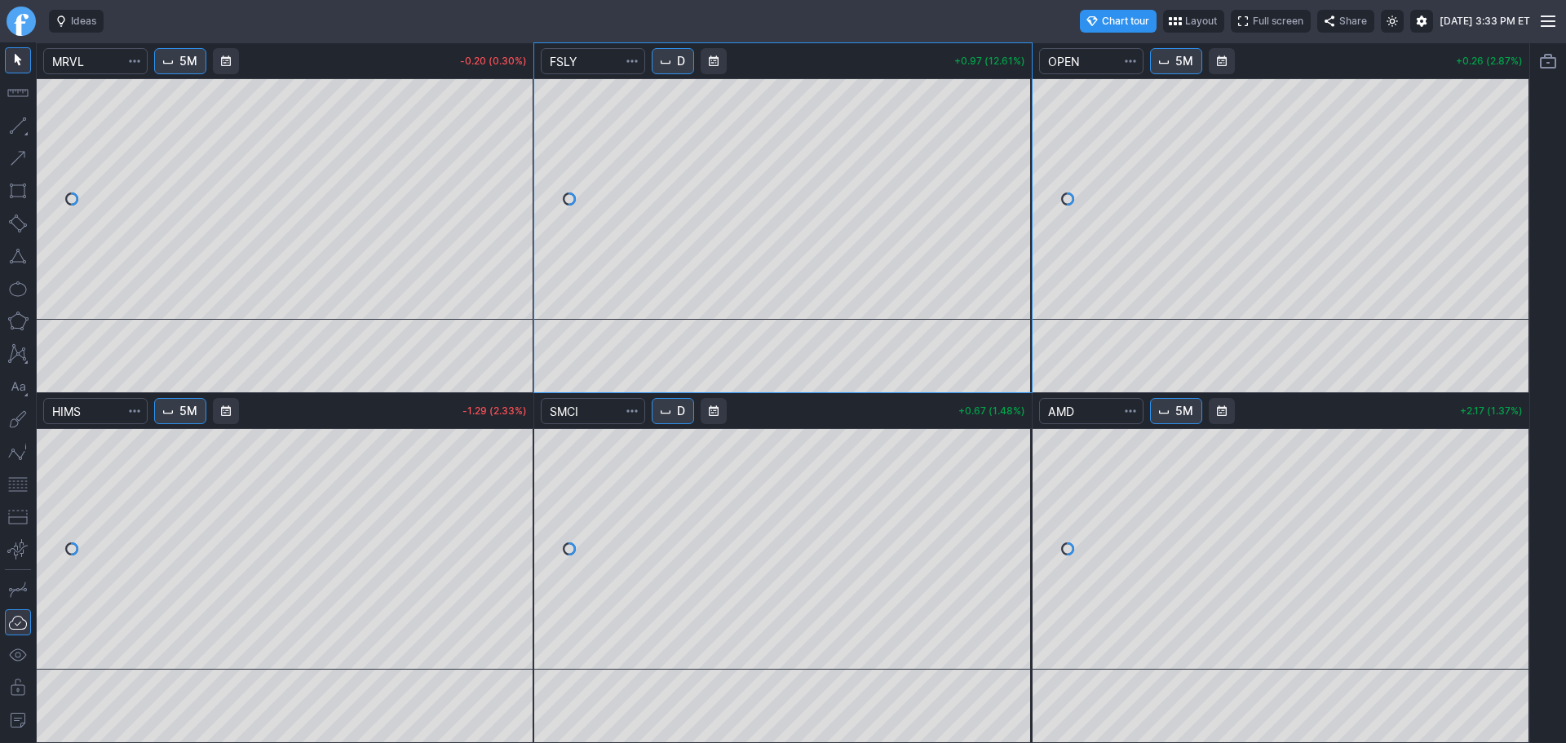
click at [671, 57] on span "Interval" at bounding box center [665, 61] width 13 height 13
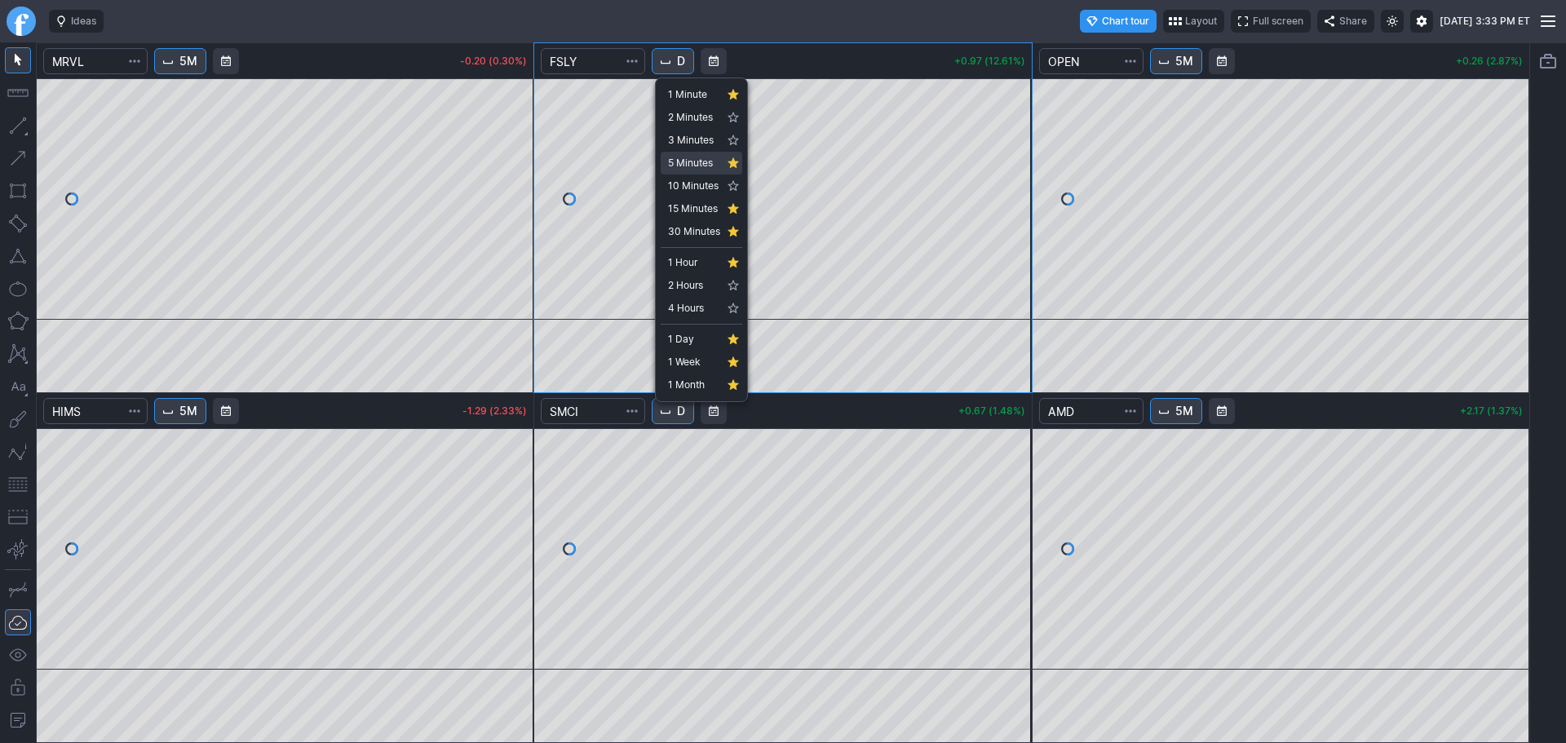
click at [699, 169] on span "5 Minutes" at bounding box center [694, 163] width 52 height 16
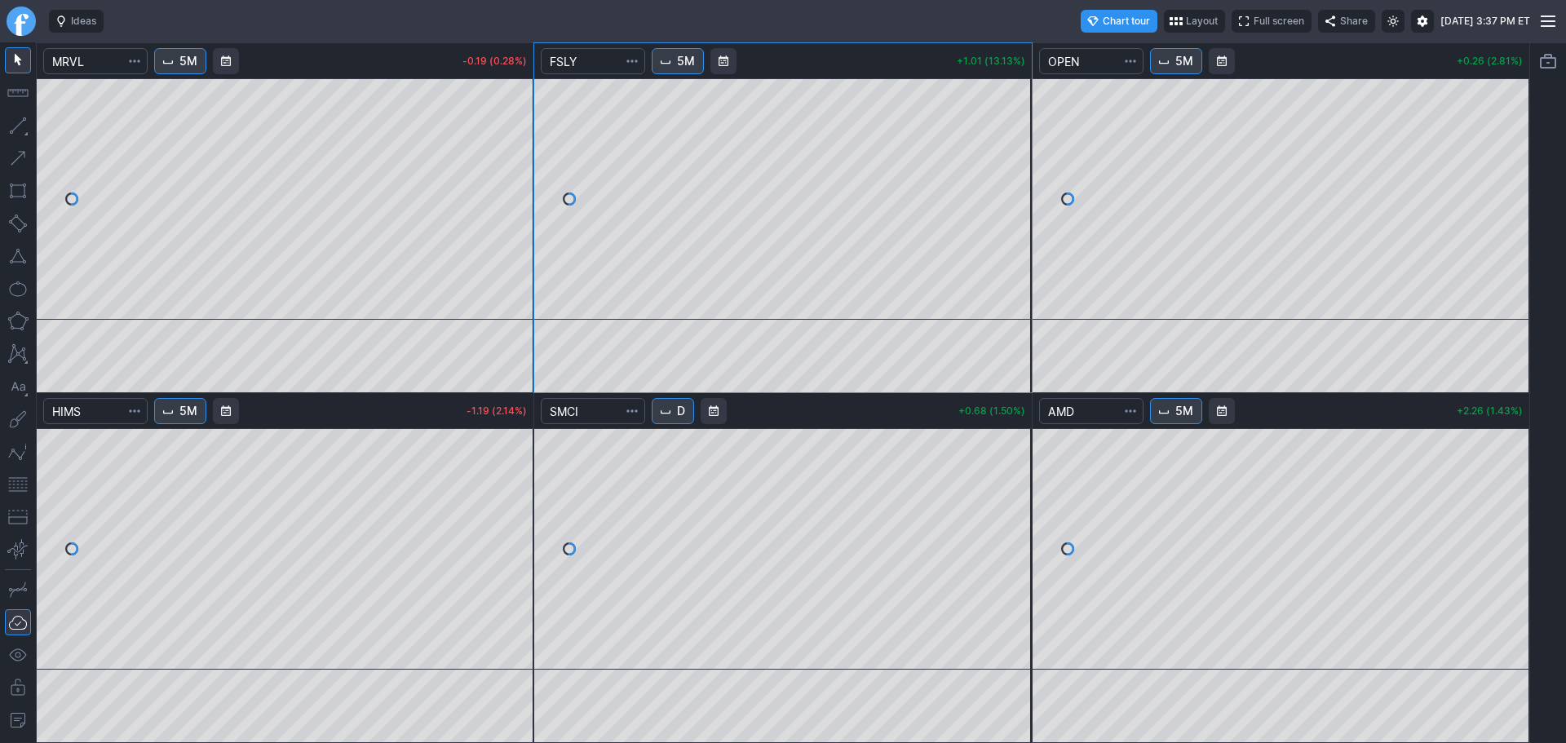
click at [1186, 401] on button "5M" at bounding box center [1176, 411] width 52 height 26
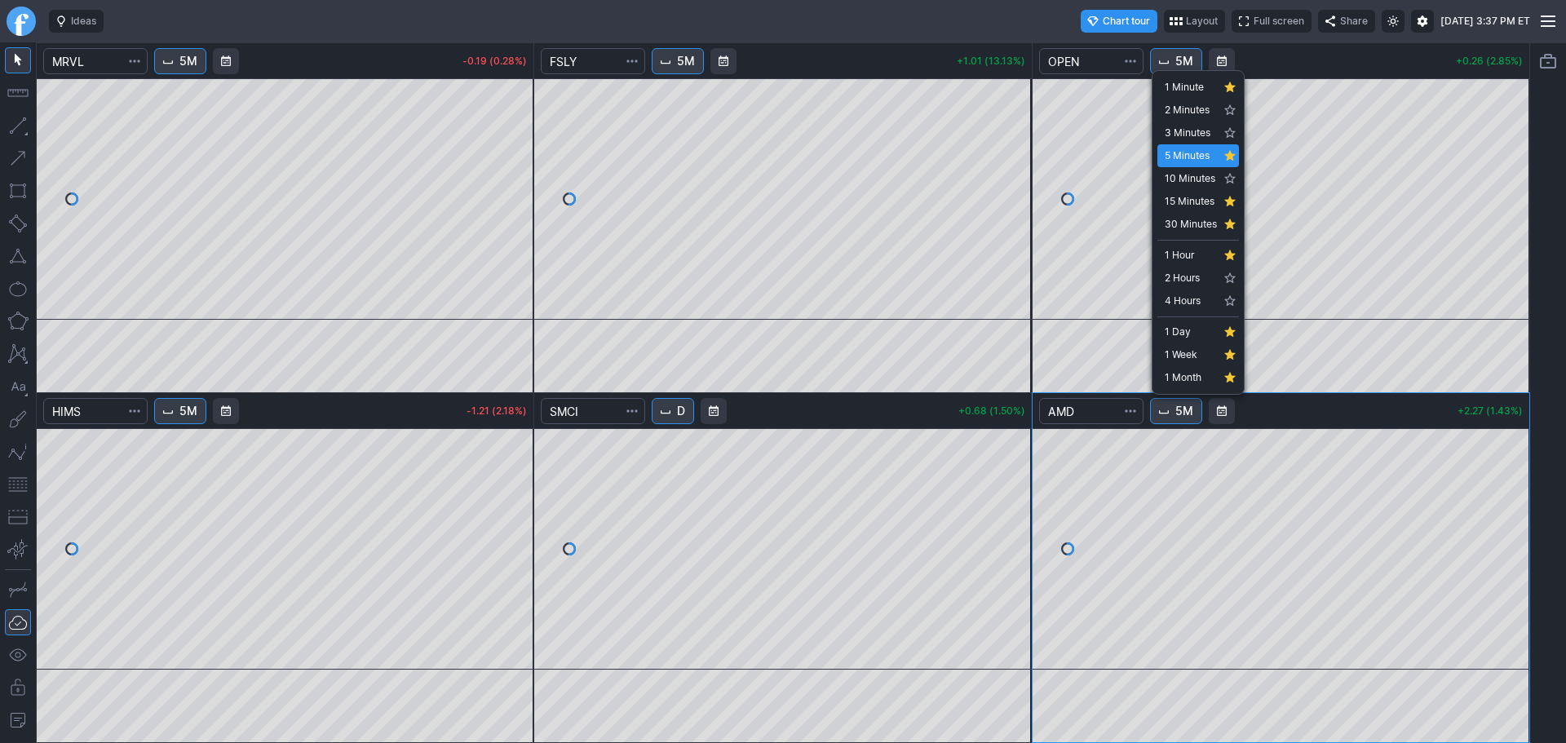
click at [1562, 378] on div at bounding box center [783, 371] width 1566 height 743
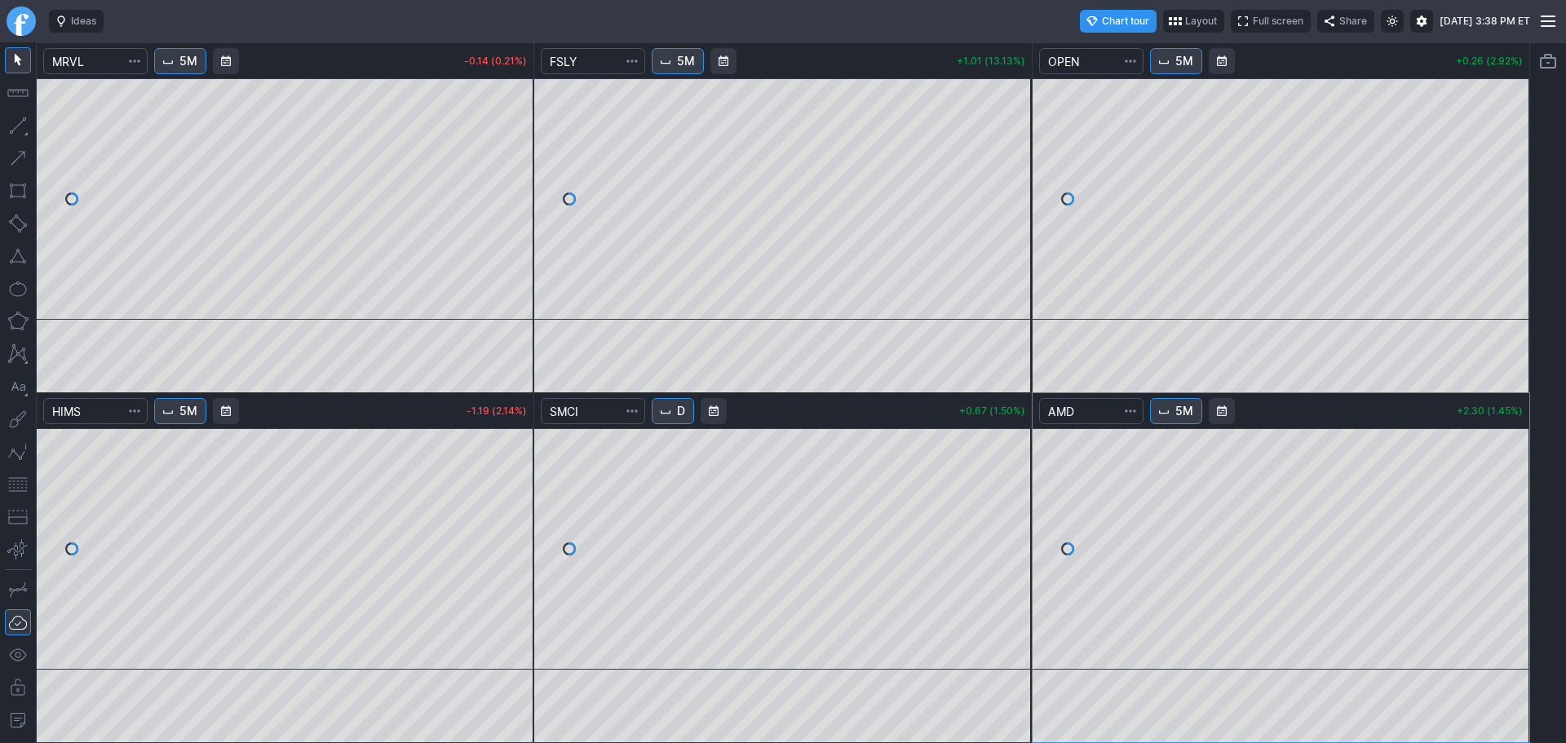
click at [26, 22] on link "Finviz.com" at bounding box center [21, 21] width 29 height 29
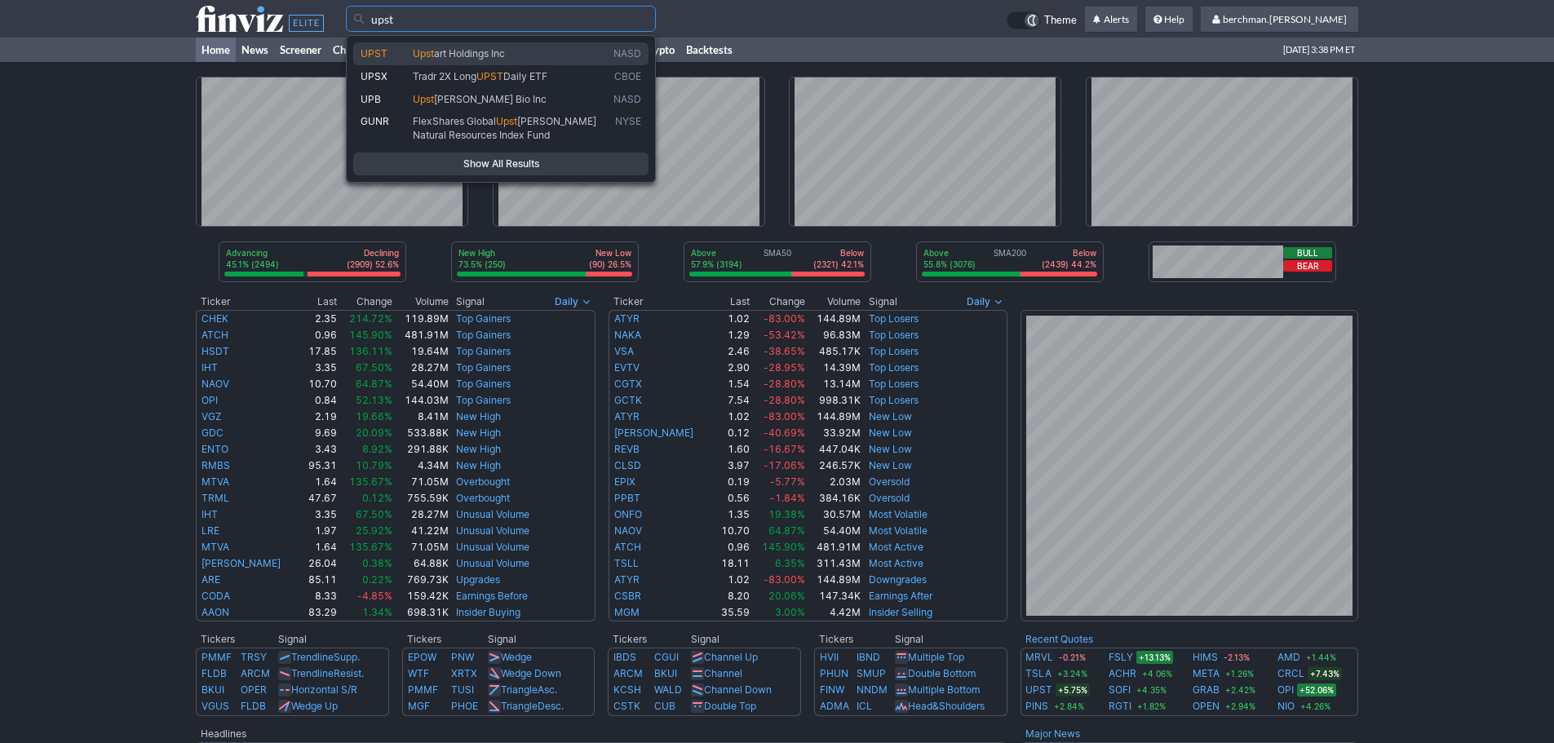
click at [540, 44] on link "UPST Upst art Holdings Inc NASD" at bounding box center [500, 53] width 295 height 23
type input "UPST"
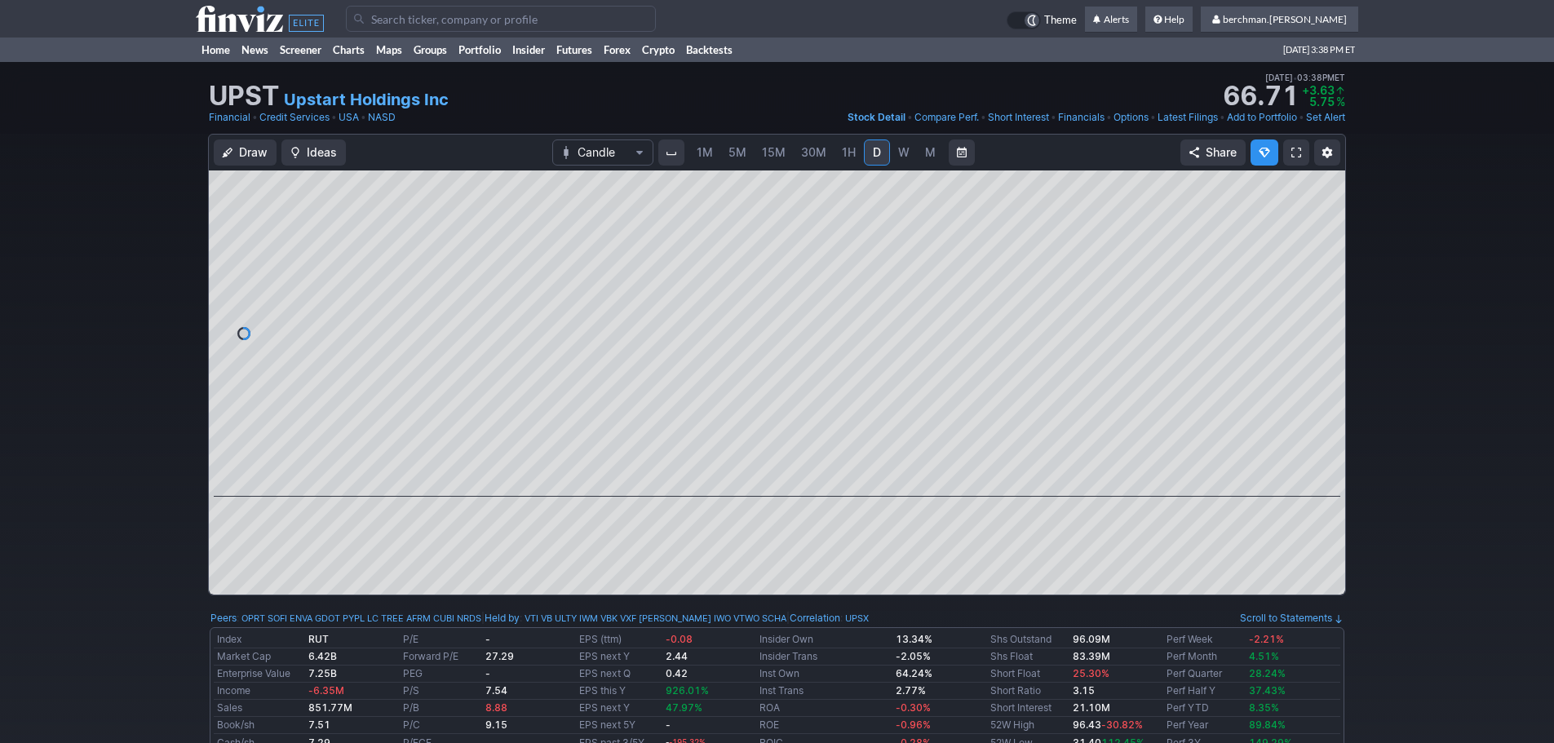
click at [742, 153] on span "5M" at bounding box center [738, 152] width 18 height 14
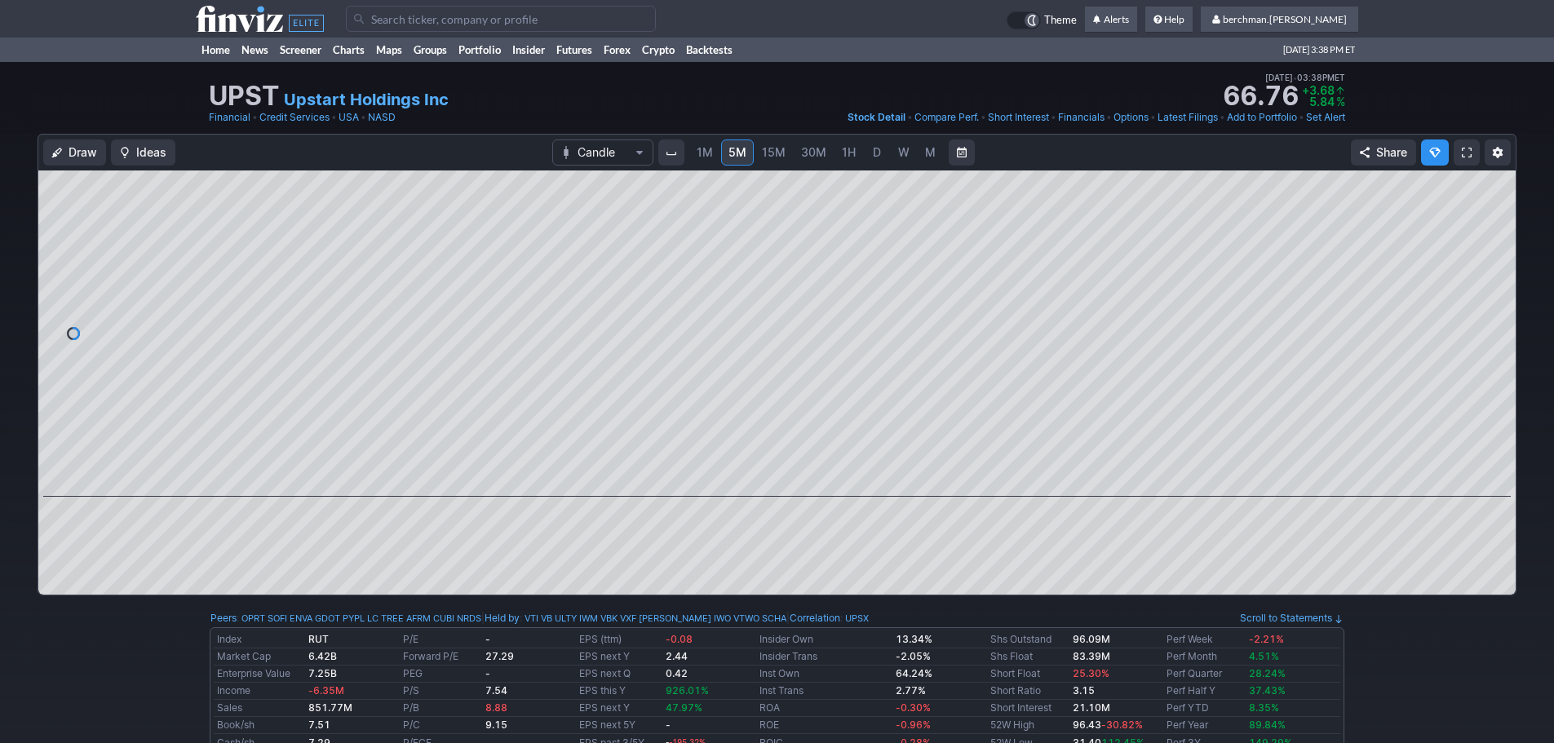
click at [725, 151] on link "5M" at bounding box center [737, 153] width 33 height 26
click at [414, 18] on input "Search" at bounding box center [501, 19] width 310 height 26
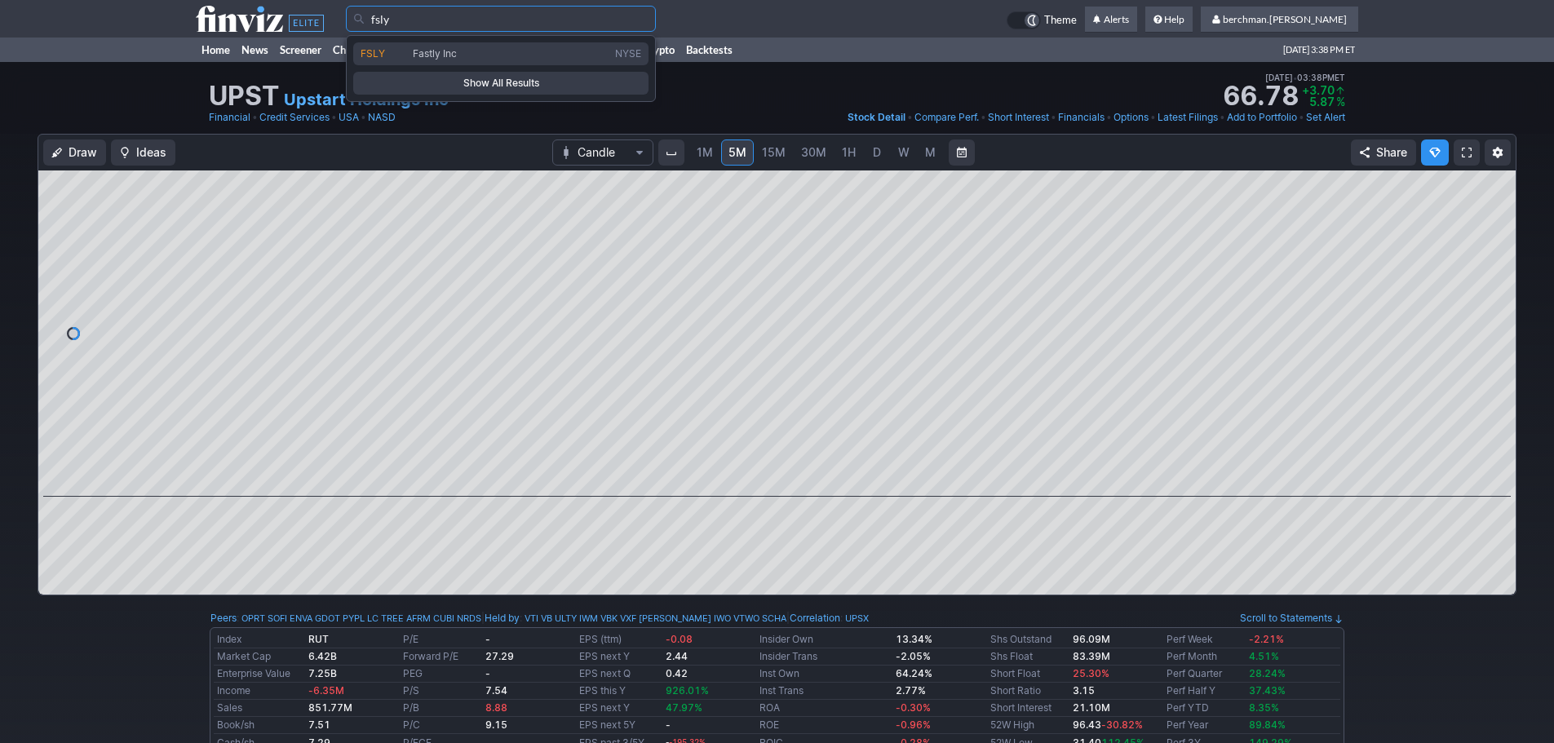
click at [424, 50] on span "Fastly Inc" at bounding box center [435, 53] width 44 height 12
type input "FSLY"
